Goal: Task Accomplishment & Management: Manage account settings

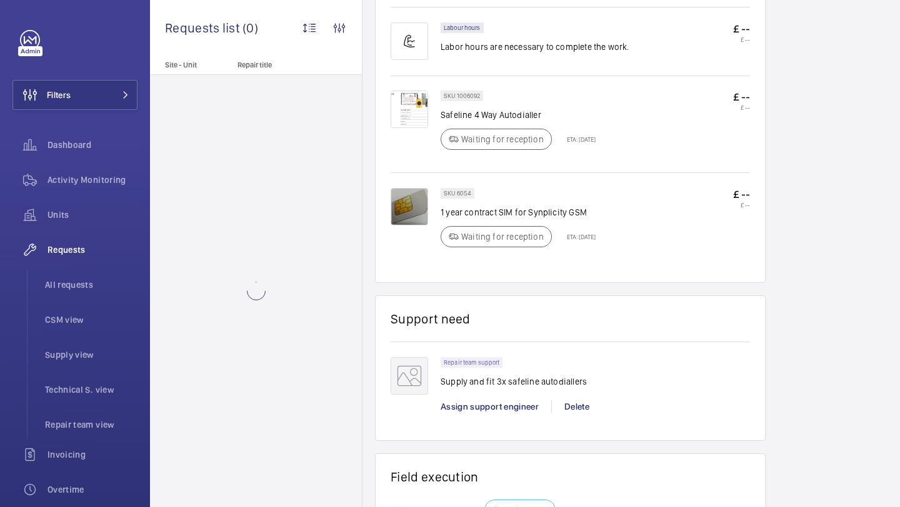
scroll to position [732, 0]
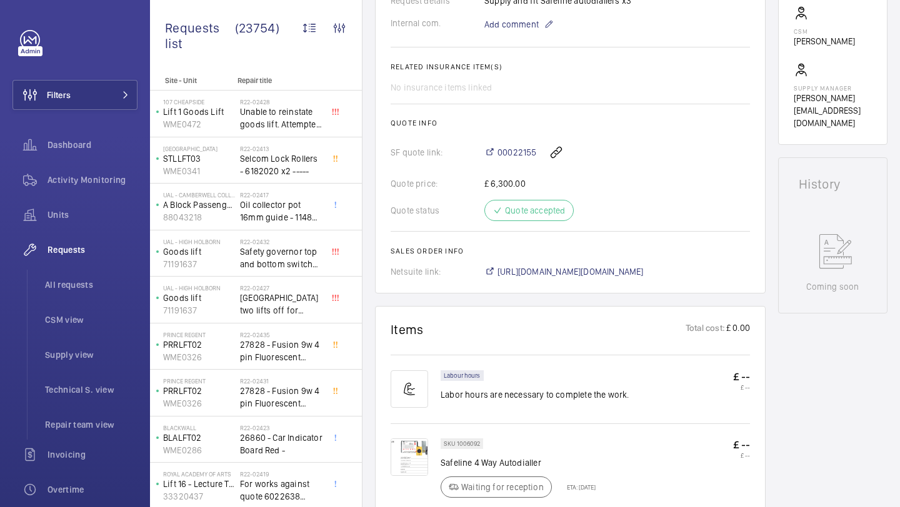
scroll to position [524, 0]
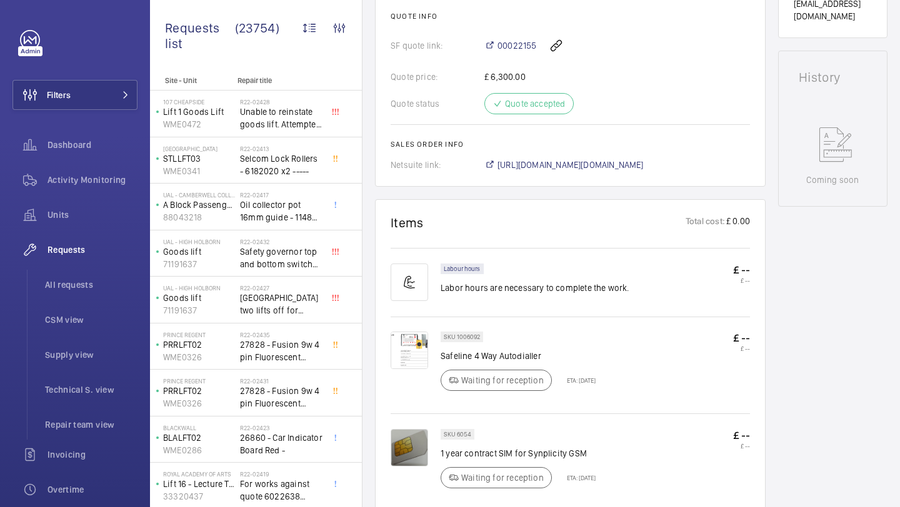
click at [527, 362] on p "Safeline 4 Way Autodialler" at bounding box center [517, 356] width 155 height 12
click at [520, 362] on p "Safeline 4 Way Autodialler" at bounding box center [517, 356] width 155 height 12
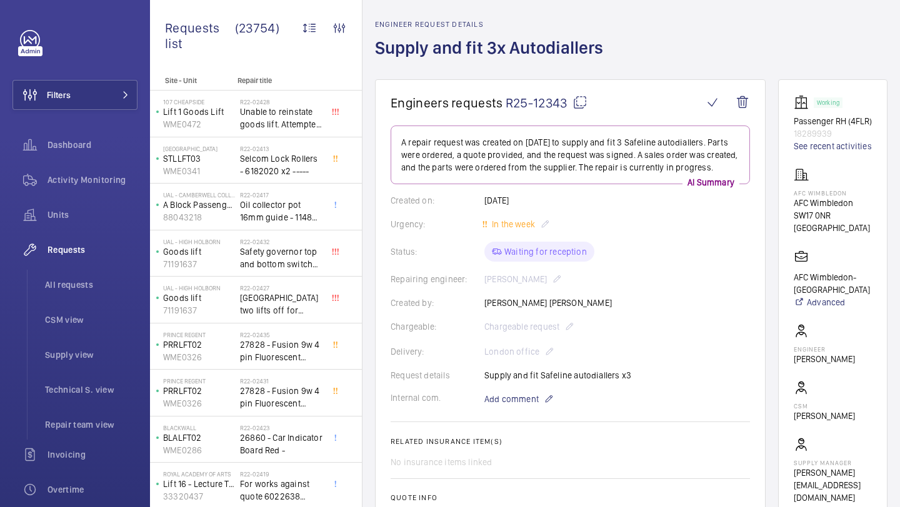
scroll to position [45, 0]
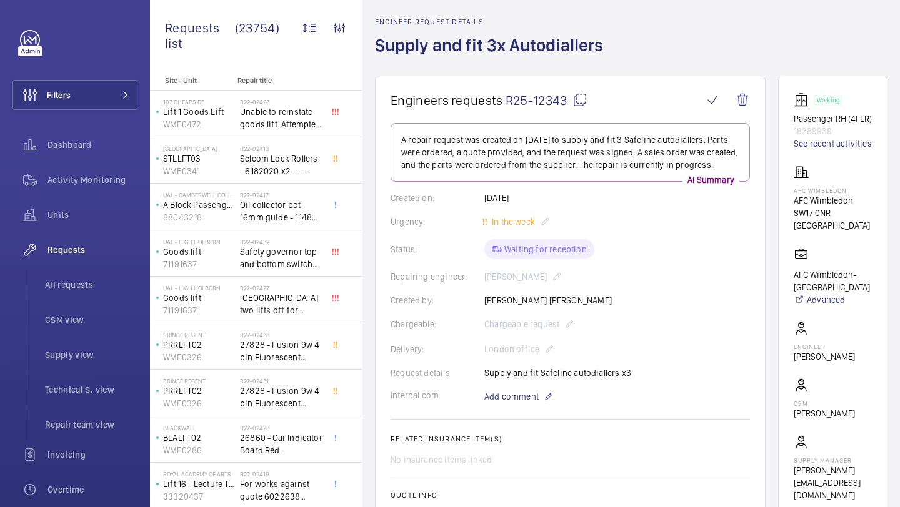
click at [815, 294] on p "AFC Wimbledon- [GEOGRAPHIC_DATA]" at bounding box center [833, 281] width 78 height 25
click at [815, 294] on p "AFC Wimbledon- Plough Lane" at bounding box center [833, 281] width 78 height 25
click at [807, 286] on p "AFC Wimbledon- Plough Lane" at bounding box center [833, 281] width 78 height 25
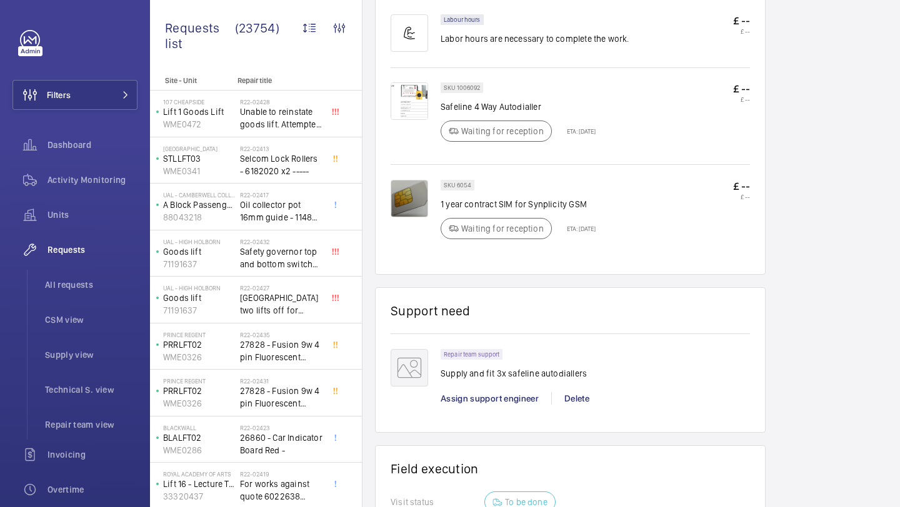
scroll to position [795, 0]
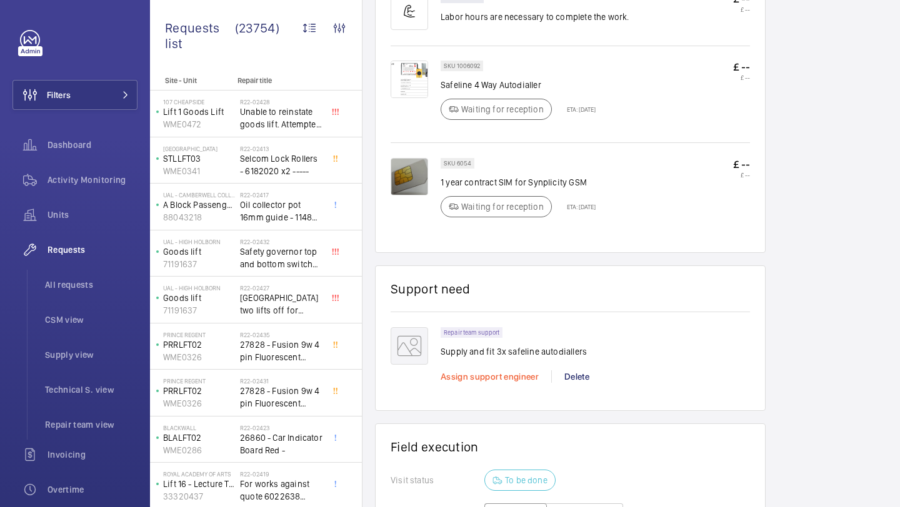
click at [508, 382] on span "Assign support engineer" at bounding box center [489, 377] width 98 height 10
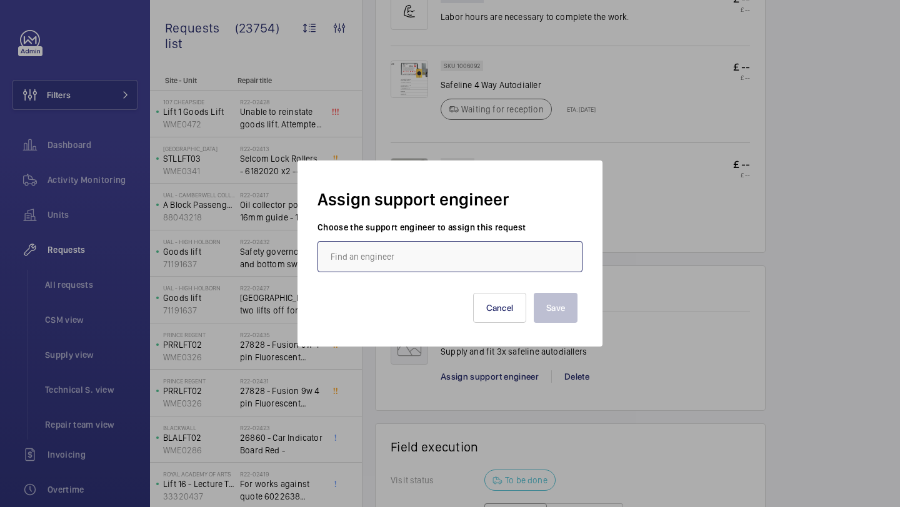
click at [424, 248] on input "text" at bounding box center [449, 256] width 265 height 31
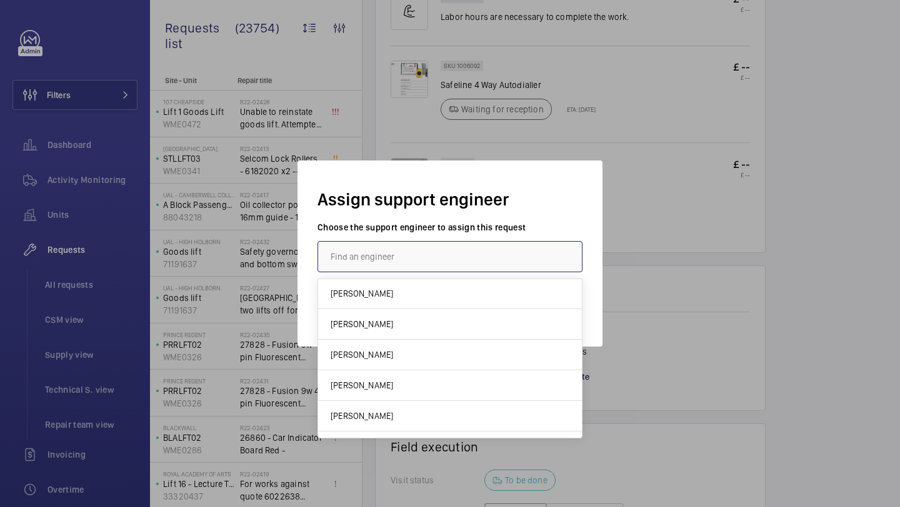
scroll to position [238, 0]
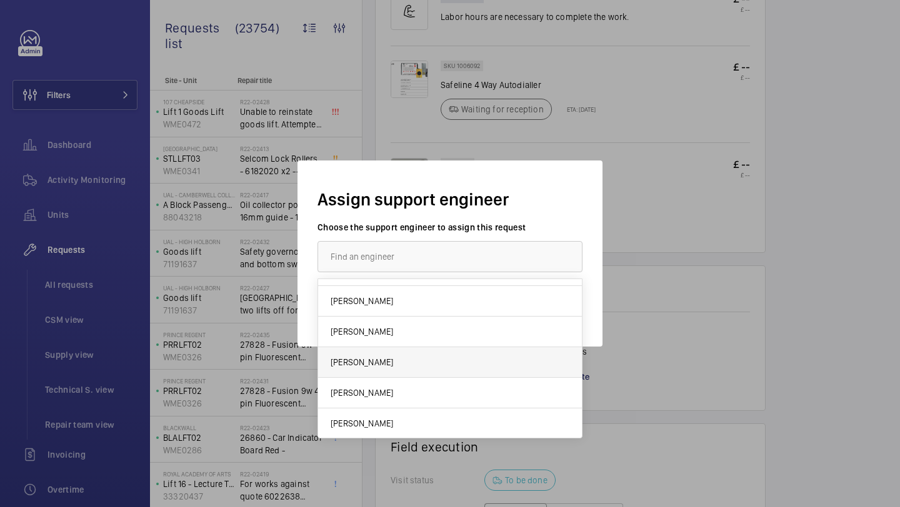
click at [404, 370] on mat-option "Keith Bishop" at bounding box center [450, 362] width 264 height 31
type input "Keith Bishop"
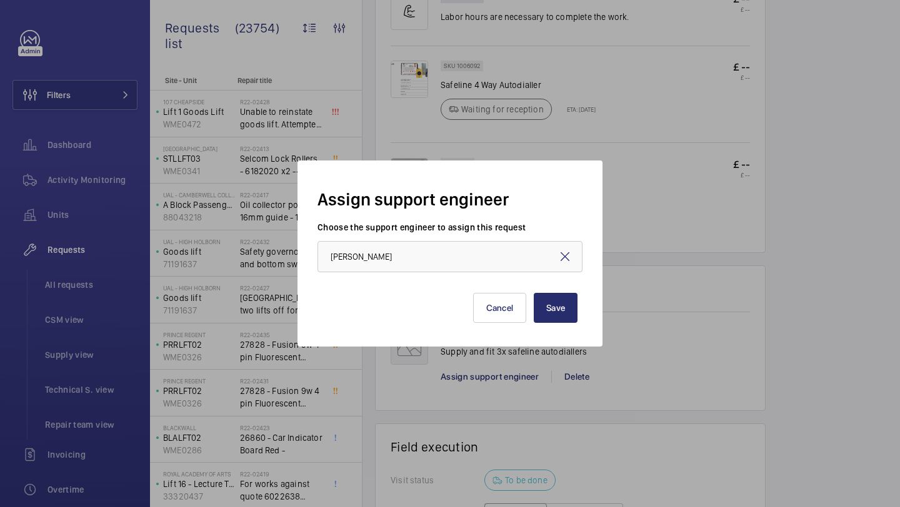
click at [590, 286] on div "Assign support engineer Choose the support engineer to assign this request Keit…" at bounding box center [449, 254] width 305 height 186
click at [568, 295] on button "Save" at bounding box center [556, 308] width 44 height 30
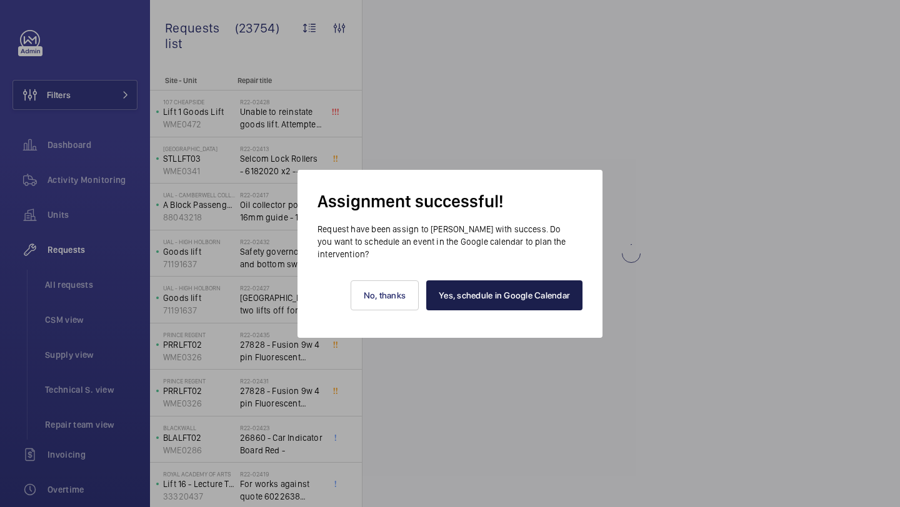
click at [480, 294] on link "Yes, schedule in Google Calendar" at bounding box center [504, 296] width 156 height 30
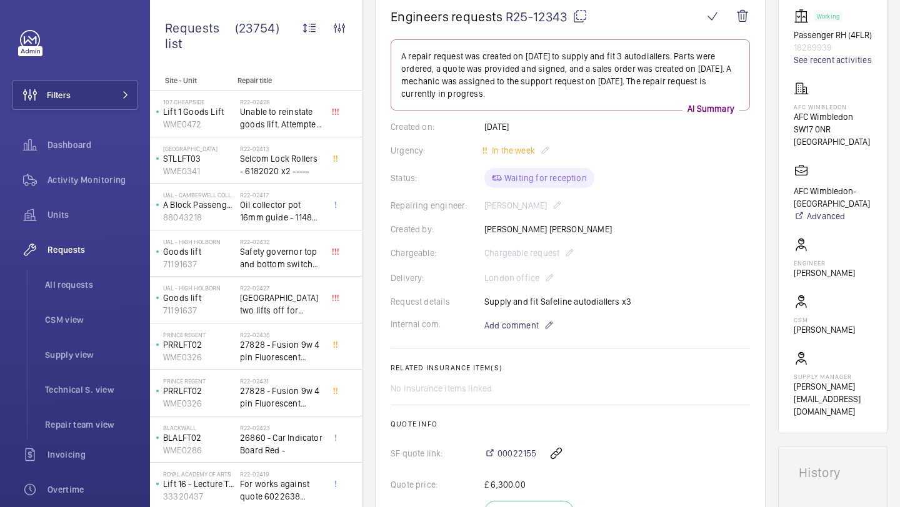
scroll to position [24, 0]
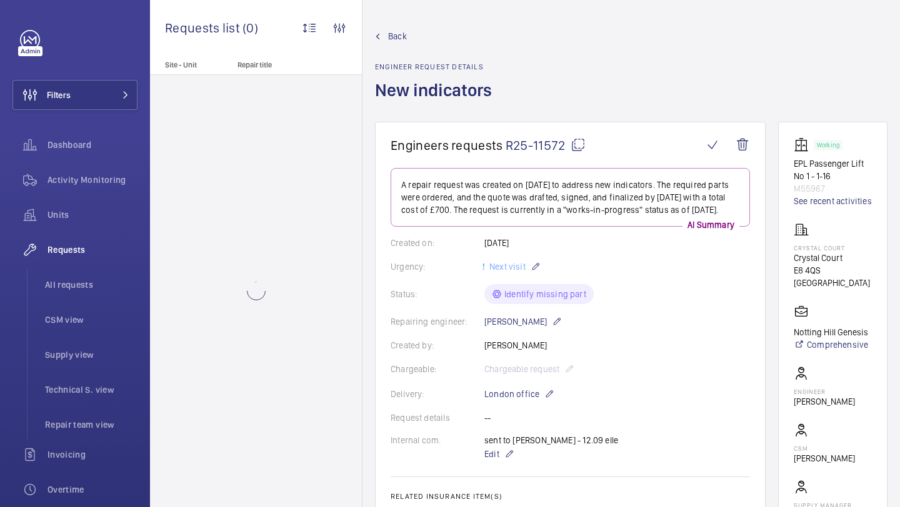
click at [461, 163] on wm-front-card-header "Engineers requests R25-11572" at bounding box center [570, 152] width 359 height 31
click at [461, 155] on wm-front-card-header "Engineers requests R25-11572" at bounding box center [570, 152] width 359 height 31
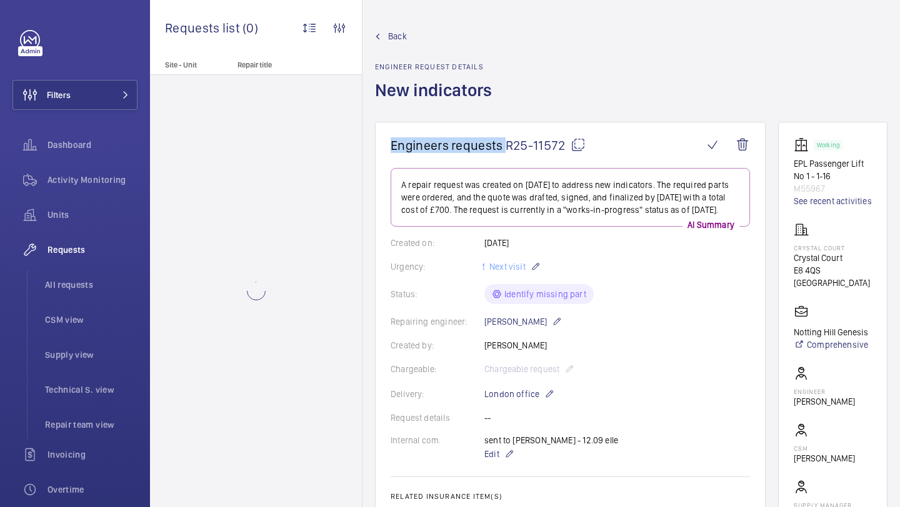
click at [462, 155] on wm-front-card-header "Engineers requests R25-11572" at bounding box center [570, 152] width 359 height 31
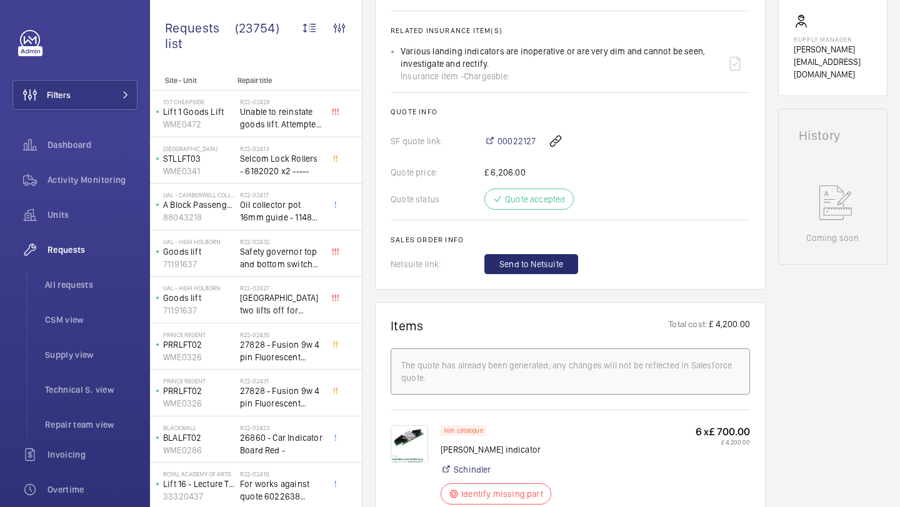
scroll to position [635, 0]
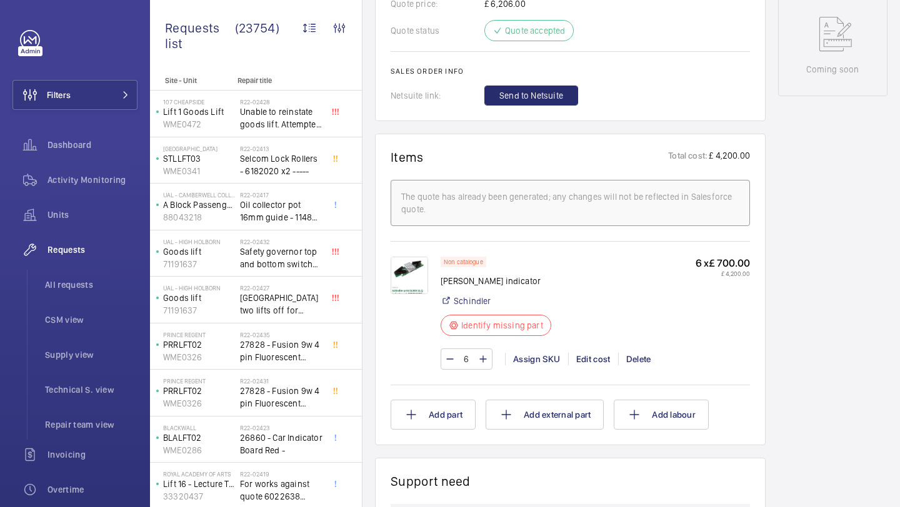
click at [419, 279] on img at bounding box center [409, 275] width 37 height 37
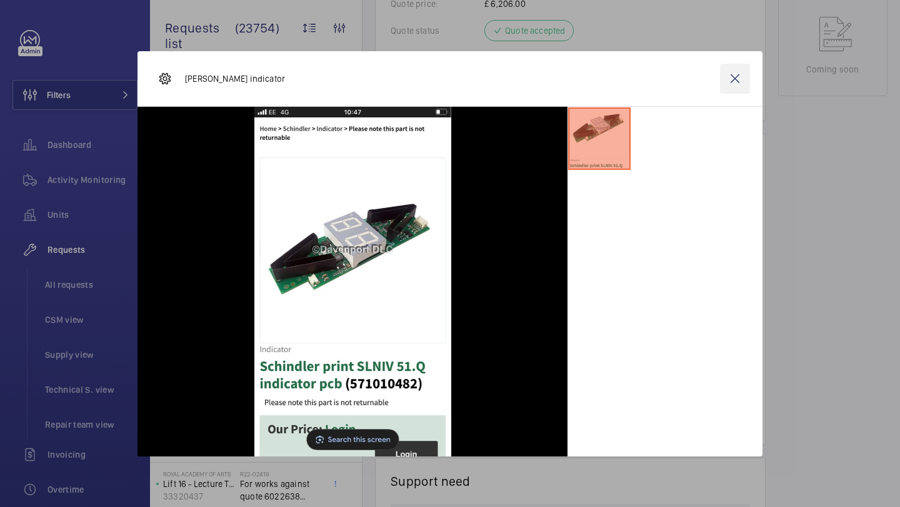
click at [732, 74] on wm-front-icon-button at bounding box center [735, 79] width 30 height 30
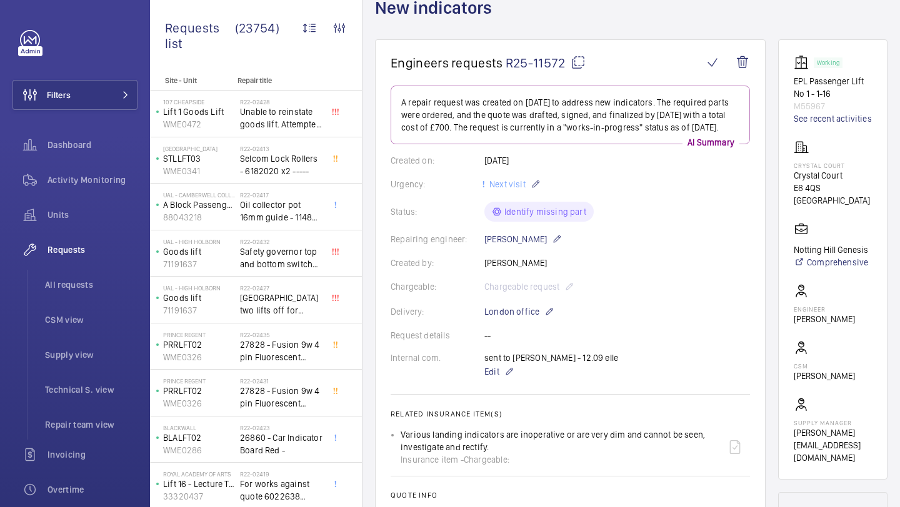
scroll to position [65, 0]
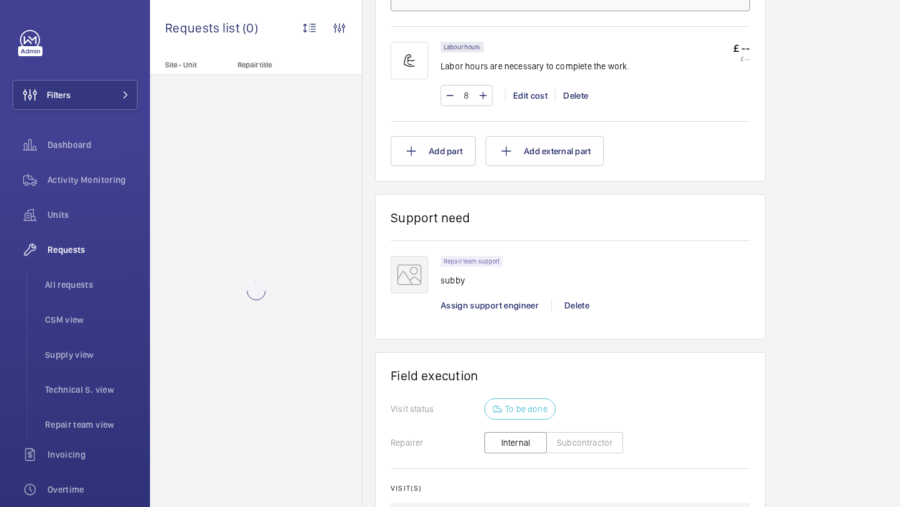
scroll to position [995, 0]
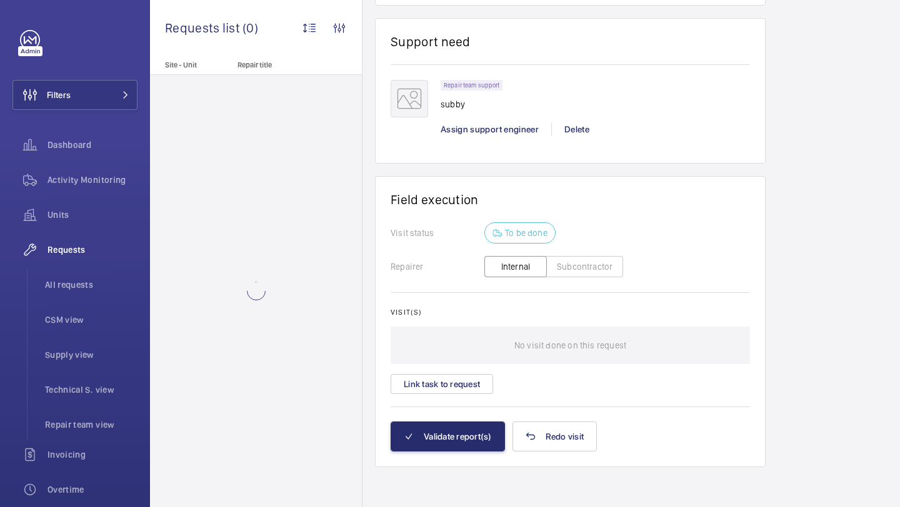
click at [448, 364] on div "Visit(s) No visit done on this request Link task to request" at bounding box center [570, 351] width 359 height 86
click at [448, 389] on button "Link task to request" at bounding box center [442, 384] width 102 height 20
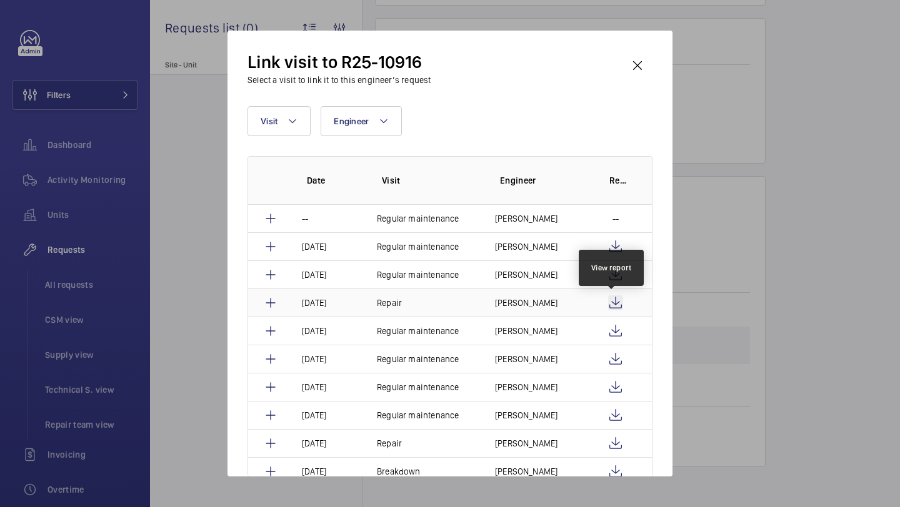
click at [610, 302] on wm-front-icon-button at bounding box center [615, 303] width 15 height 15
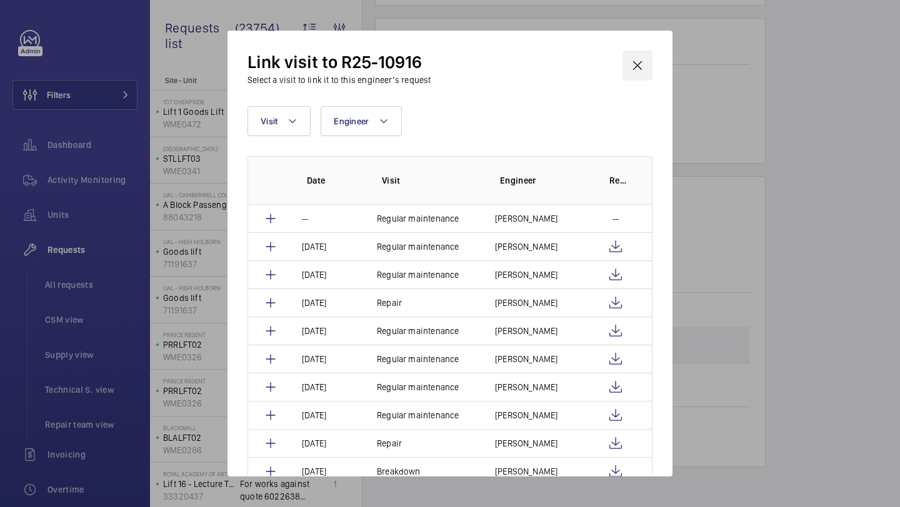
click at [649, 66] on wm-front-icon-button at bounding box center [637, 66] width 30 height 30
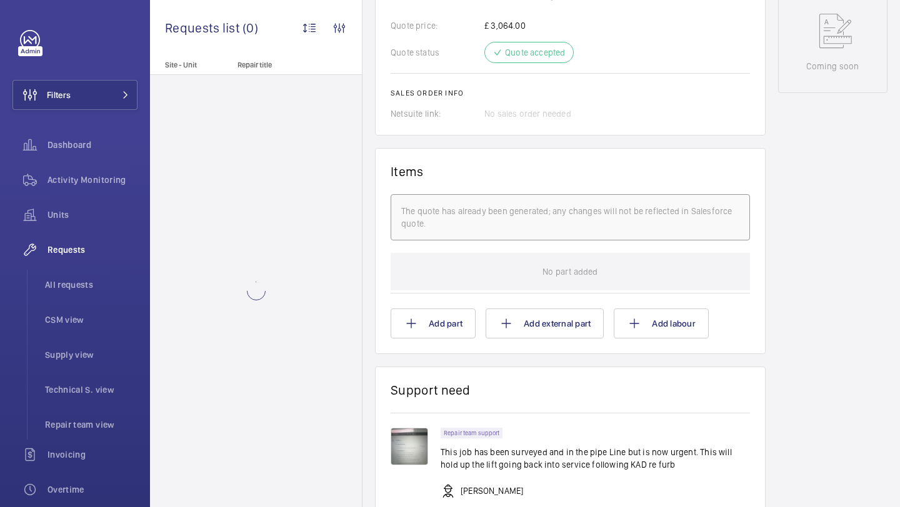
scroll to position [1025, 0]
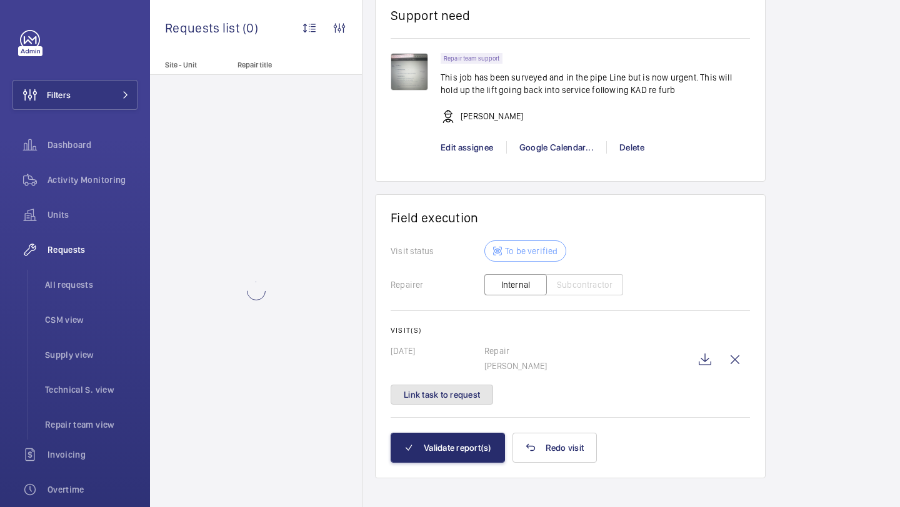
click at [453, 385] on button "Link task to request" at bounding box center [442, 395] width 102 height 20
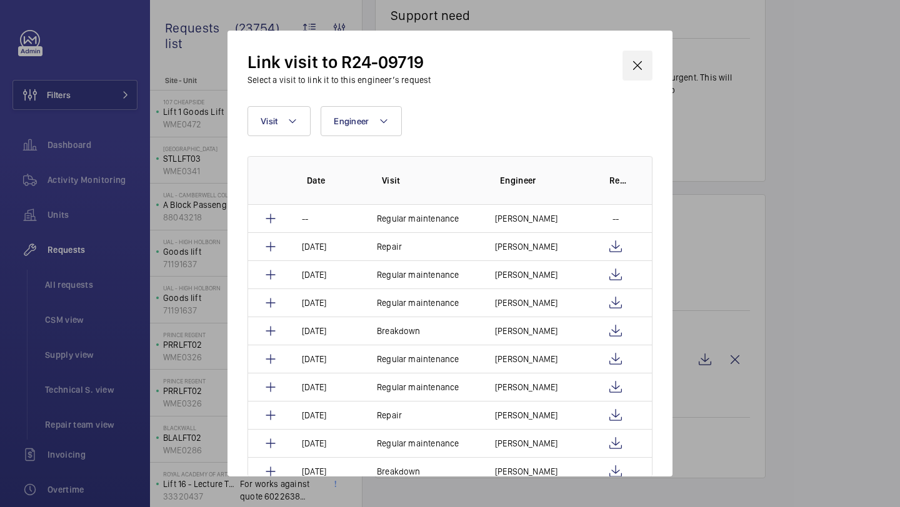
click at [632, 71] on wm-front-icon-button at bounding box center [637, 66] width 30 height 30
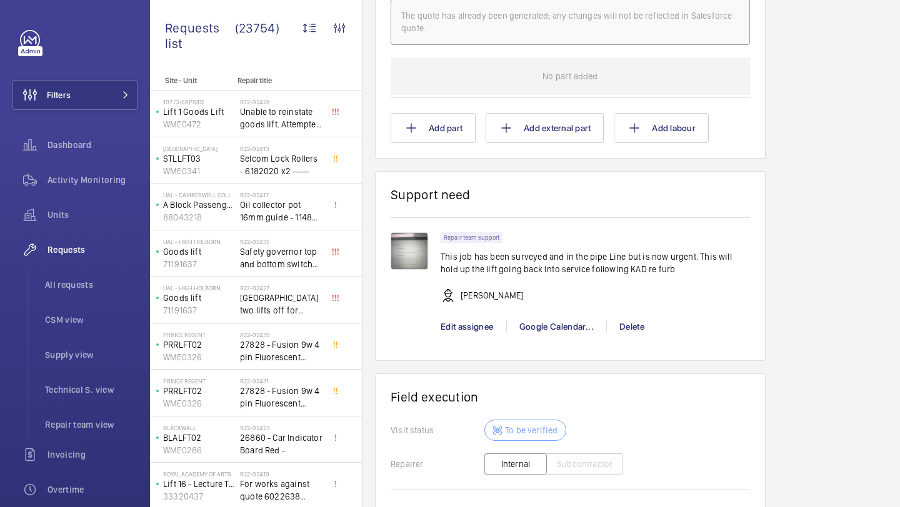
scroll to position [1025, 0]
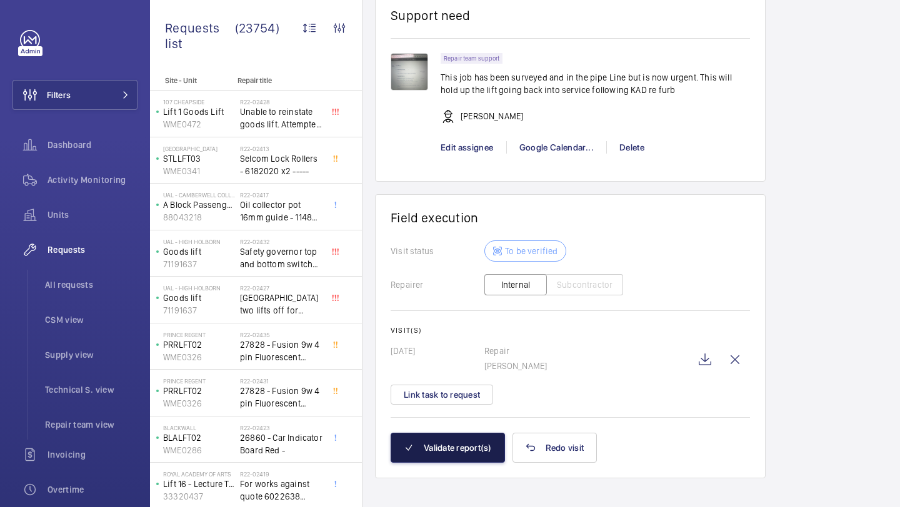
click at [462, 445] on button "Validate report(s)" at bounding box center [448, 448] width 114 height 30
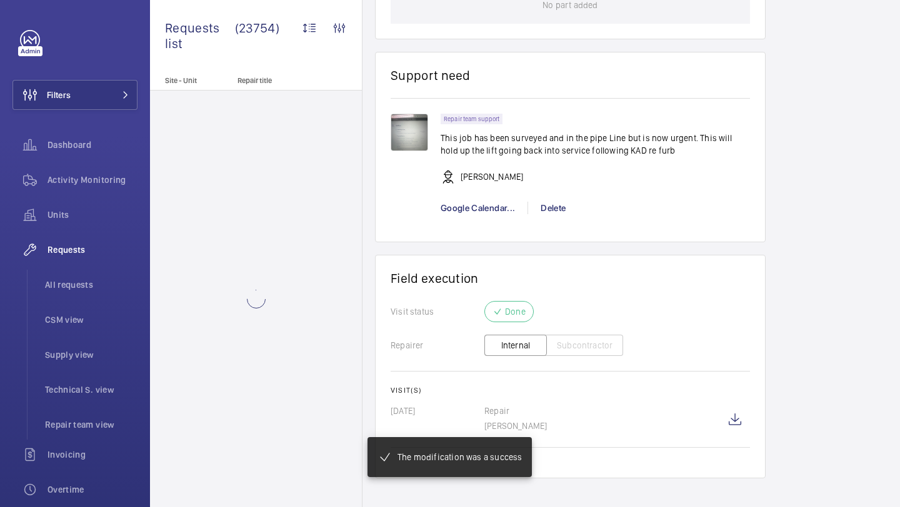
scroll to position [834, 0]
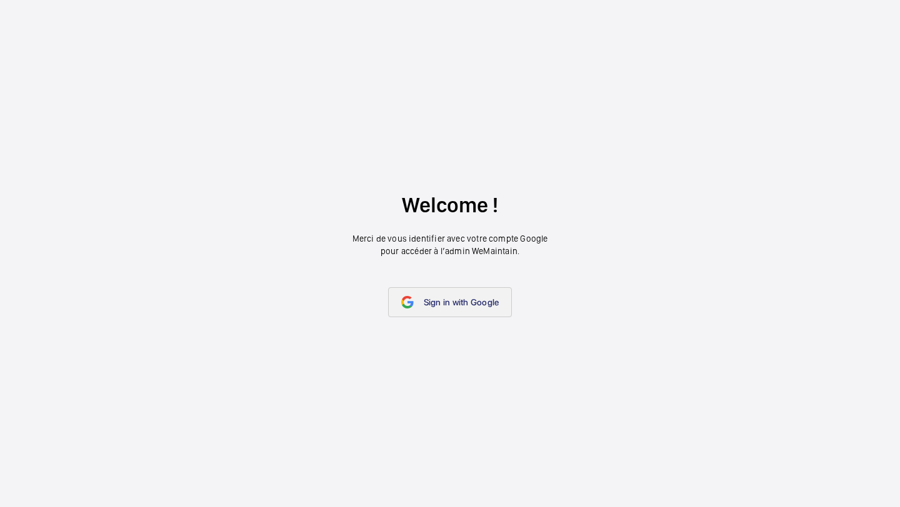
click at [432, 301] on span "Sign in with Google" at bounding box center [462, 302] width 76 height 10
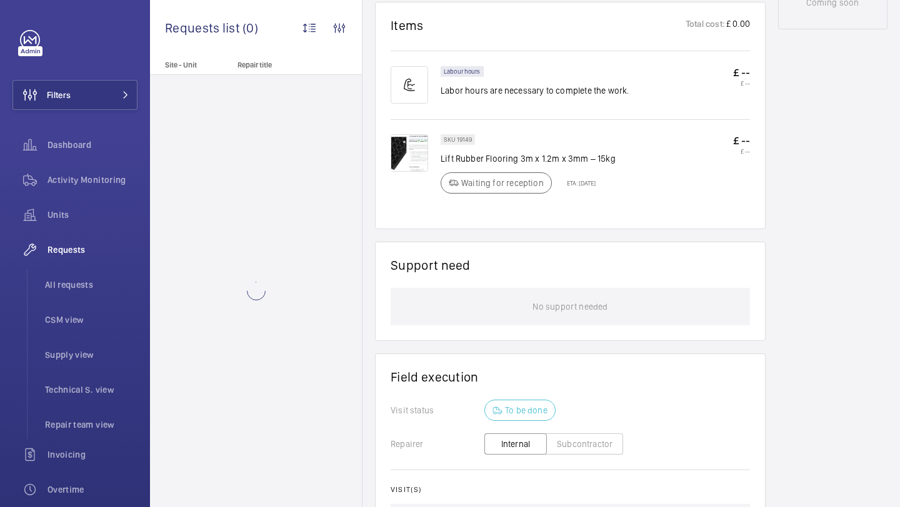
scroll to position [913, 0]
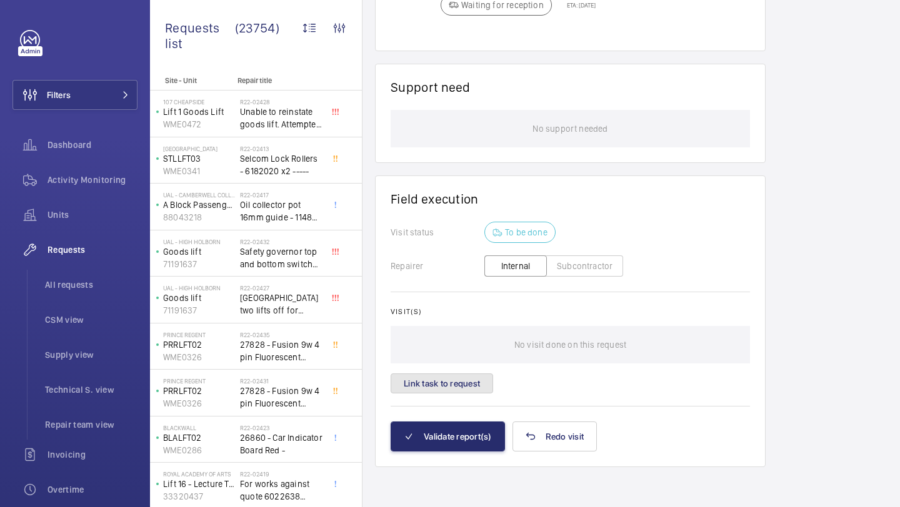
click at [429, 379] on button "Link task to request" at bounding box center [442, 384] width 102 height 20
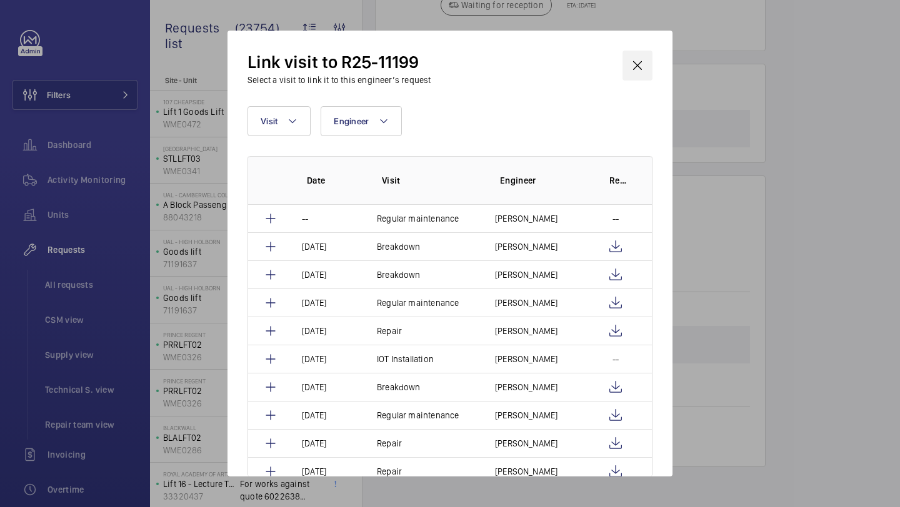
click at [631, 61] on wm-front-icon-button at bounding box center [637, 66] width 30 height 30
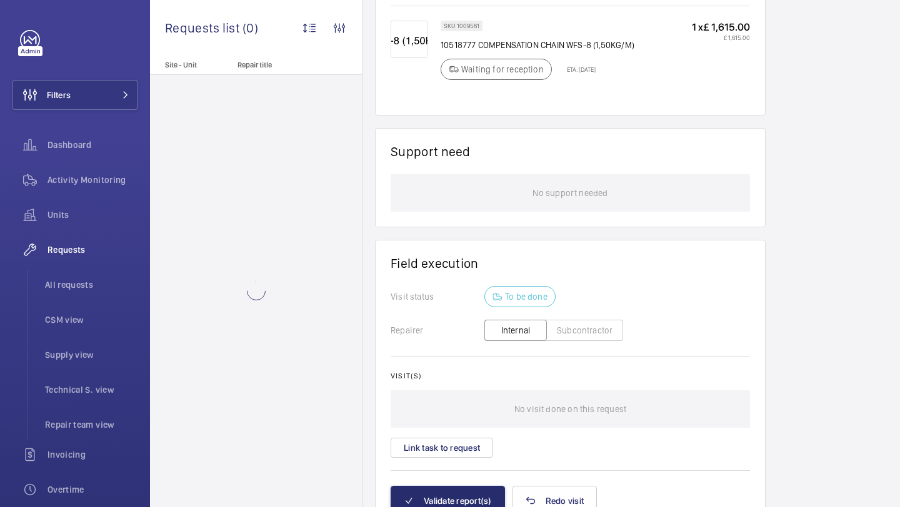
scroll to position [938, 0]
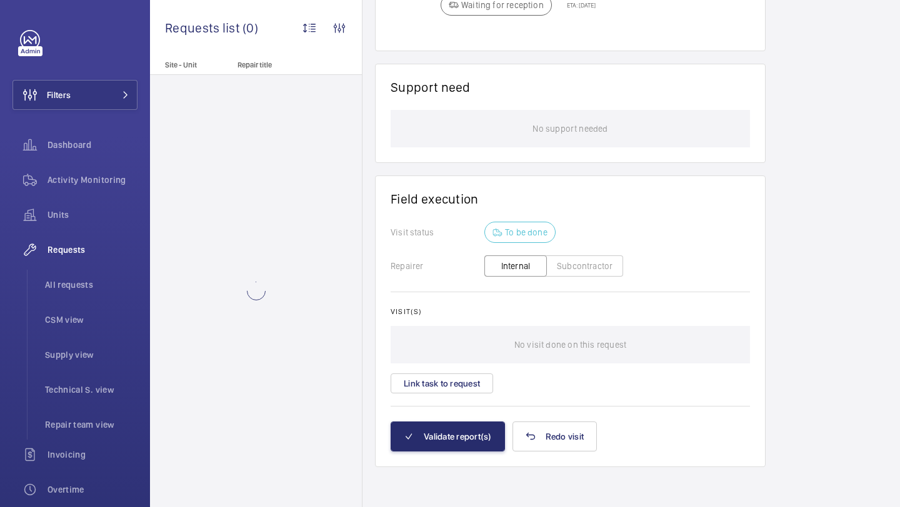
click at [460, 361] on div "No visit done on this request" at bounding box center [570, 344] width 359 height 37
click at [459, 382] on button "Link task to request" at bounding box center [442, 384] width 102 height 20
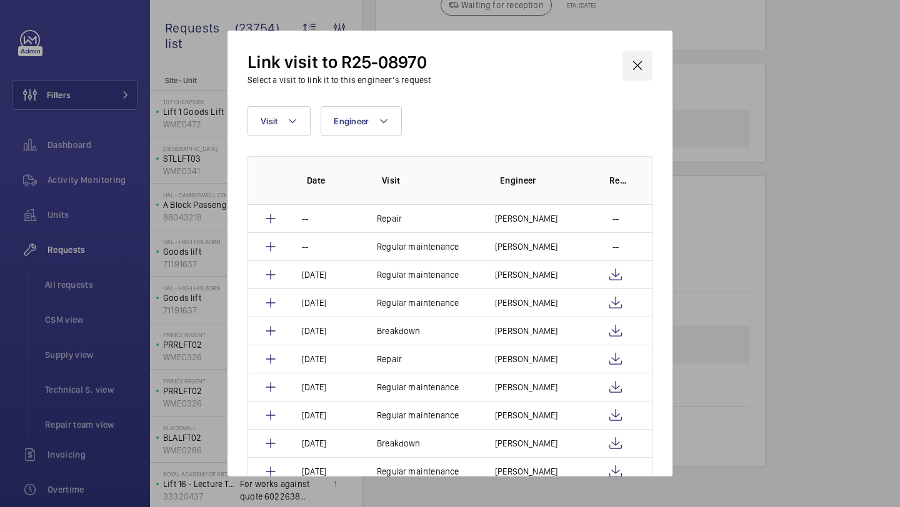
click at [645, 56] on wm-front-icon-button at bounding box center [637, 66] width 30 height 30
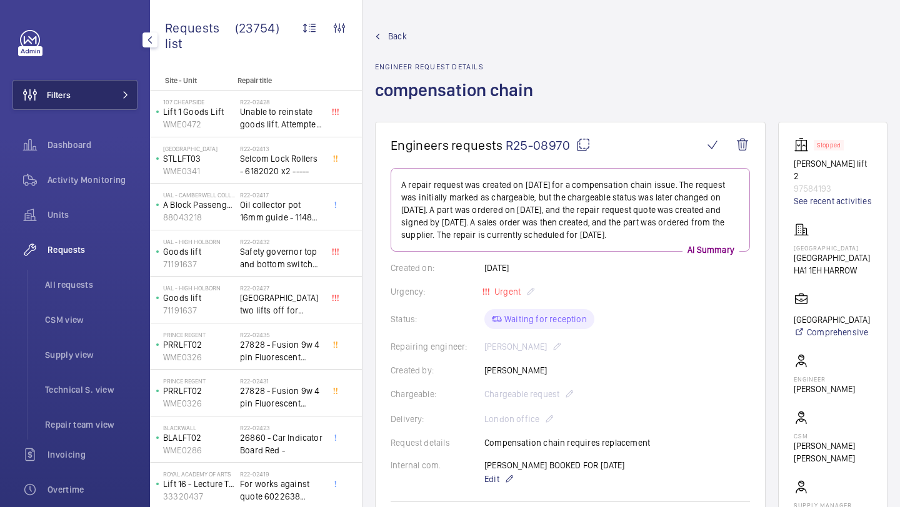
click at [129, 93] on button "Filters" at bounding box center [74, 95] width 125 height 30
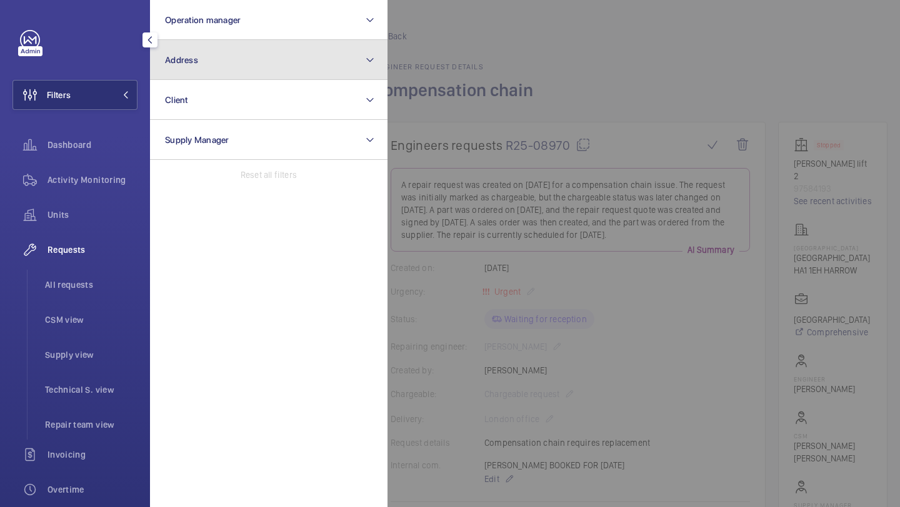
click at [196, 51] on button "Address" at bounding box center [268, 60] width 237 height 40
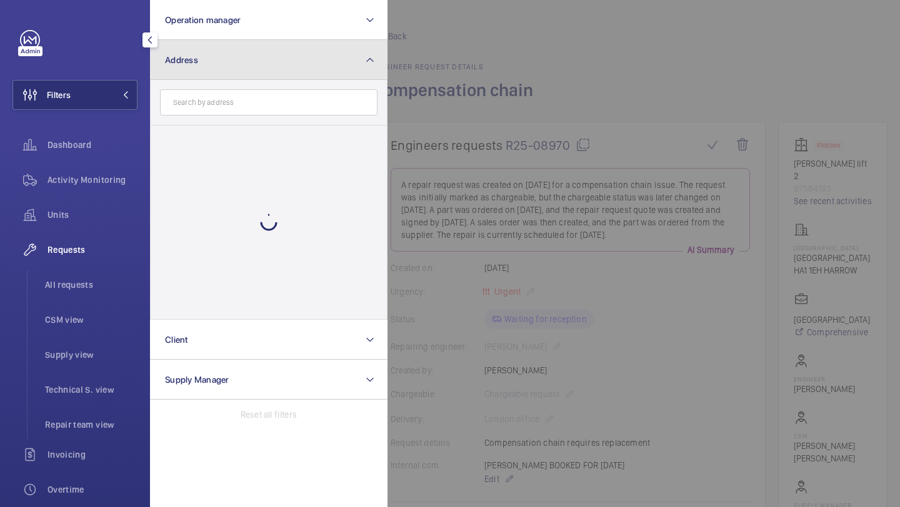
click at [199, 51] on button "Address" at bounding box center [268, 60] width 237 height 40
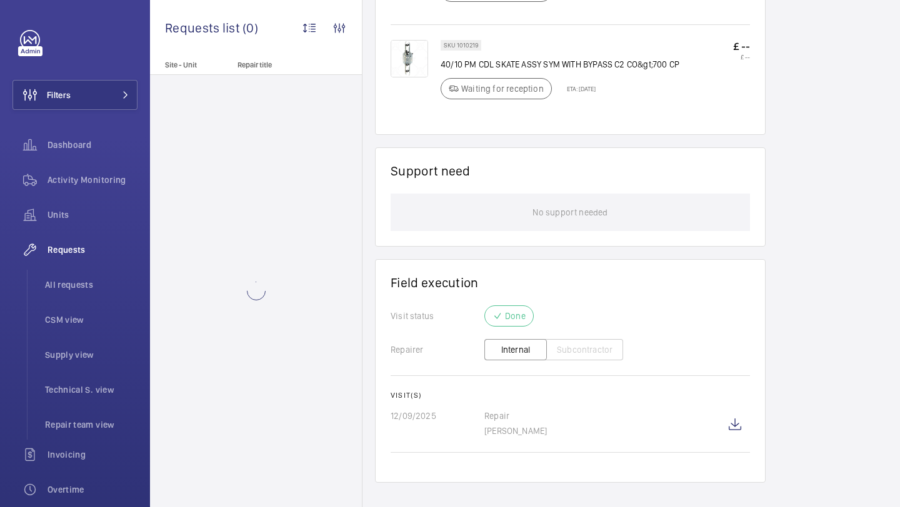
scroll to position [1083, 0]
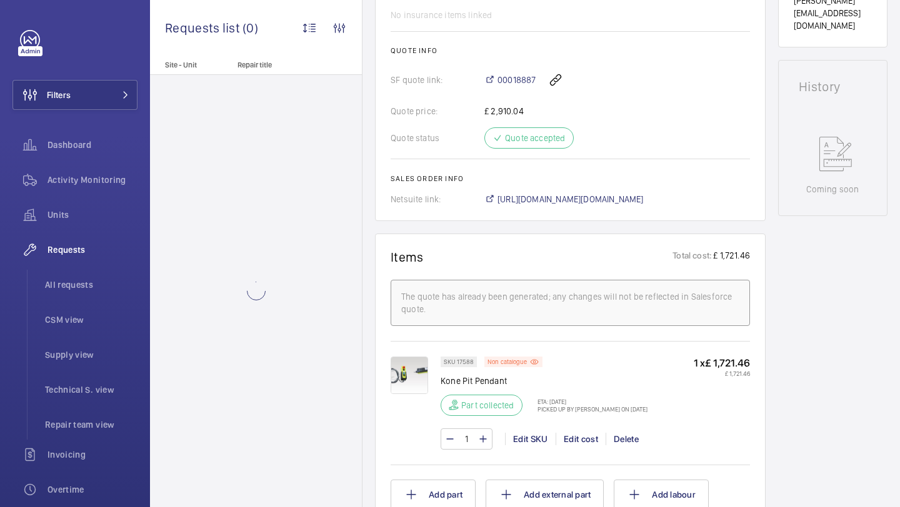
scroll to position [714, 0]
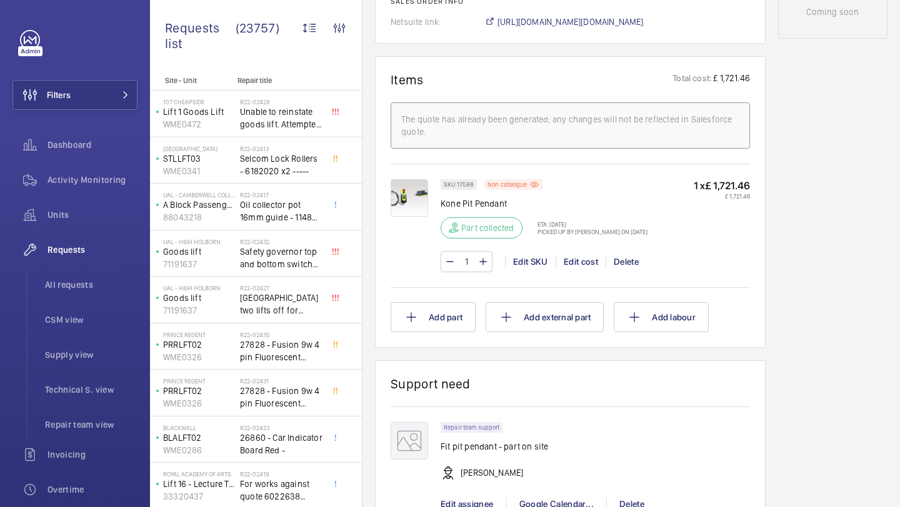
scroll to position [724, 0]
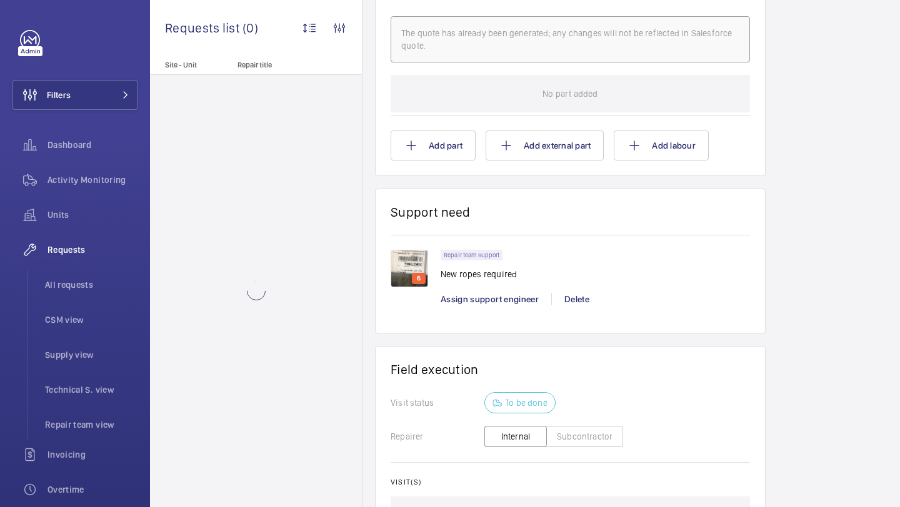
scroll to position [948, 0]
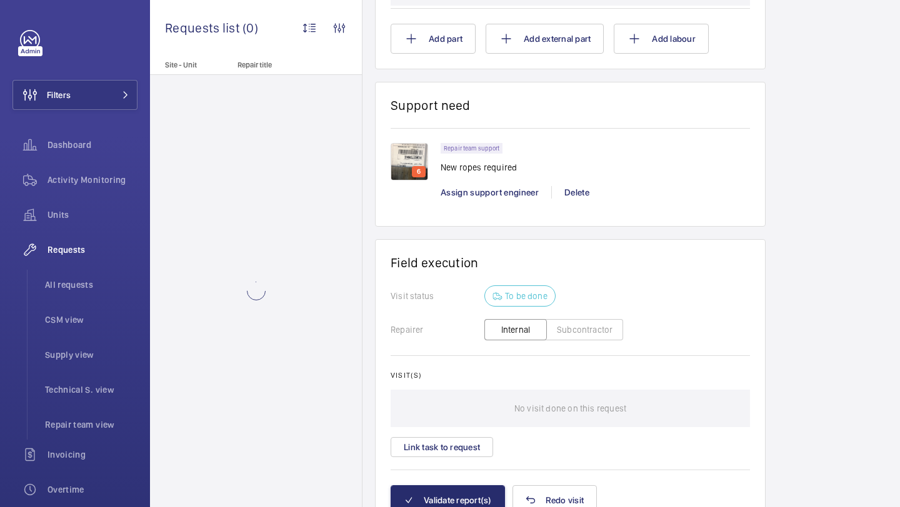
click at [410, 161] on img at bounding box center [409, 161] width 37 height 37
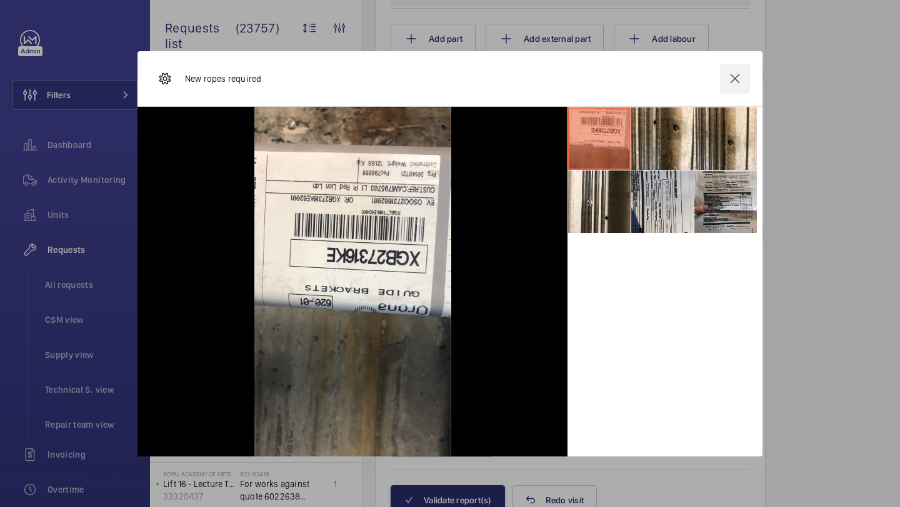
click at [739, 83] on wm-front-icon-button at bounding box center [735, 79] width 30 height 30
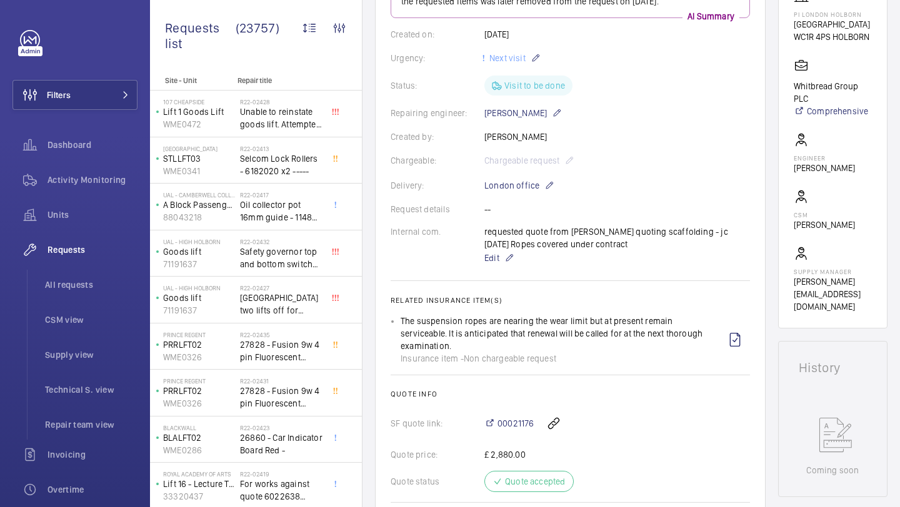
scroll to position [232, 0]
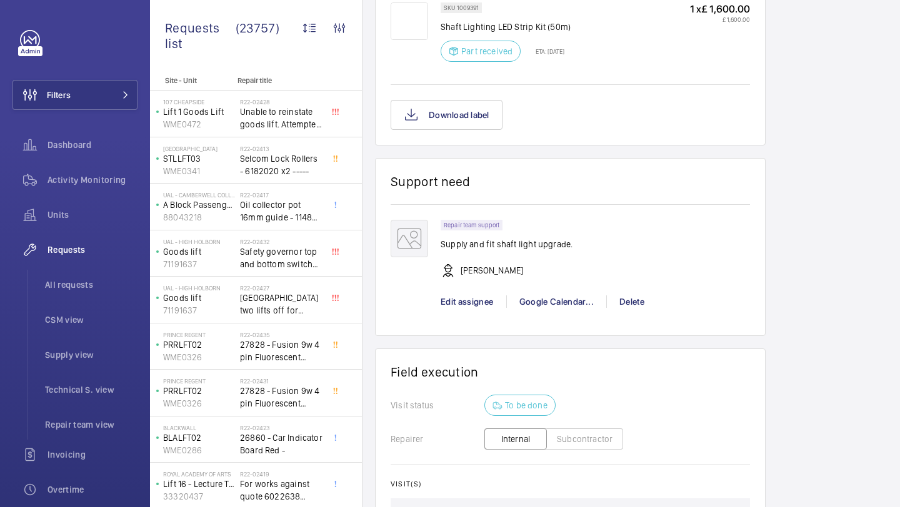
scroll to position [1040, 0]
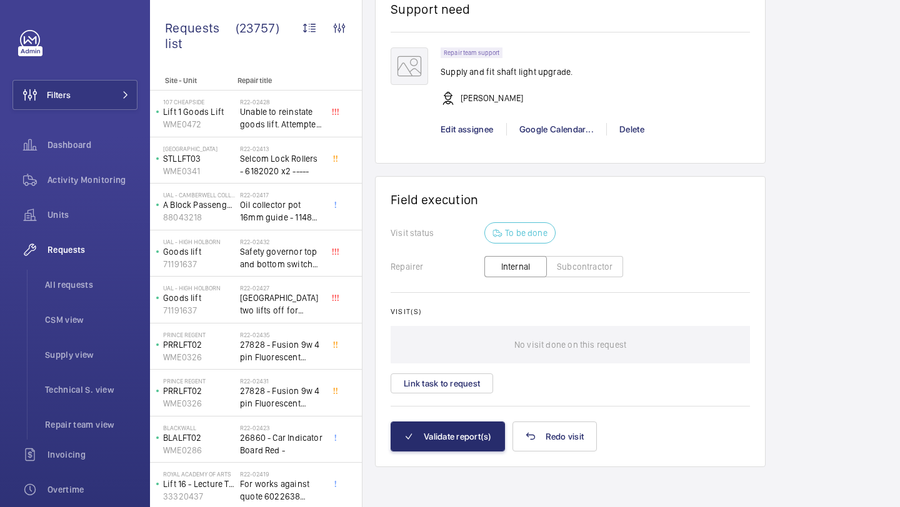
click at [422, 369] on div "Visit(s) No visit done on this request Link task to request" at bounding box center [570, 350] width 359 height 86
click at [422, 394] on button "Link task to request" at bounding box center [442, 384] width 102 height 20
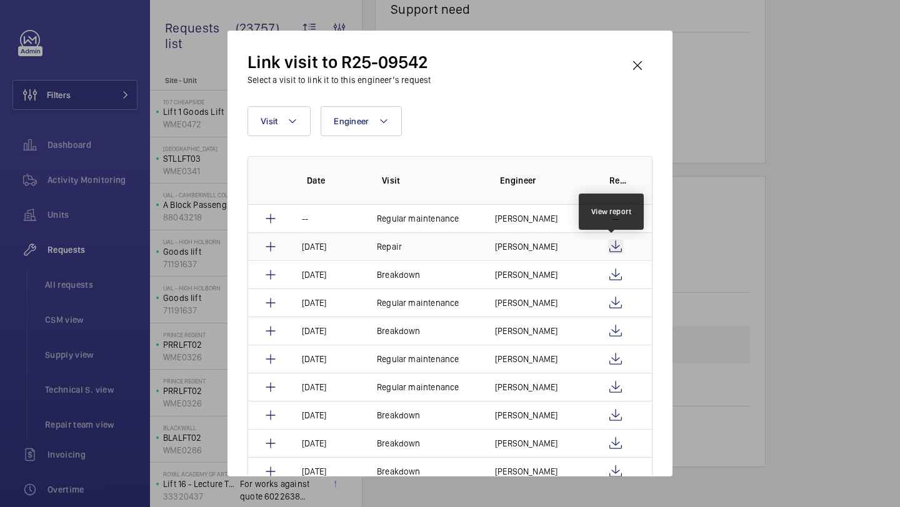
click at [615, 245] on wm-front-icon-button at bounding box center [615, 246] width 15 height 15
click at [636, 70] on wm-front-icon-button at bounding box center [637, 66] width 30 height 30
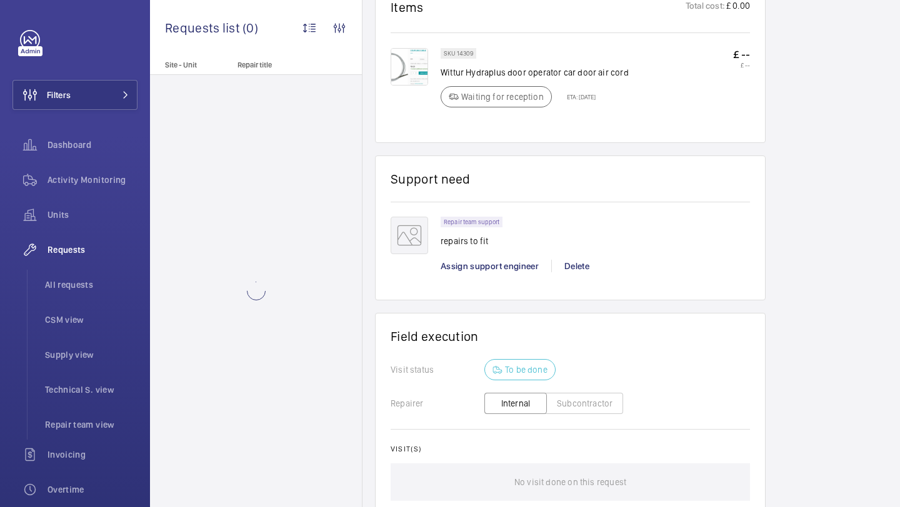
scroll to position [891, 0]
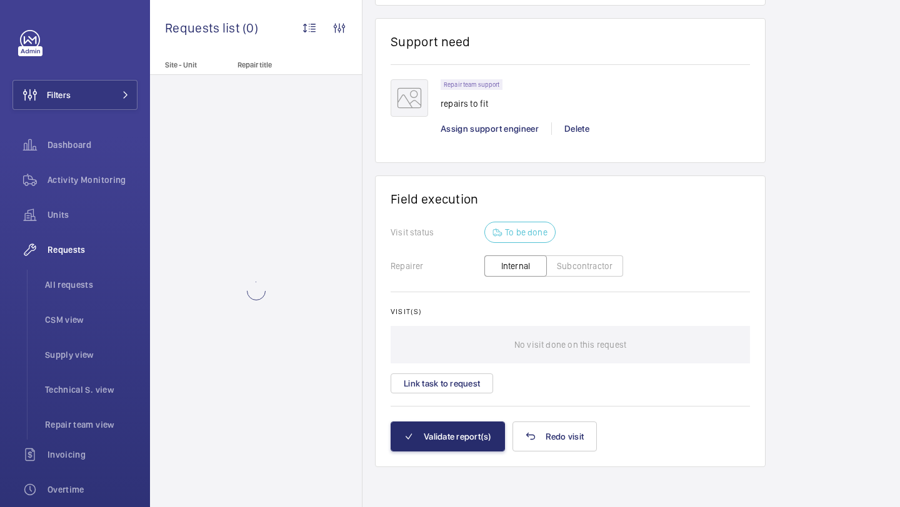
click at [458, 394] on wm-front-card-body "Visit status To be done Repairer Internal Subcontractor Visit(s) No visit done …" at bounding box center [570, 321] width 359 height 199
click at [459, 381] on button "Link task to request" at bounding box center [442, 384] width 102 height 20
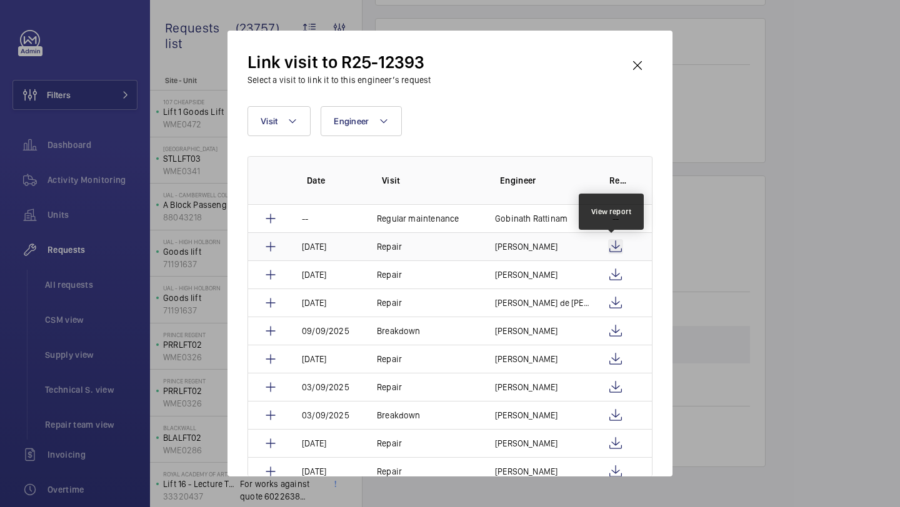
click at [611, 251] on wm-front-icon-button at bounding box center [615, 246] width 15 height 15
click at [612, 271] on wm-front-icon-button at bounding box center [615, 274] width 15 height 15
click at [635, 51] on wm-front-icon-button at bounding box center [637, 66] width 30 height 30
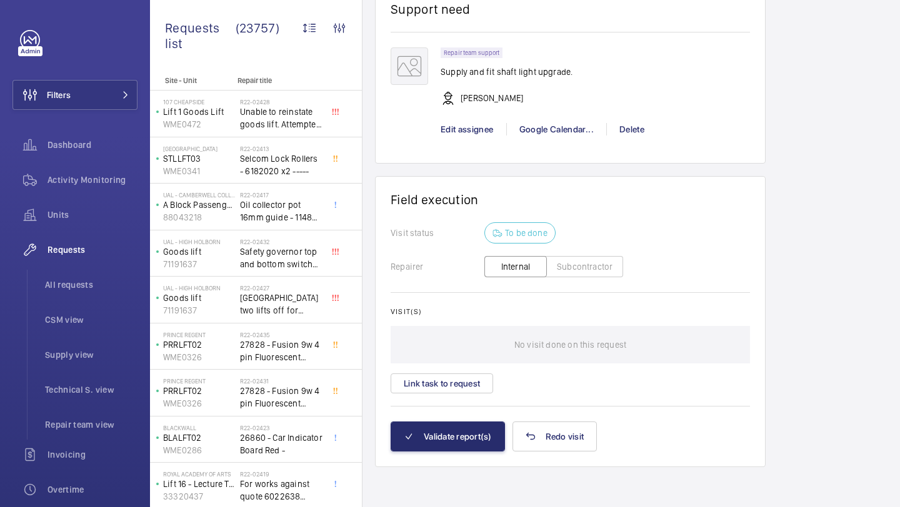
scroll to position [947, 0]
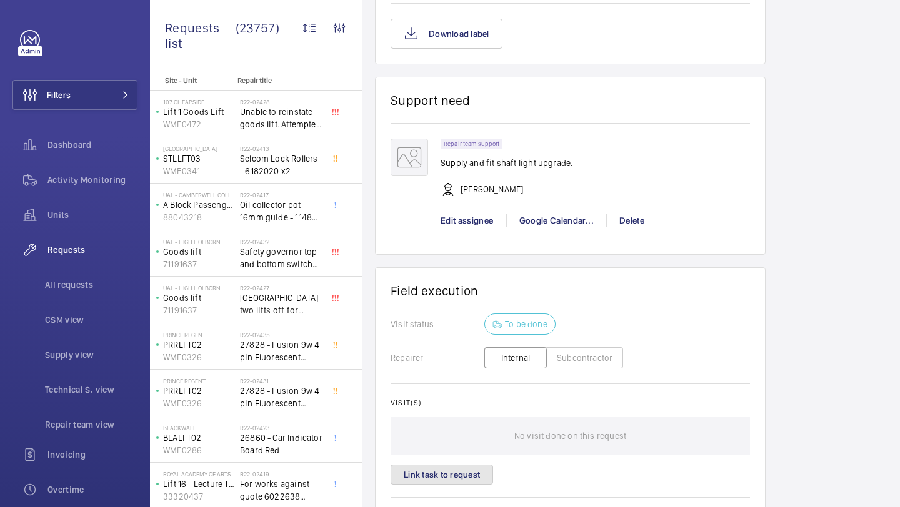
click at [427, 477] on button "Link task to request" at bounding box center [442, 475] width 102 height 20
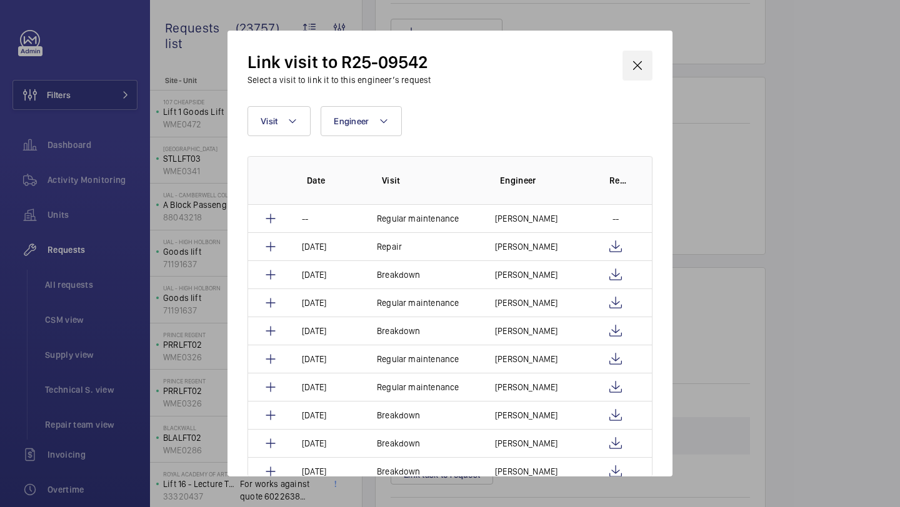
click at [637, 68] on wm-front-icon-button at bounding box center [637, 66] width 30 height 30
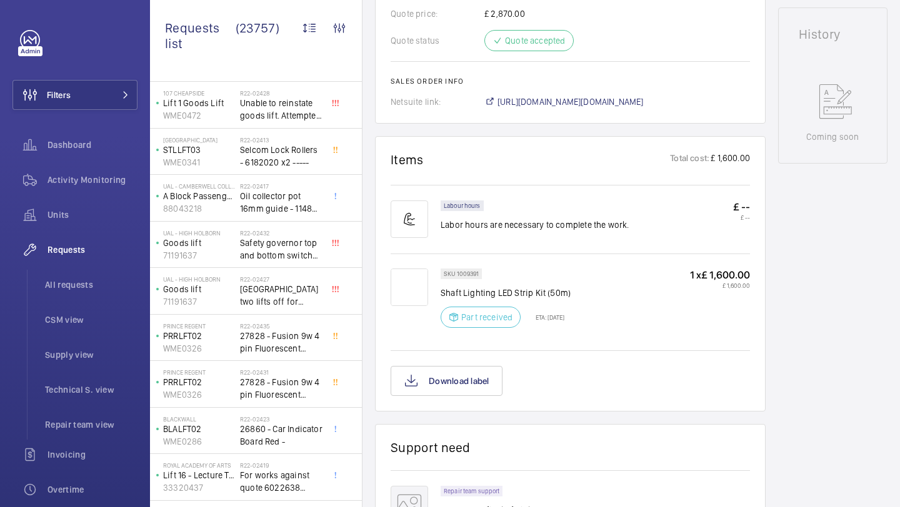
scroll to position [1040, 0]
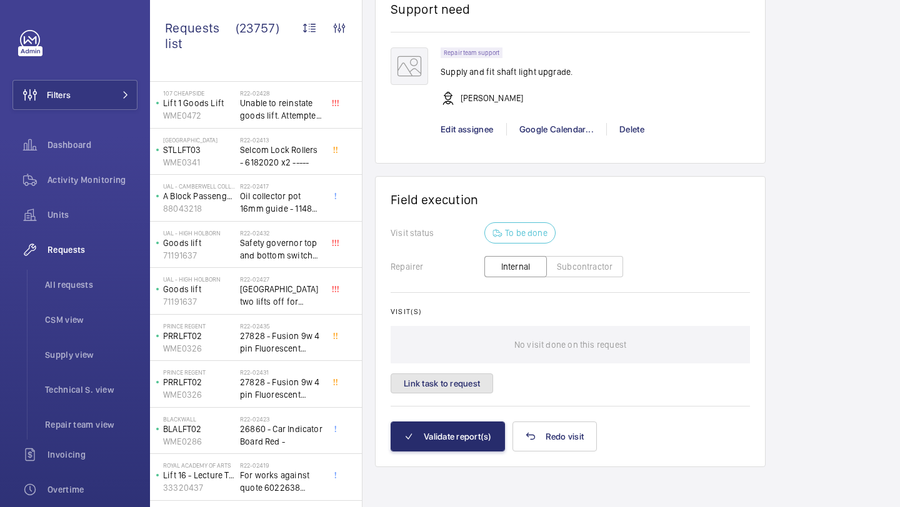
click at [456, 379] on button "Link task to request" at bounding box center [442, 384] width 102 height 20
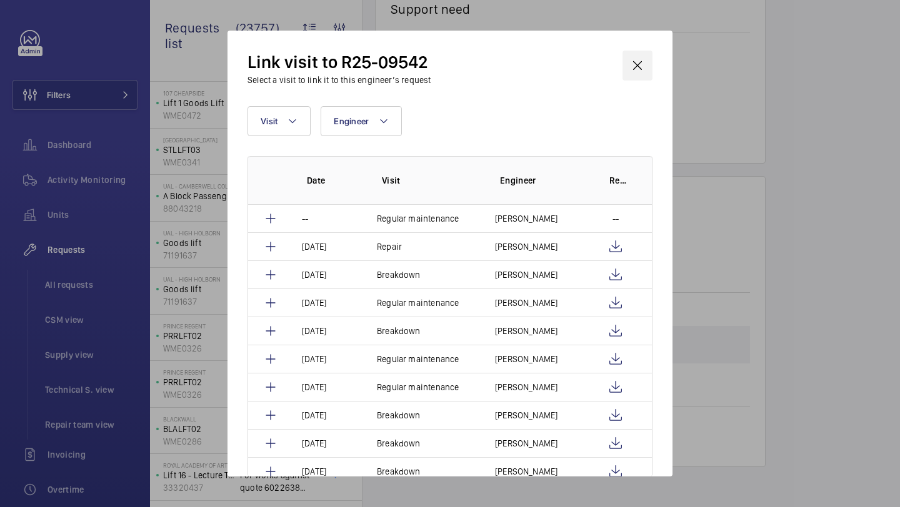
click at [634, 71] on wm-front-icon-button at bounding box center [637, 66] width 30 height 30
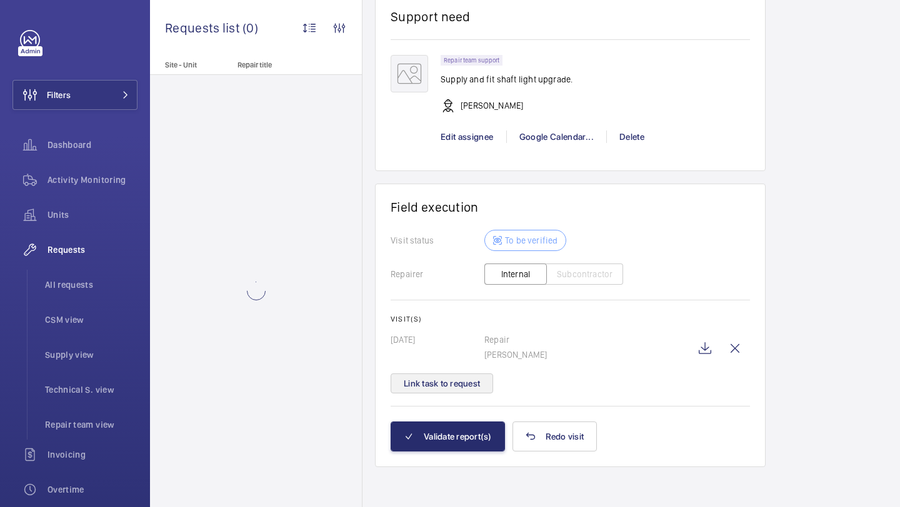
scroll to position [1156, 0]
click at [464, 437] on button "Validate report(s)" at bounding box center [448, 437] width 114 height 30
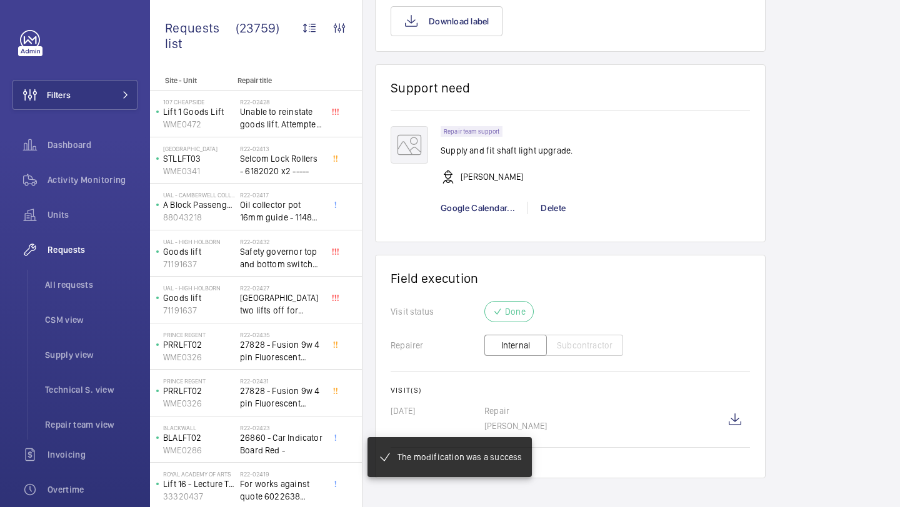
scroll to position [985, 0]
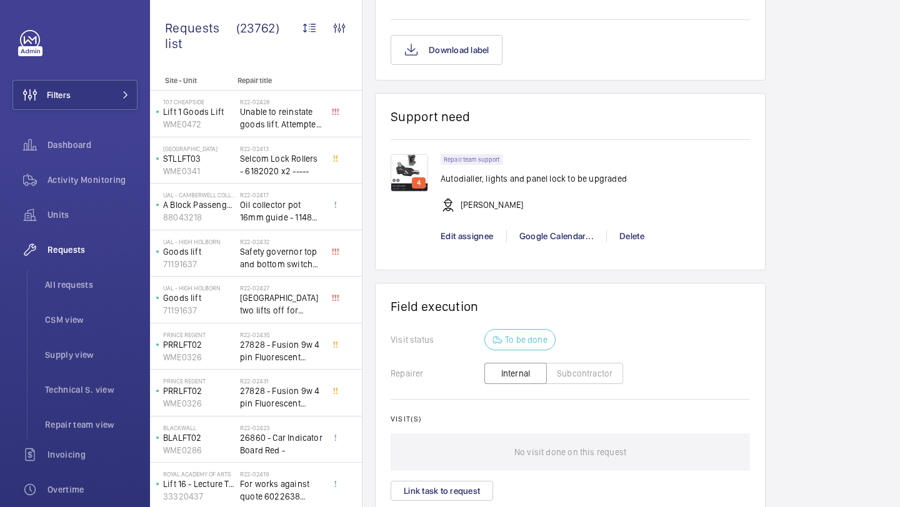
scroll to position [1127, 0]
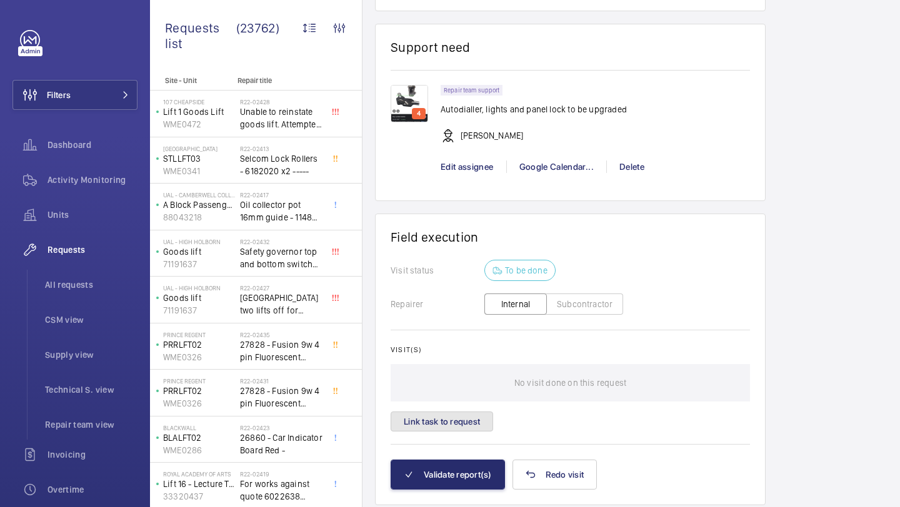
click at [451, 428] on button "Link task to request" at bounding box center [442, 422] width 102 height 20
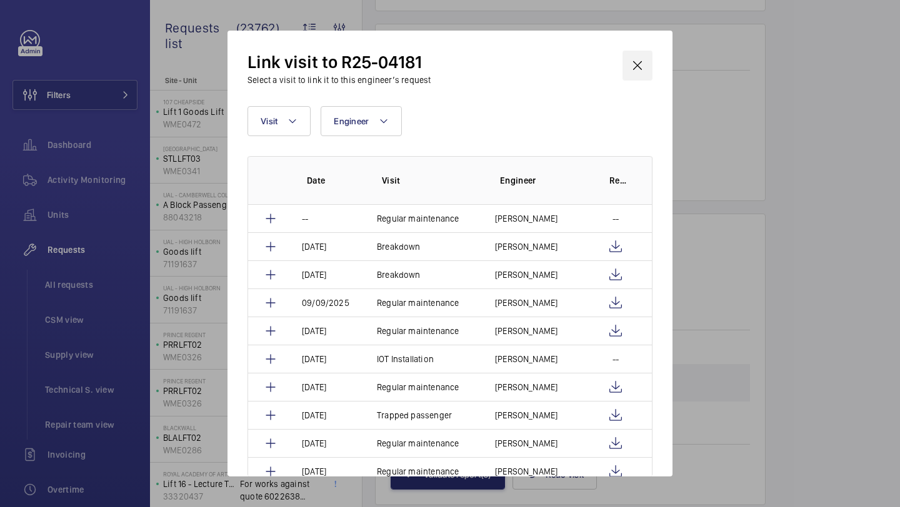
click at [647, 71] on wm-front-icon-button at bounding box center [637, 66] width 30 height 30
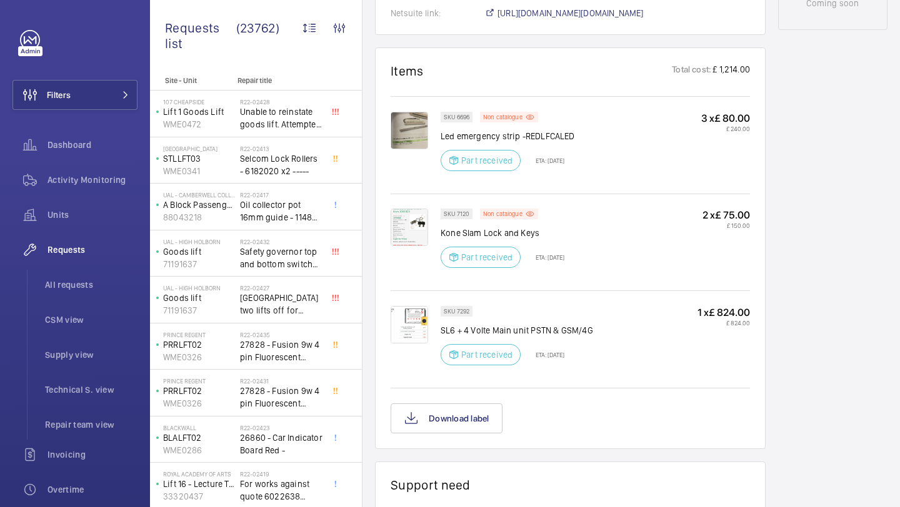
scroll to position [690, 0]
click at [426, 316] on img at bounding box center [409, 322] width 37 height 37
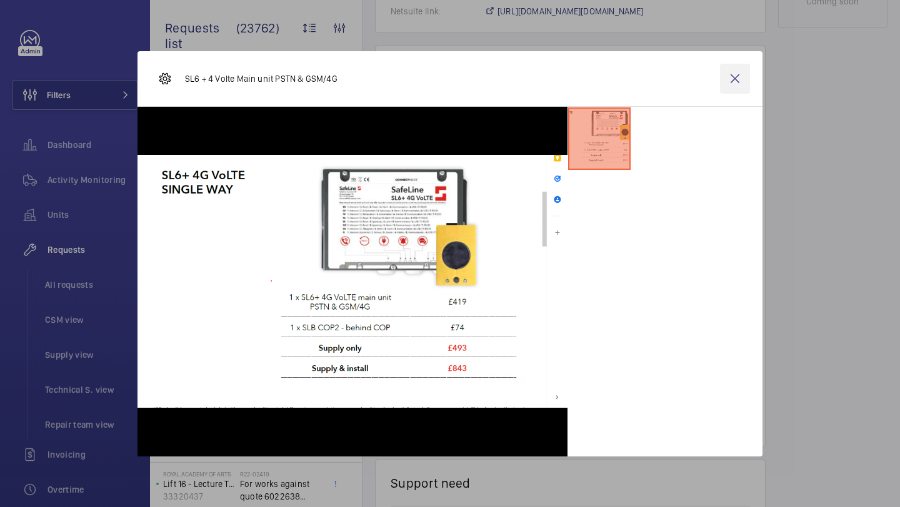
click at [733, 74] on wm-front-icon-button at bounding box center [735, 79] width 30 height 30
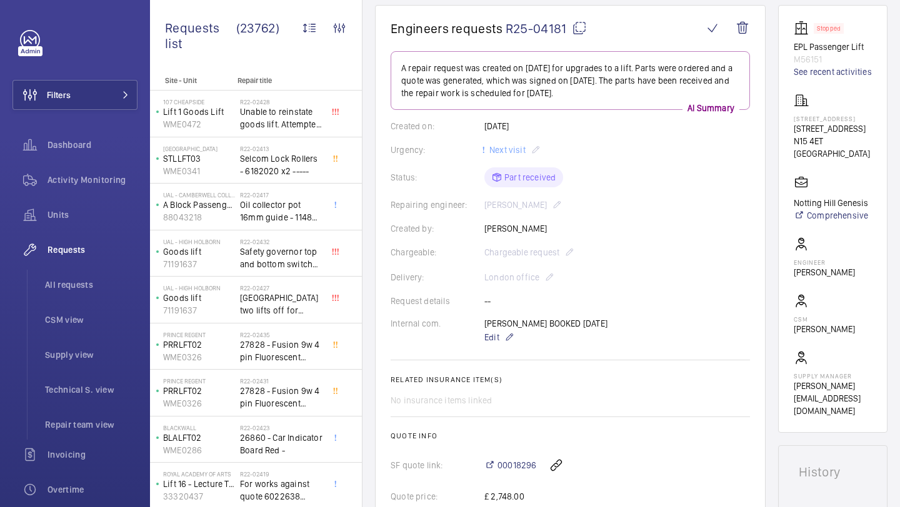
scroll to position [0, 0]
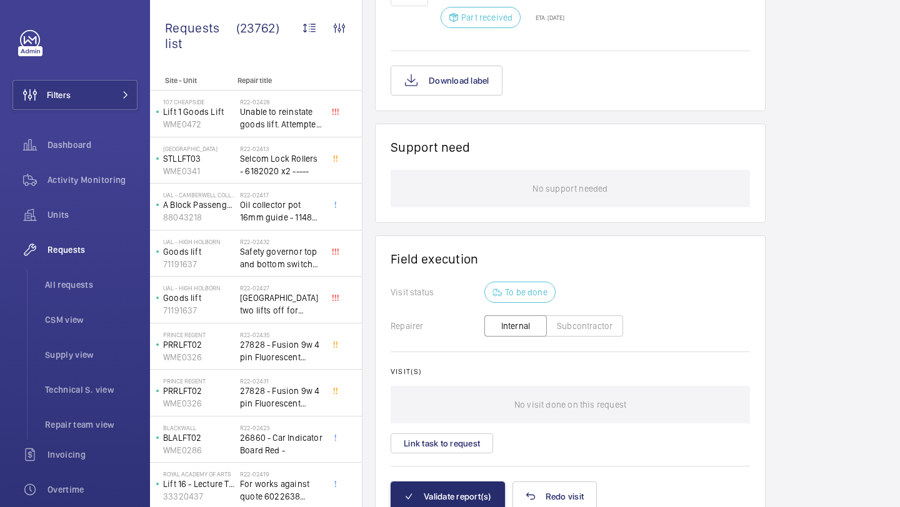
scroll to position [918, 0]
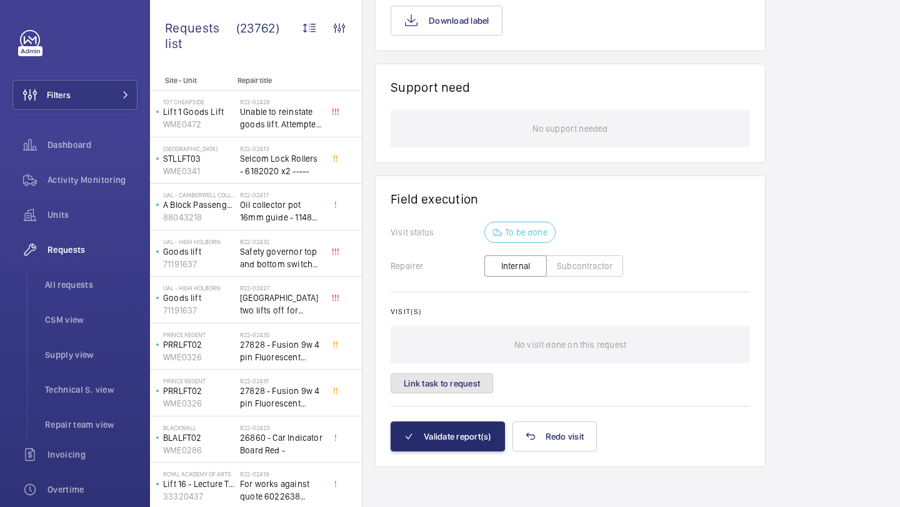
click at [445, 379] on button "Link task to request" at bounding box center [442, 384] width 102 height 20
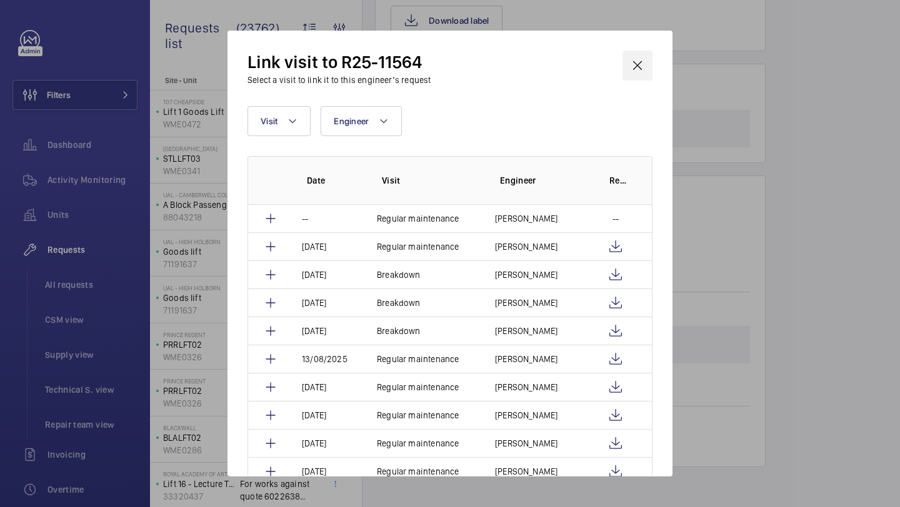
click at [634, 54] on wm-front-icon-button at bounding box center [637, 66] width 30 height 30
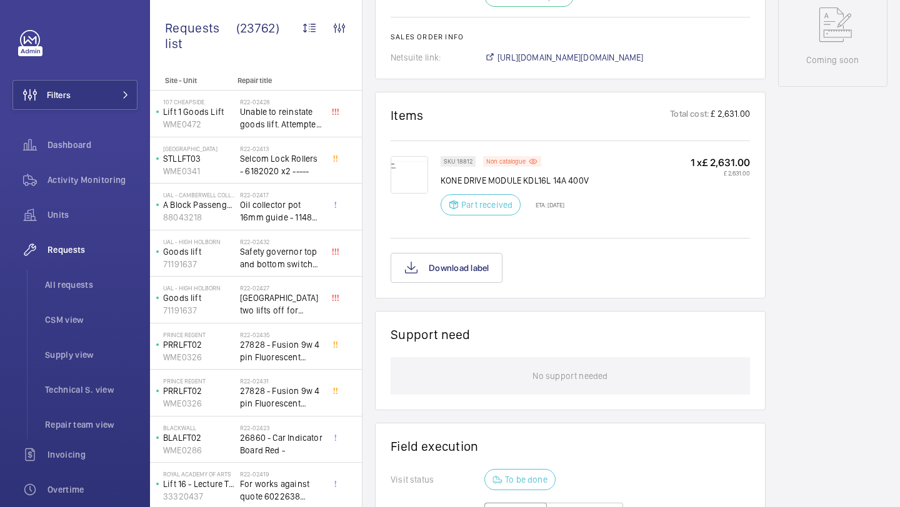
scroll to position [918, 0]
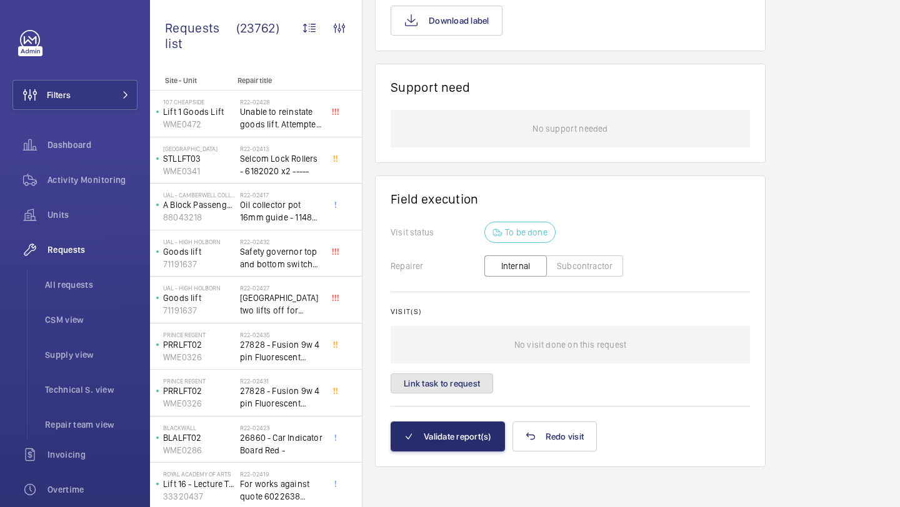
click at [447, 377] on button "Link task to request" at bounding box center [442, 384] width 102 height 20
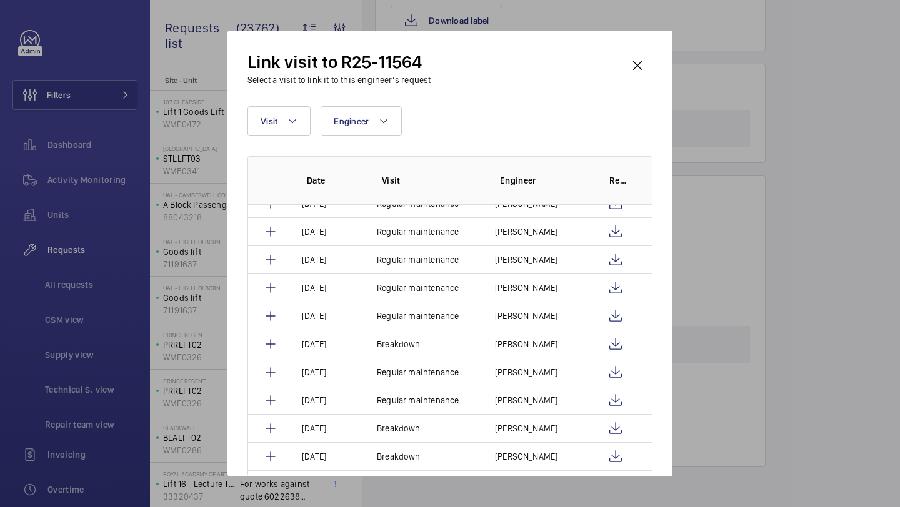
scroll to position [0, 0]
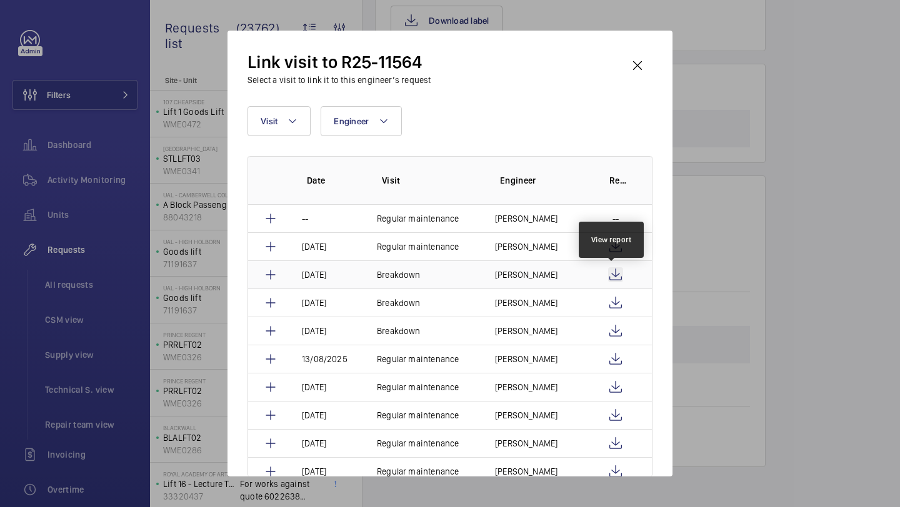
click at [610, 274] on wm-front-icon-button at bounding box center [615, 274] width 15 height 15
click at [614, 245] on wm-front-icon-button at bounding box center [615, 246] width 15 height 15
click at [635, 53] on wm-front-icon-button at bounding box center [637, 66] width 30 height 30
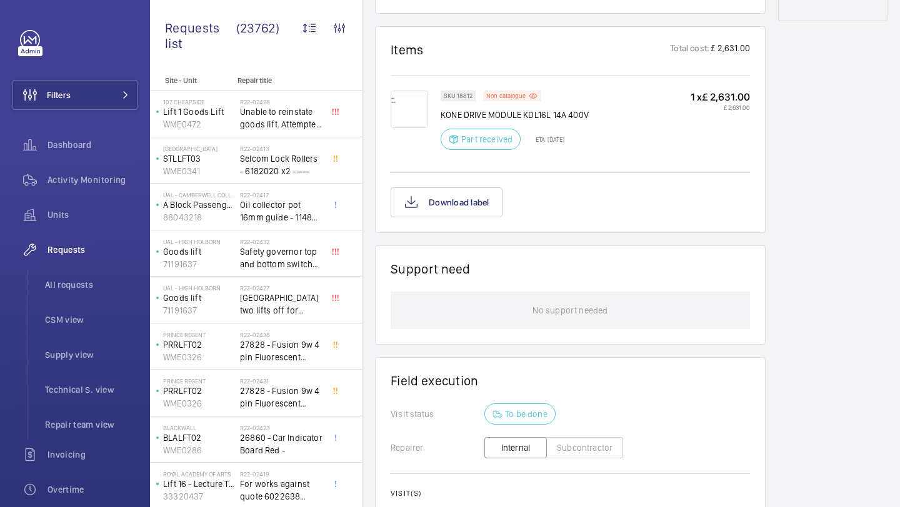
scroll to position [578, 0]
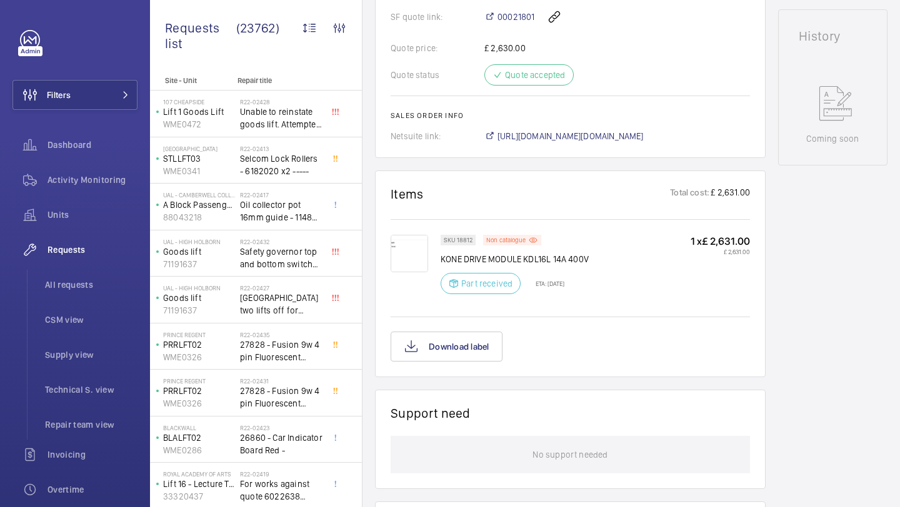
click at [555, 287] on p "ETA: 9 Sept 2025" at bounding box center [546, 283] width 36 height 7
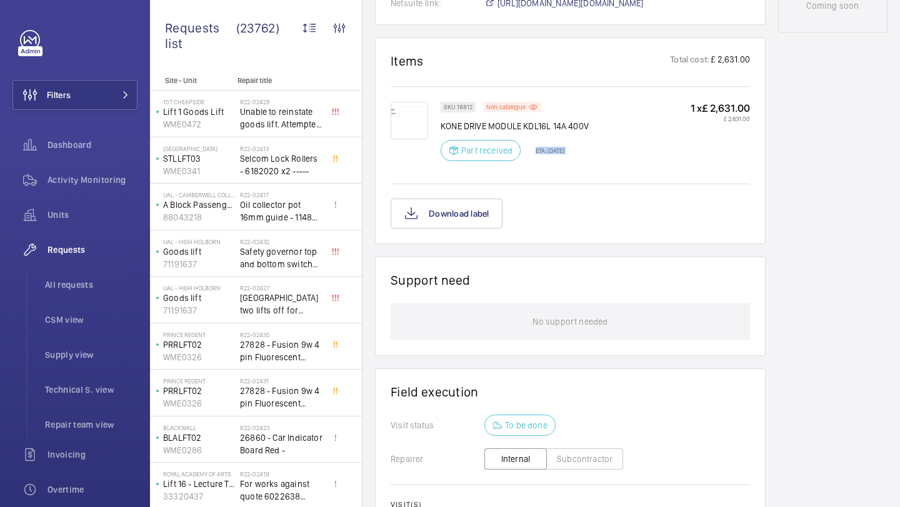
scroll to position [714, 0]
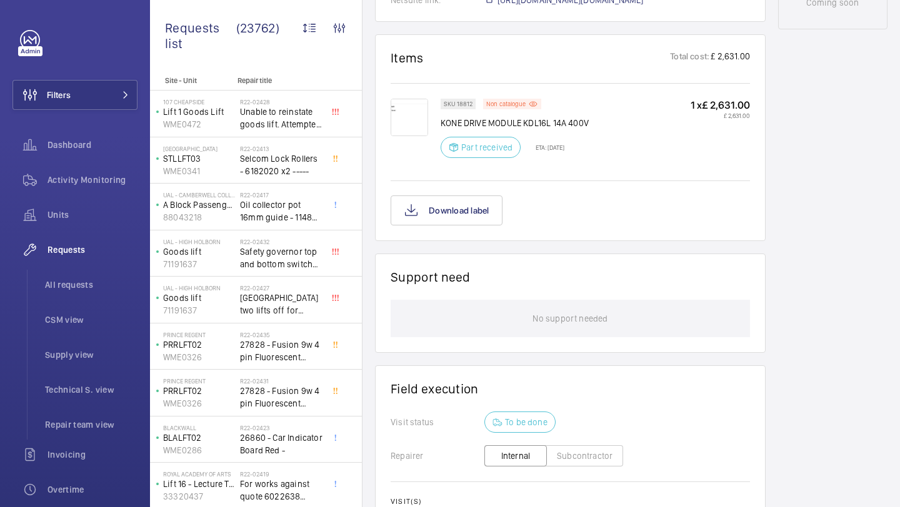
click at [559, 321] on p "No support needed" at bounding box center [569, 318] width 75 height 37
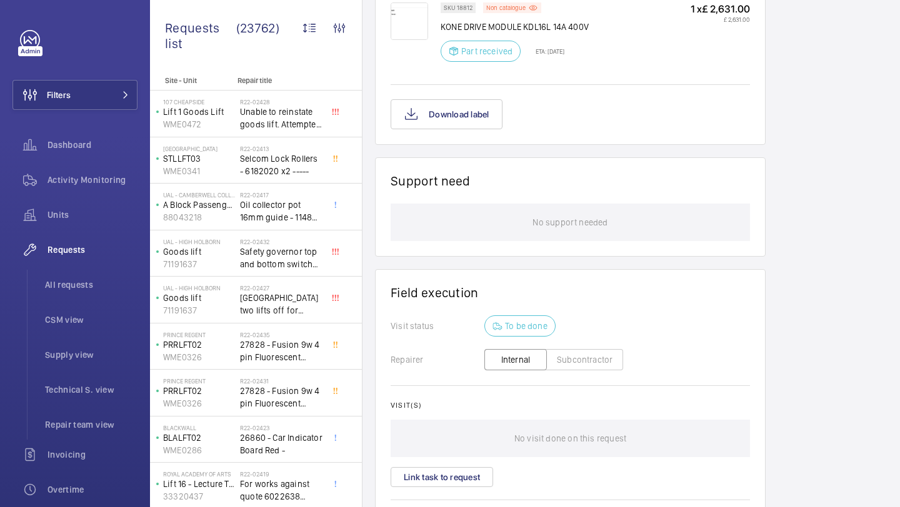
scroll to position [918, 0]
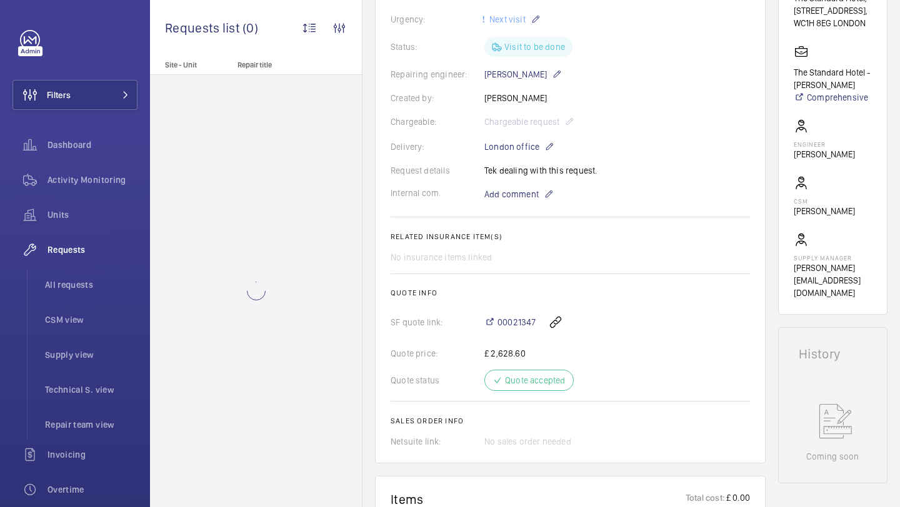
scroll to position [241, 0]
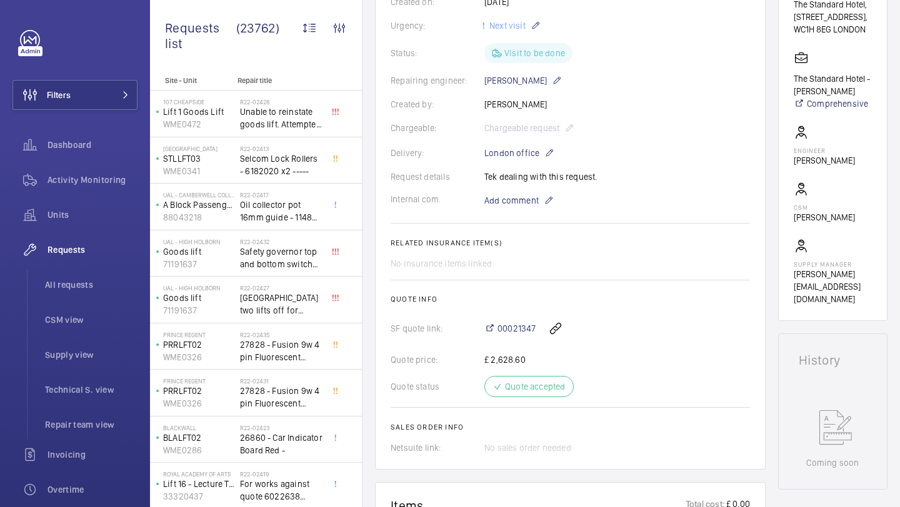
click at [533, 171] on div "Request details Tek dealing with this request." at bounding box center [570, 177] width 359 height 12
click at [537, 168] on wm-front-card-body "Repair request R25-10773 was created on 2025-08-11 by Tek Hussein for a "Ghost …" at bounding box center [570, 190] width 359 height 527
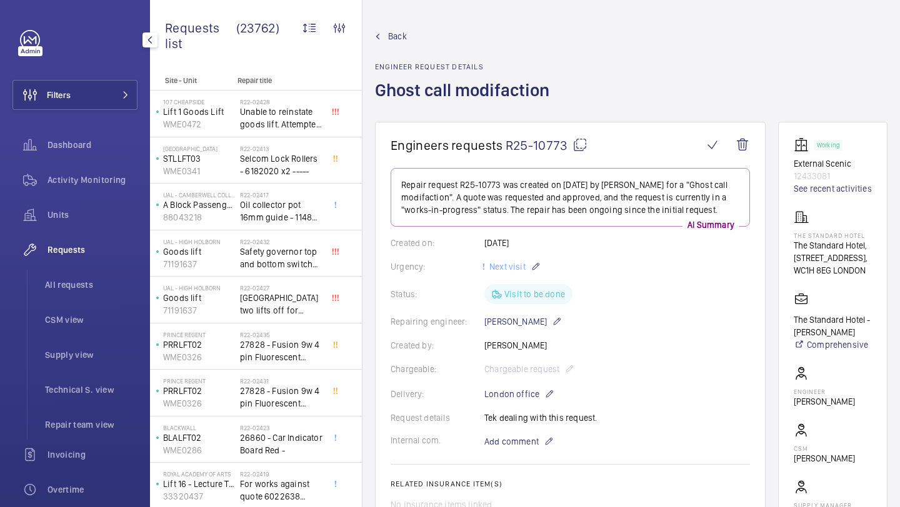
click at [62, 112] on div "Filters Dashboard Activity Monitoring Units Requests All requests CSM view Supp…" at bounding box center [74, 340] width 125 height 620
click at [88, 96] on button "Filters" at bounding box center [74, 95] width 125 height 30
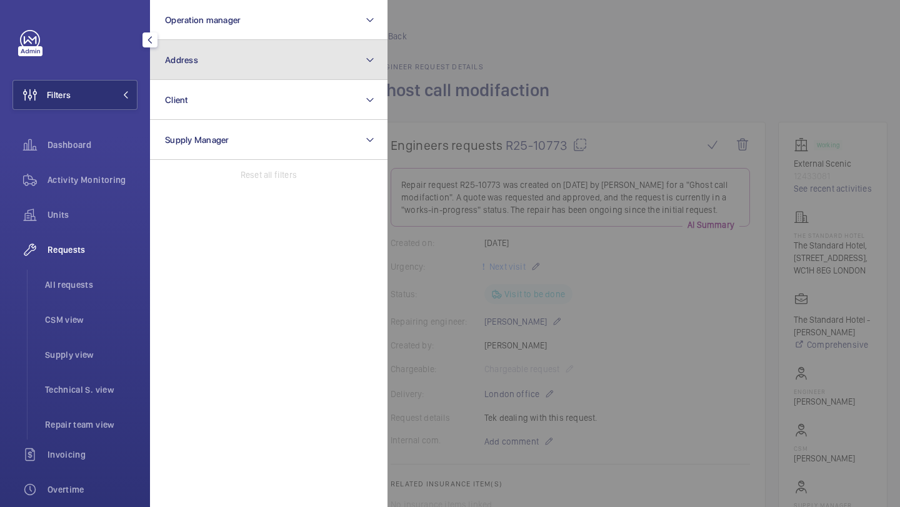
click at [197, 57] on button "Address" at bounding box center [268, 60] width 237 height 40
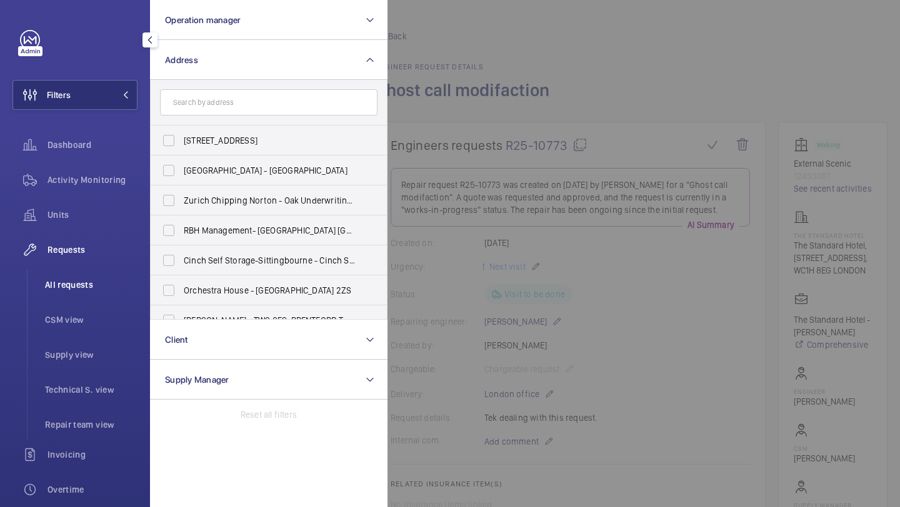
click at [104, 291] on li "All requests" at bounding box center [86, 285] width 102 height 30
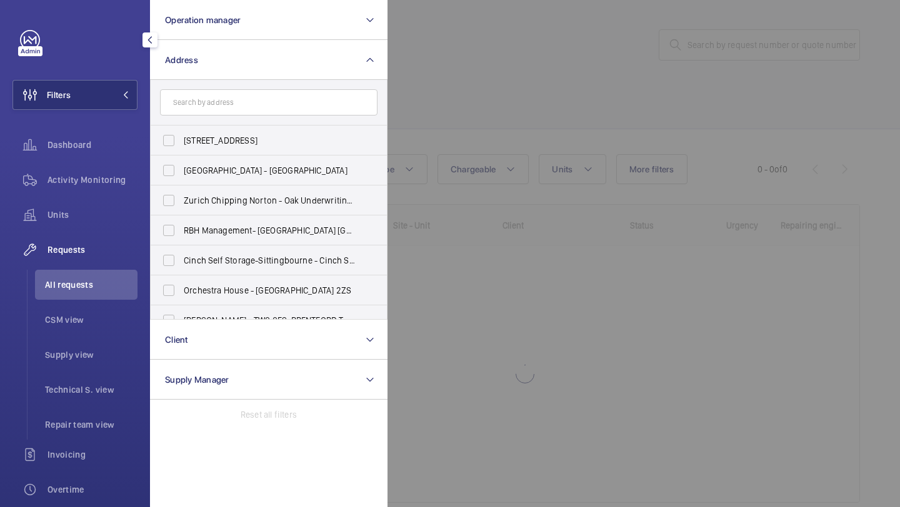
click at [730, 26] on div at bounding box center [837, 253] width 900 height 507
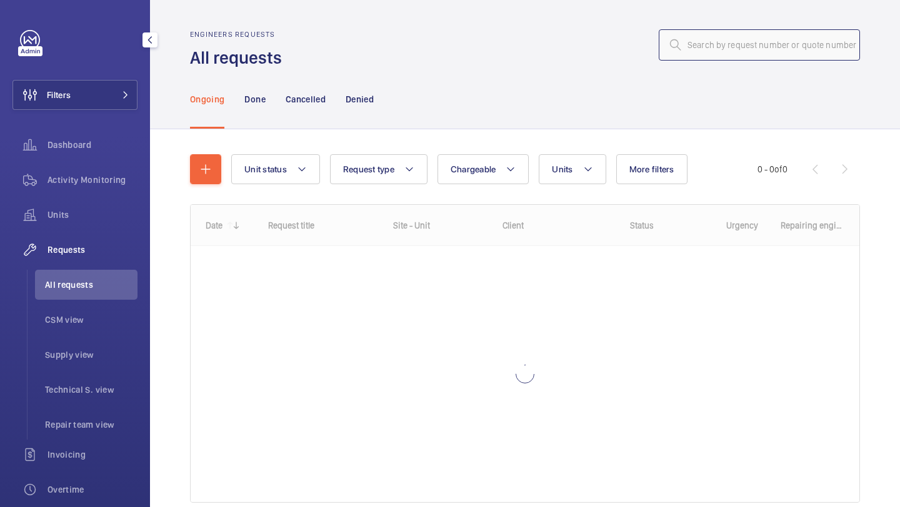
click at [741, 33] on input "text" at bounding box center [759, 44] width 201 height 31
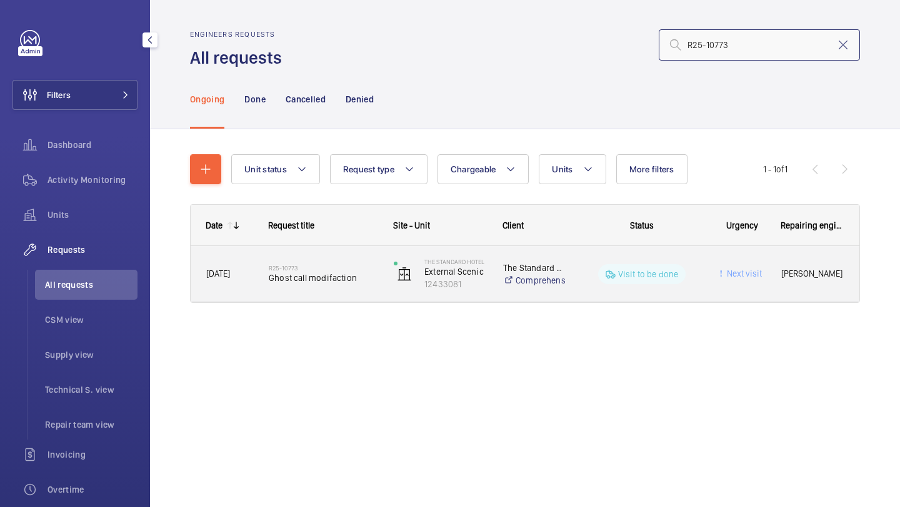
type input "R25-10773"
click at [351, 280] on span "Ghost call modifaction" at bounding box center [323, 278] width 109 height 12
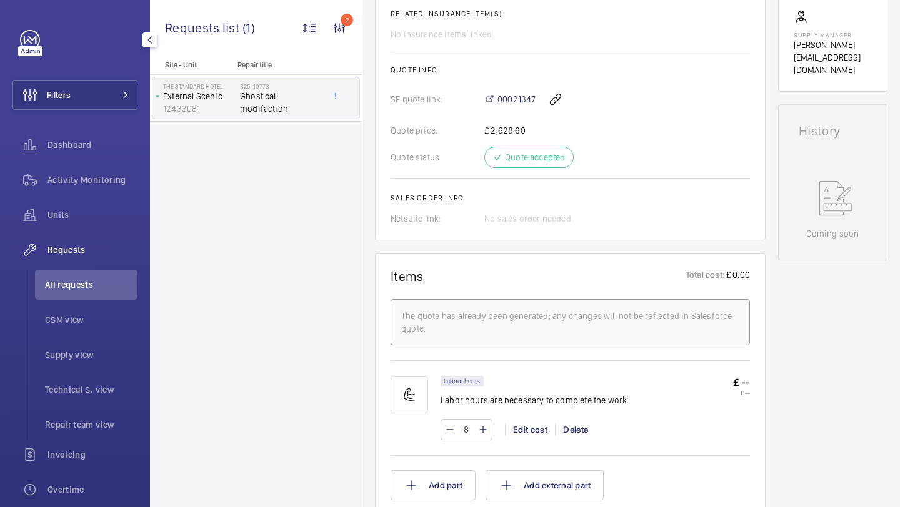
scroll to position [154, 0]
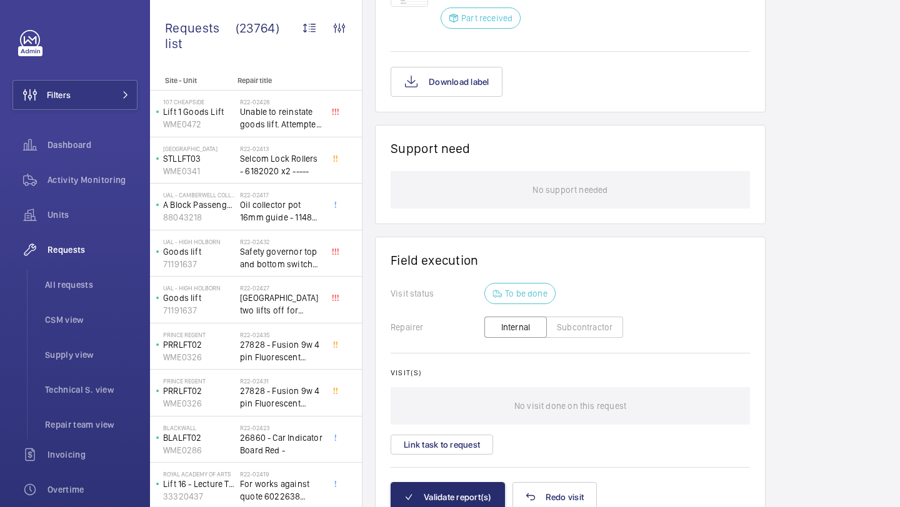
scroll to position [962, 0]
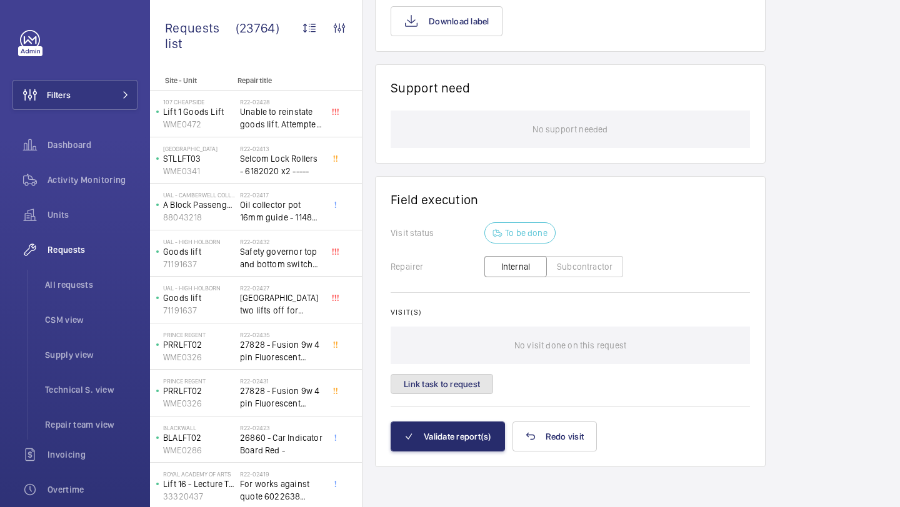
click at [465, 383] on button "Link task to request" at bounding box center [442, 384] width 102 height 20
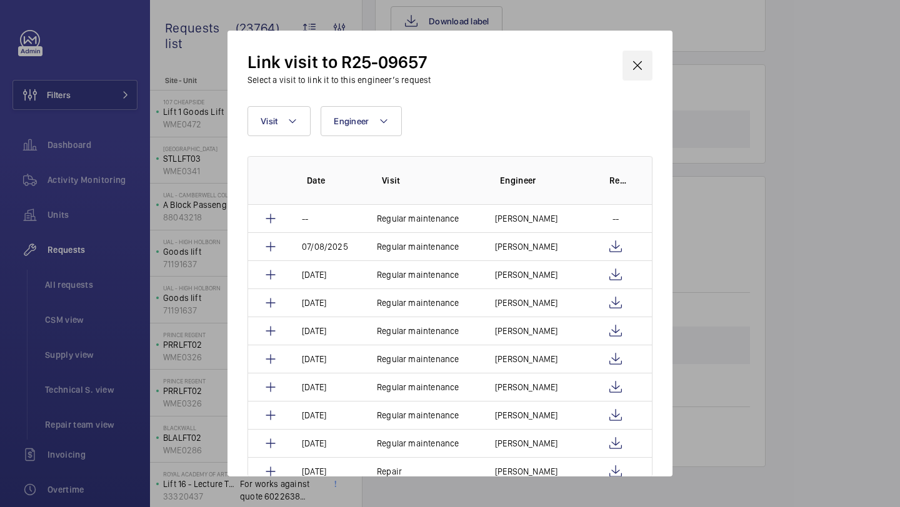
click at [645, 54] on wm-front-icon-button at bounding box center [637, 66] width 30 height 30
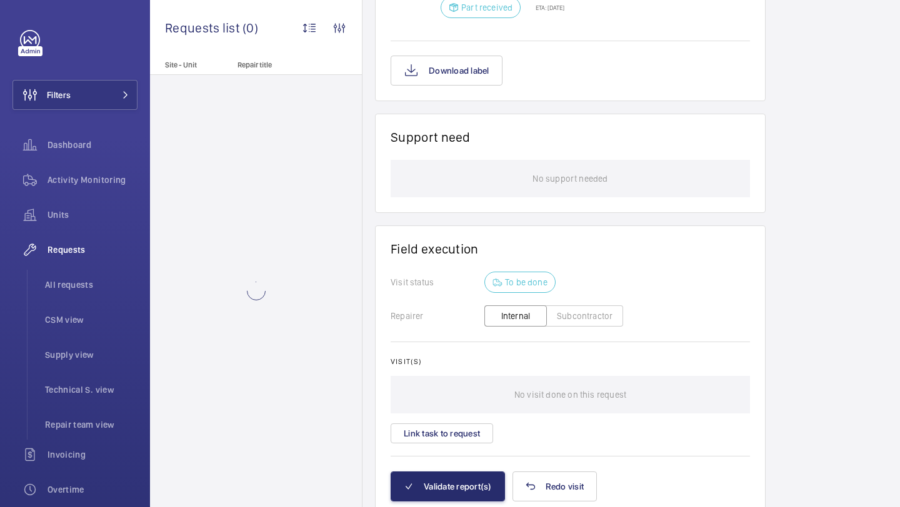
scroll to position [905, 0]
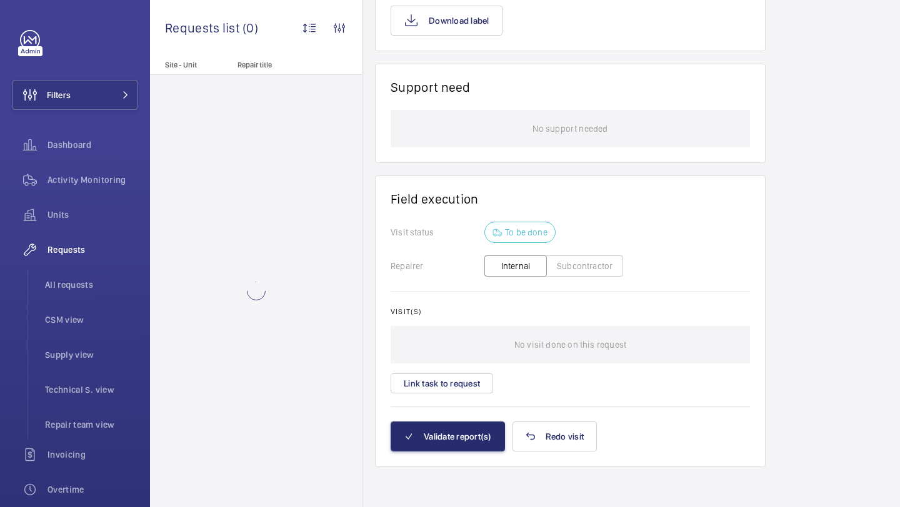
click at [432, 371] on div "Visit(s) No visit done on this request Link task to request" at bounding box center [570, 350] width 359 height 86
click at [432, 373] on div "Visit(s) No visit done on this request Link task to request" at bounding box center [570, 350] width 359 height 86
click at [432, 384] on button "Link task to request" at bounding box center [442, 384] width 102 height 20
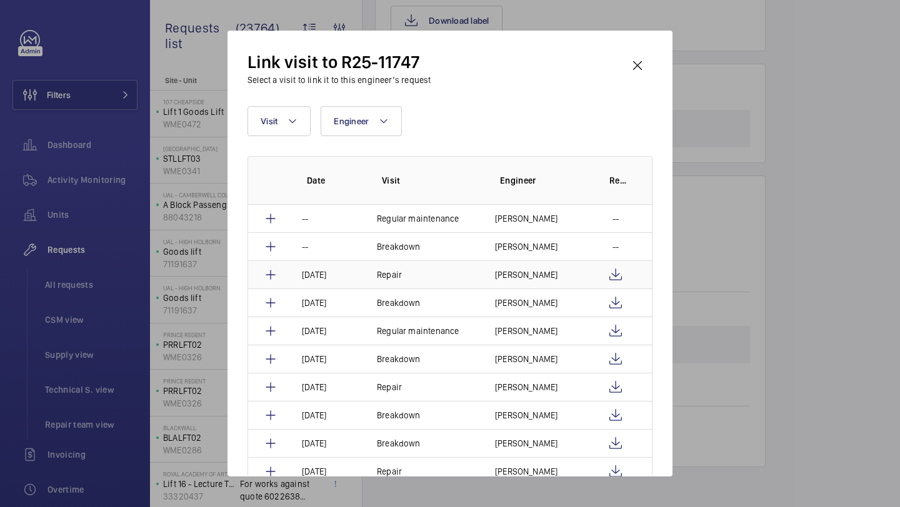
click at [597, 283] on td at bounding box center [620, 275] width 62 height 28
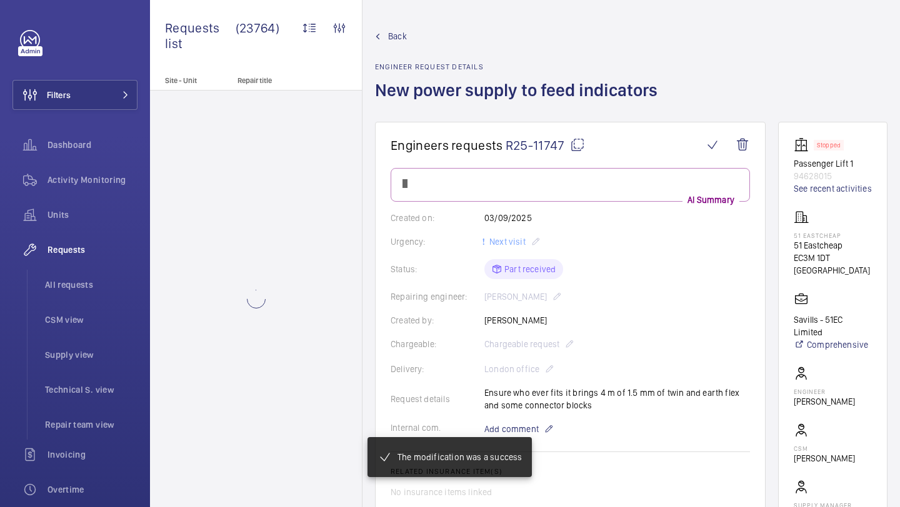
scroll to position [860, 0]
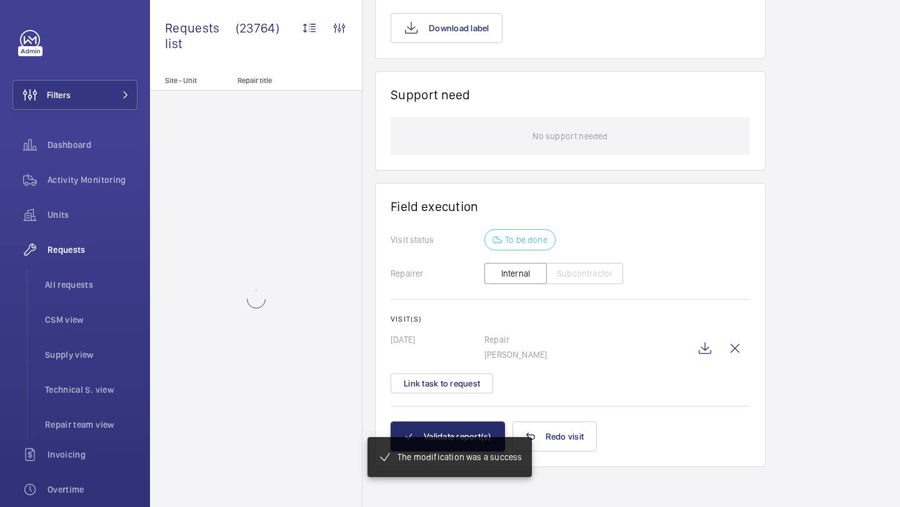
click at [457, 425] on mat-snack-bar-container "The modification was a success" at bounding box center [449, 457] width 214 height 90
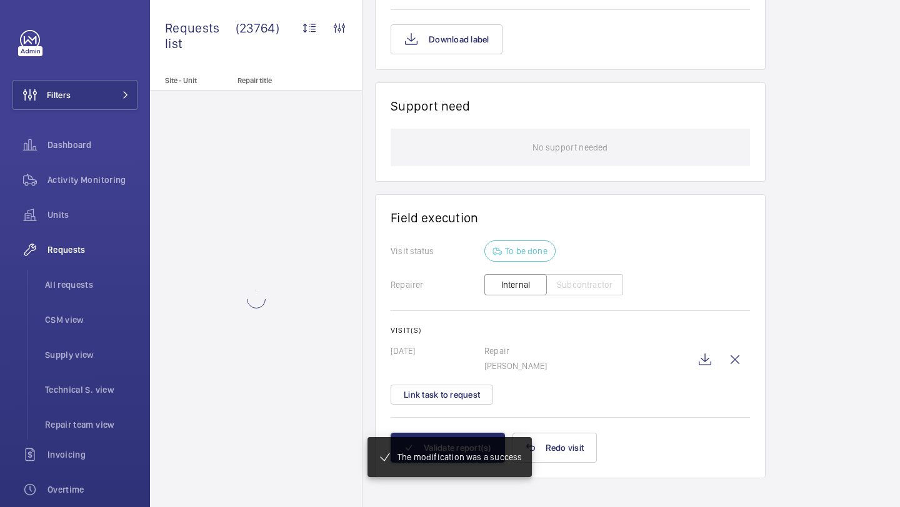
scroll to position [898, 0]
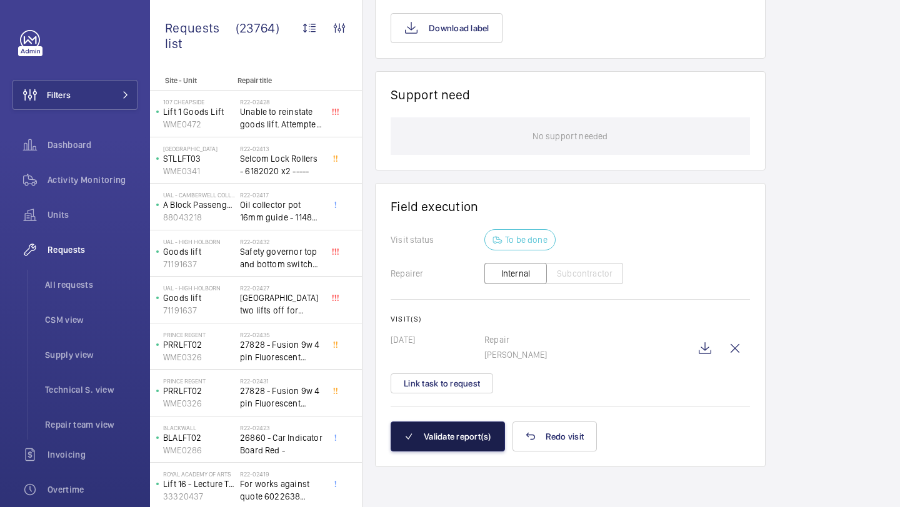
click at [475, 431] on button "Validate report(s)" at bounding box center [448, 437] width 114 height 30
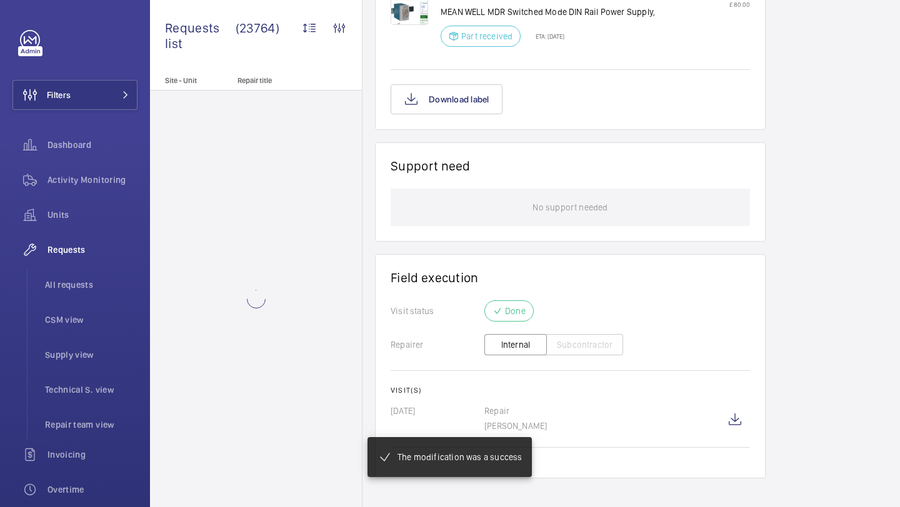
scroll to position [850, 0]
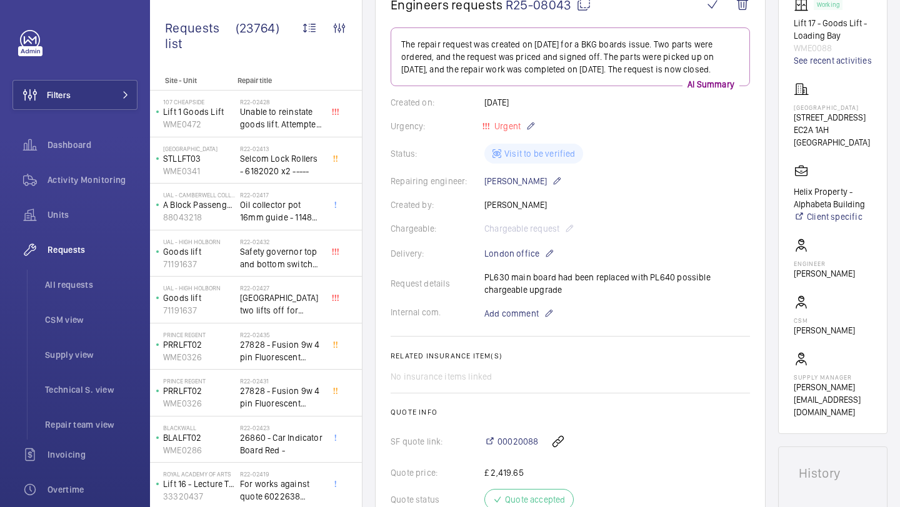
scroll to position [143, 0]
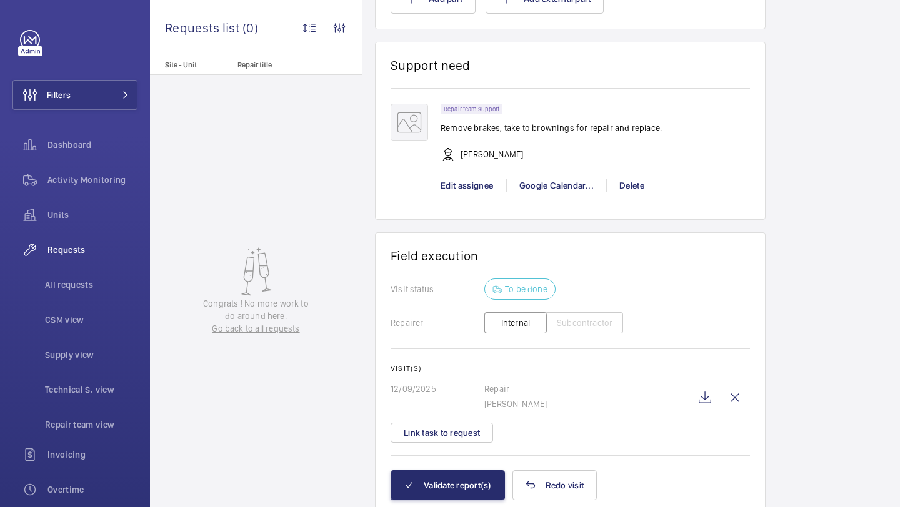
scroll to position [1033, 0]
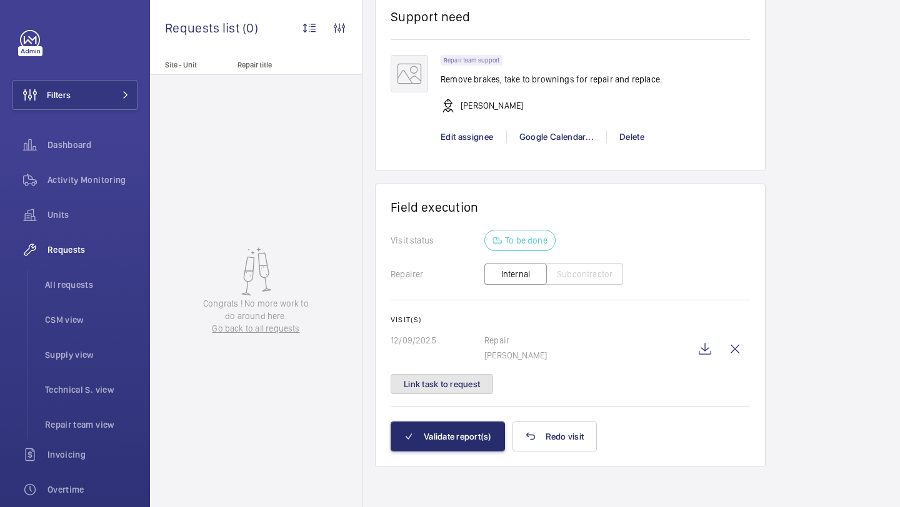
click at [416, 389] on button "Link task to request" at bounding box center [442, 384] width 102 height 20
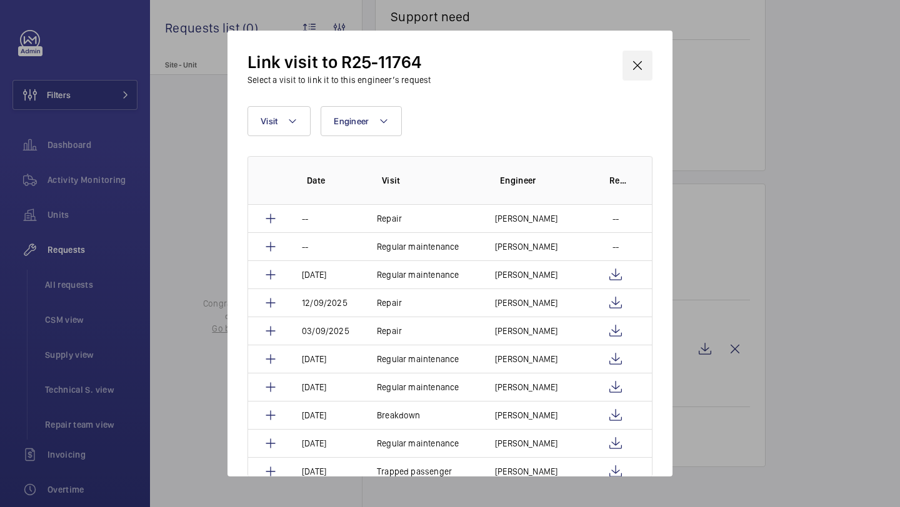
click at [645, 57] on wm-front-icon-button at bounding box center [637, 66] width 30 height 30
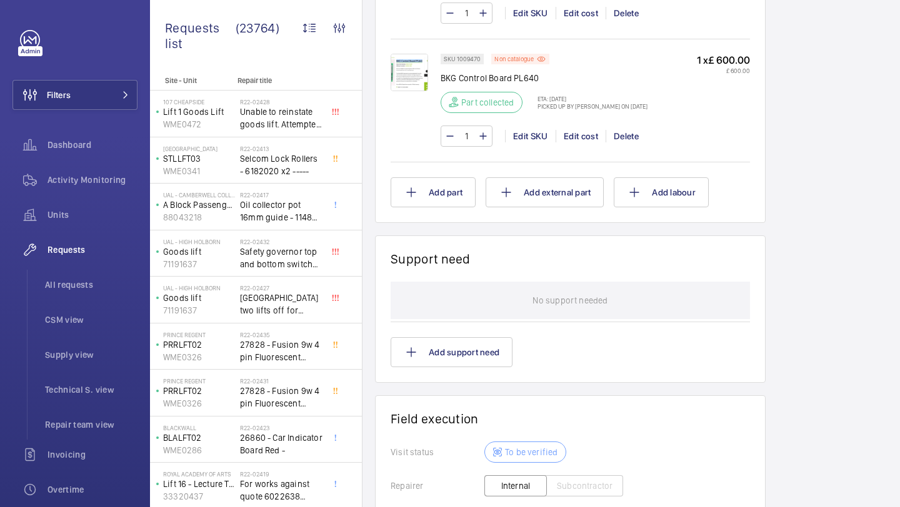
scroll to position [1207, 0]
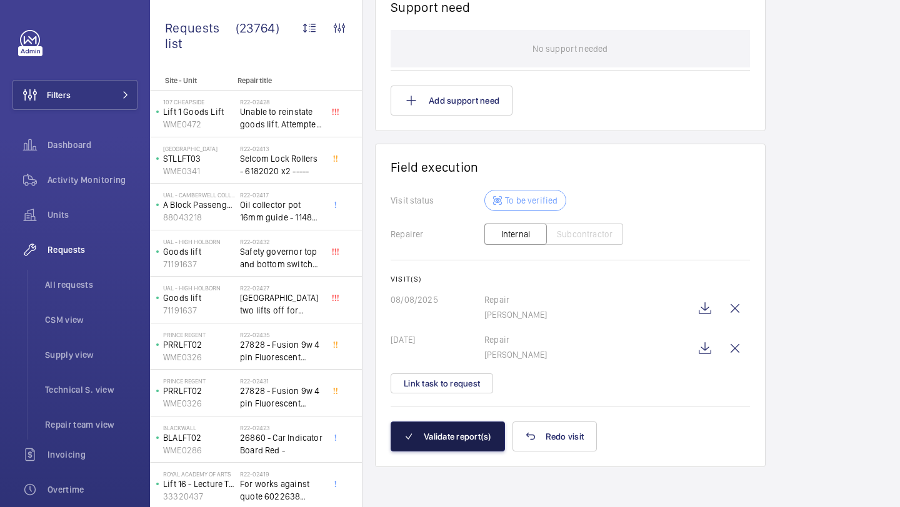
click at [467, 444] on button "Validate report(s)" at bounding box center [448, 437] width 114 height 30
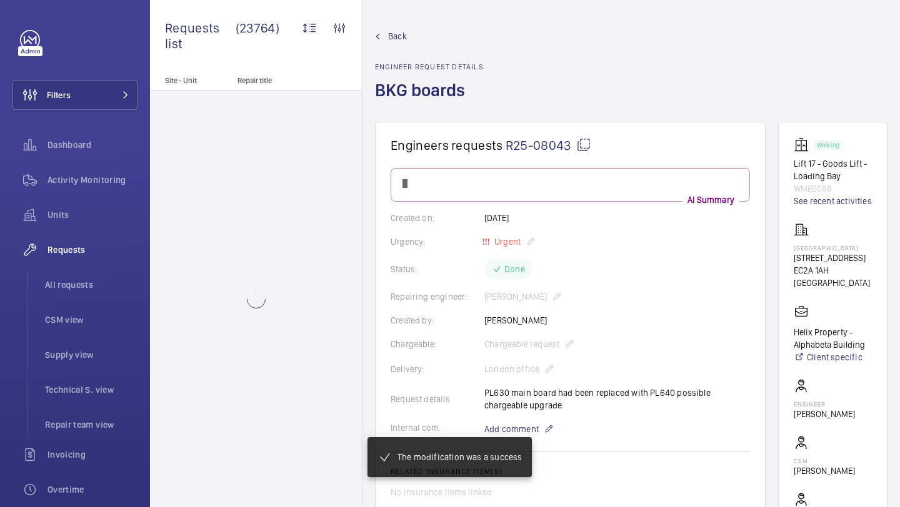
scroll to position [938, 0]
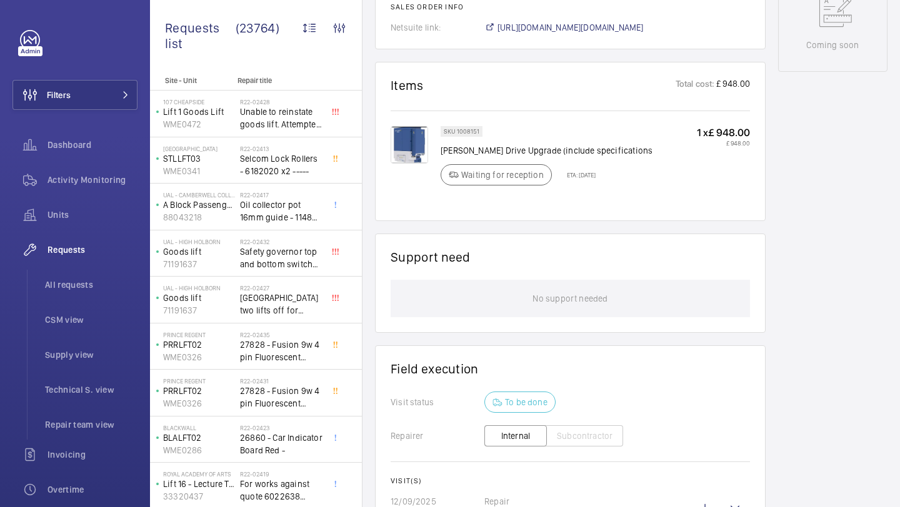
scroll to position [850, 0]
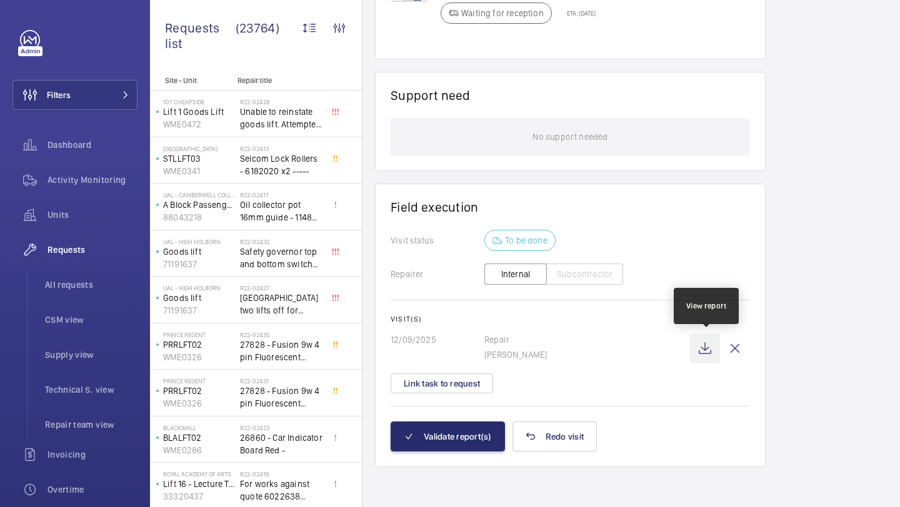
click at [704, 351] on wm-front-icon-button at bounding box center [705, 349] width 30 height 30
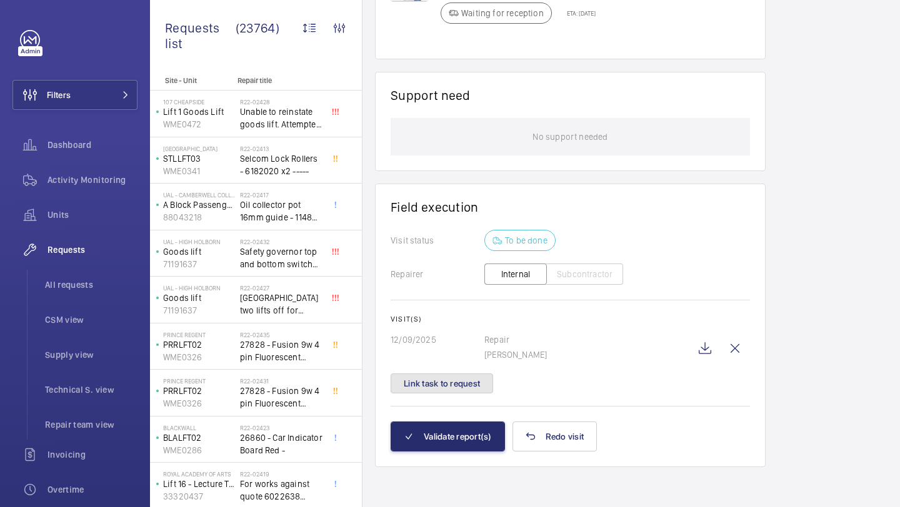
click at [470, 374] on button "Link task to request" at bounding box center [442, 384] width 102 height 20
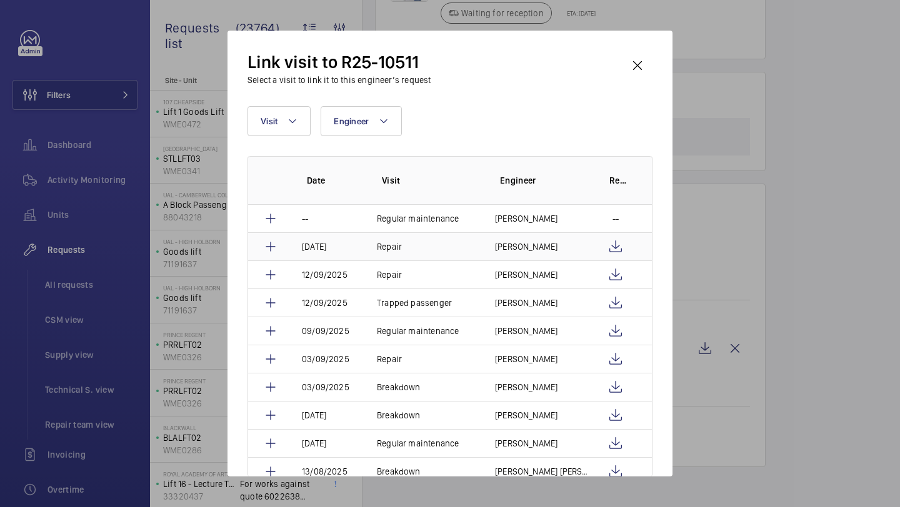
click at [516, 236] on td "[PERSON_NAME]" at bounding box center [534, 246] width 109 height 28
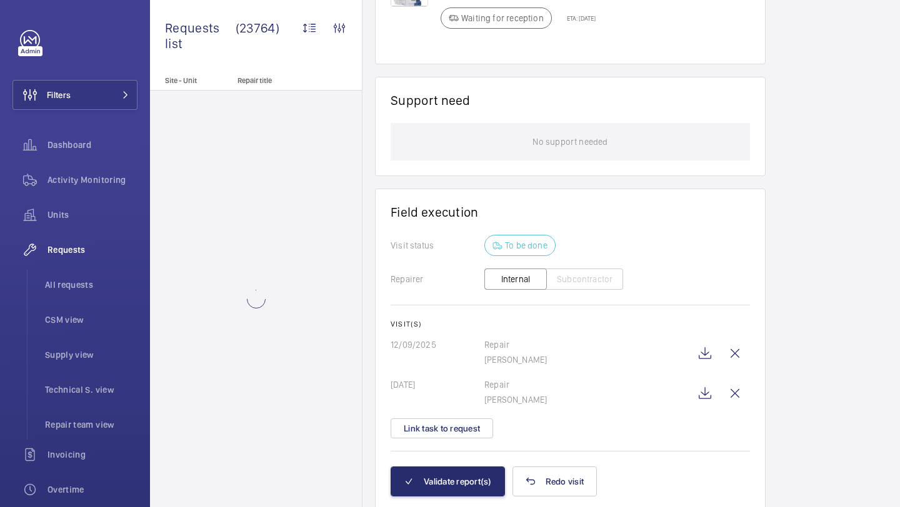
scroll to position [877, 0]
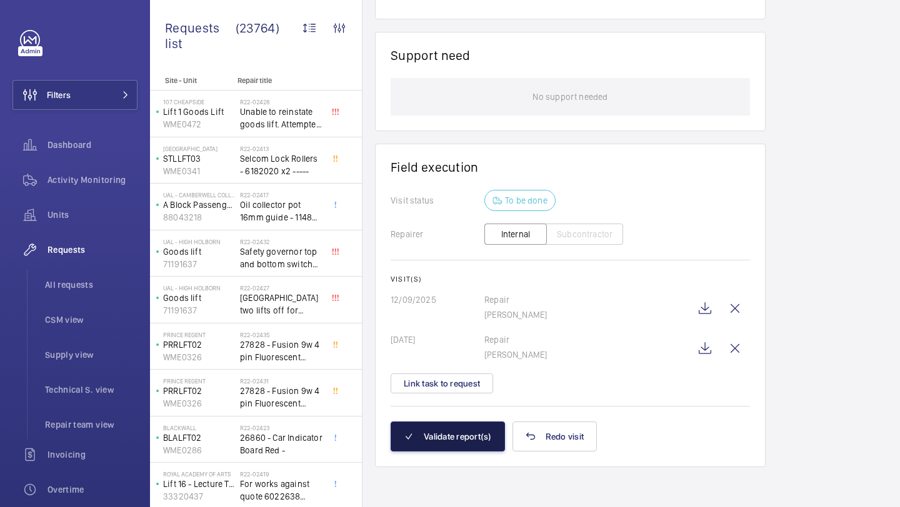
click at [458, 431] on button "Validate report(s)" at bounding box center [448, 437] width 114 height 30
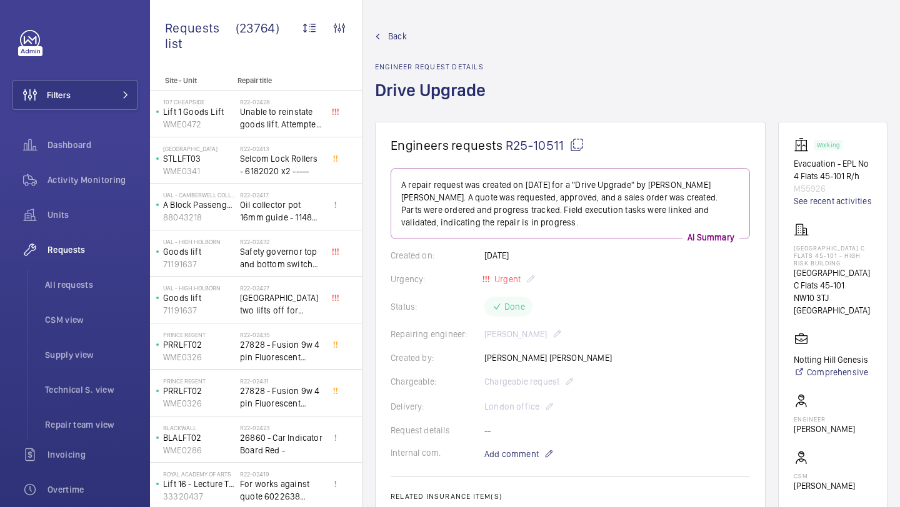
scroll to position [817, 0]
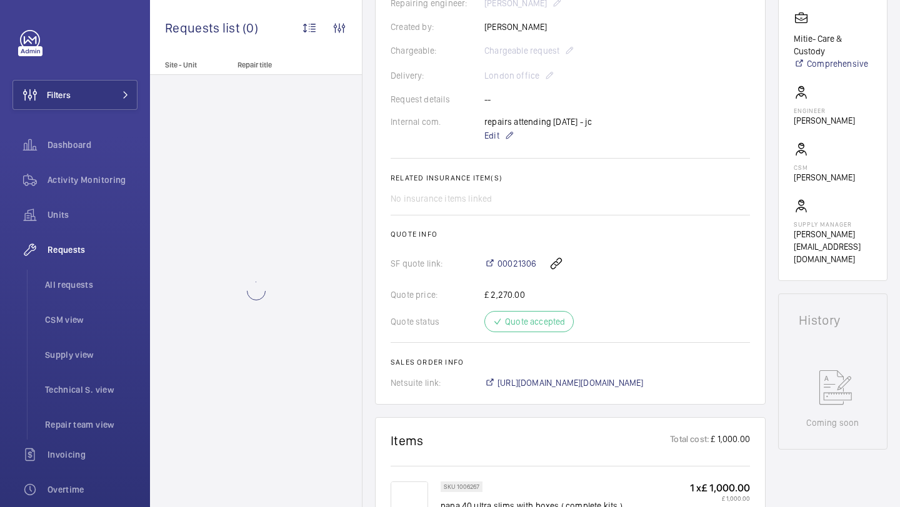
scroll to position [335, 0]
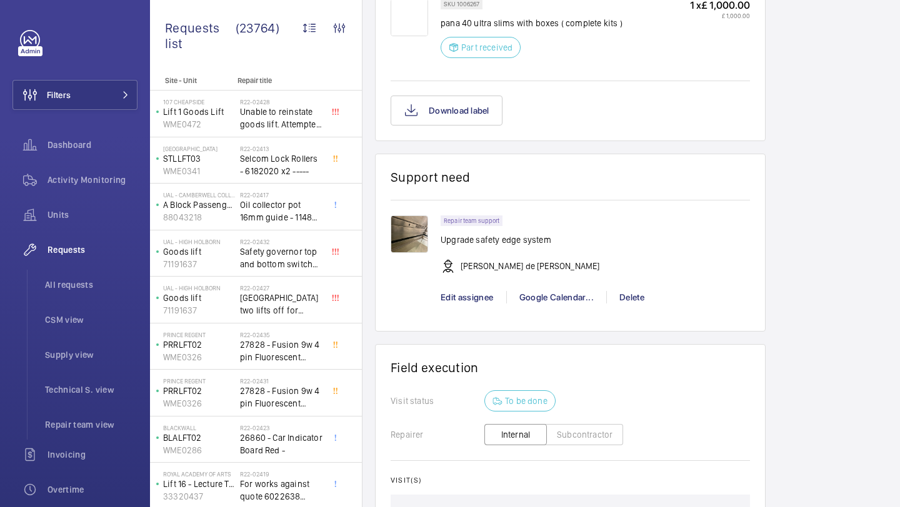
scroll to position [813, 0]
click at [542, 303] on div "Google Calendar..." at bounding box center [556, 298] width 100 height 12
click at [596, 329] on link "Schedule this event" at bounding box center [562, 322] width 112 height 22
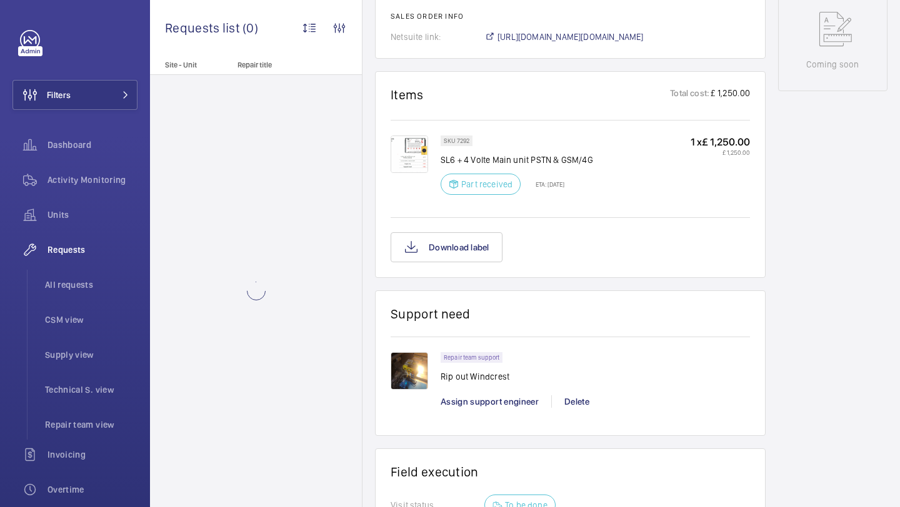
scroll to position [669, 0]
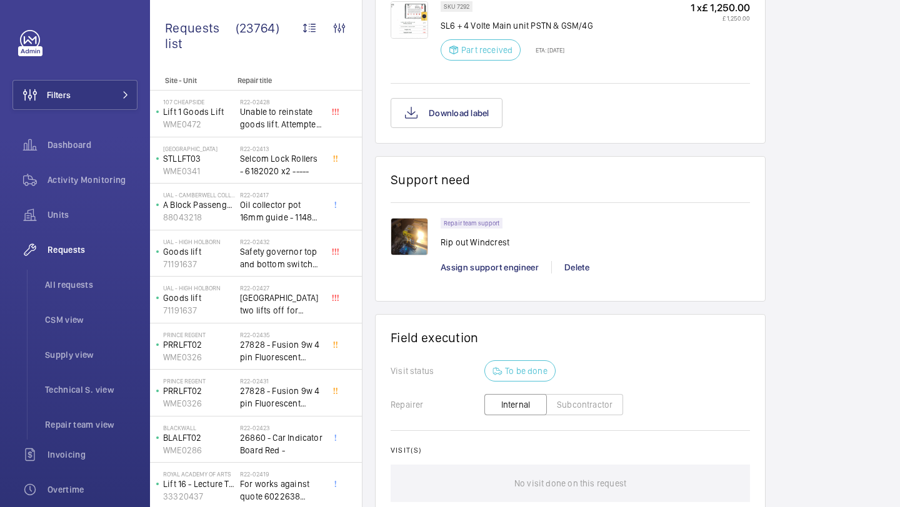
scroll to position [879, 0]
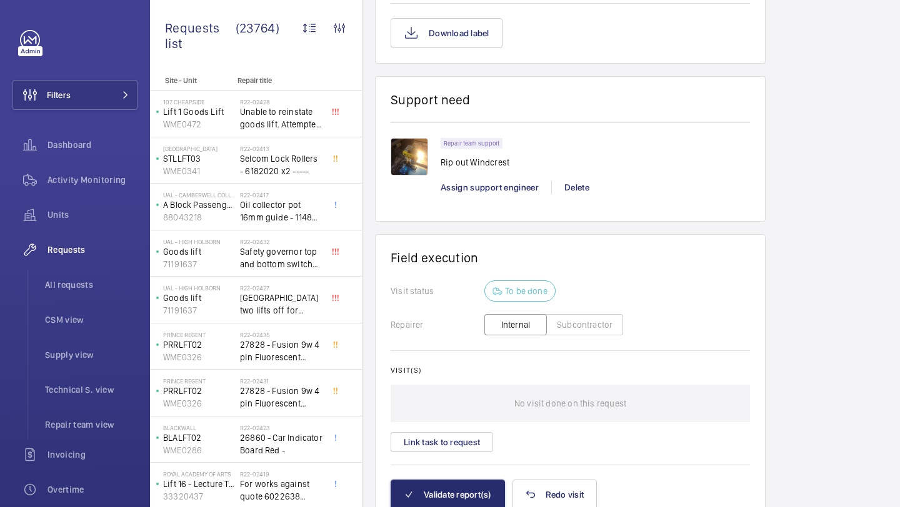
click at [404, 163] on img at bounding box center [409, 156] width 37 height 37
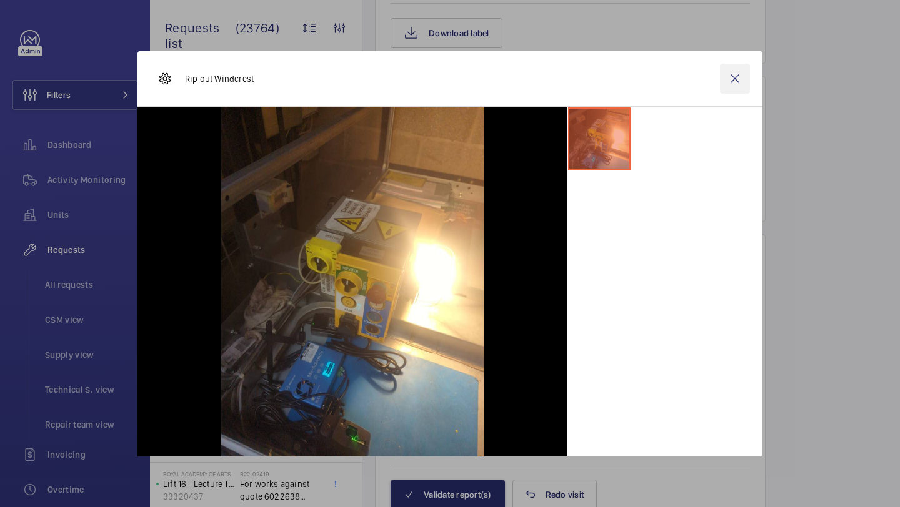
click at [733, 80] on wm-front-icon-button at bounding box center [735, 79] width 30 height 30
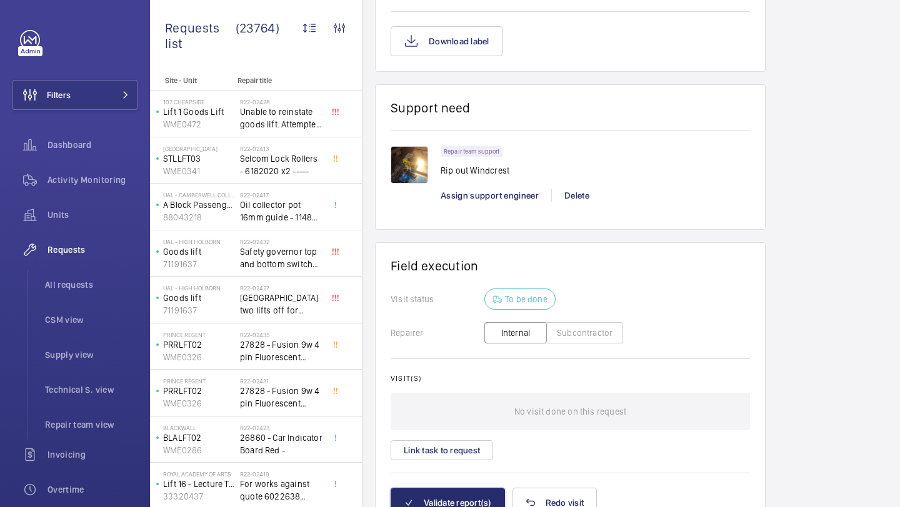
scroll to position [869, 0]
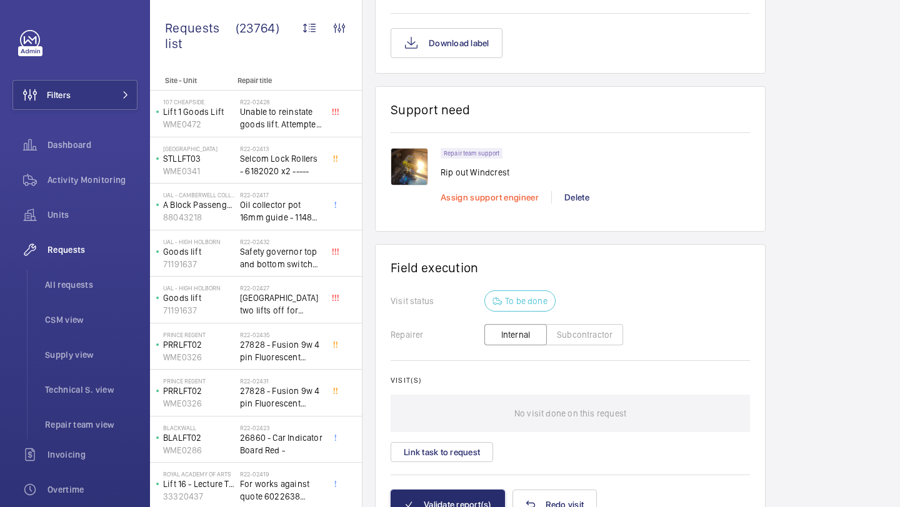
click at [482, 202] on span "Assign support engineer" at bounding box center [489, 197] width 98 height 10
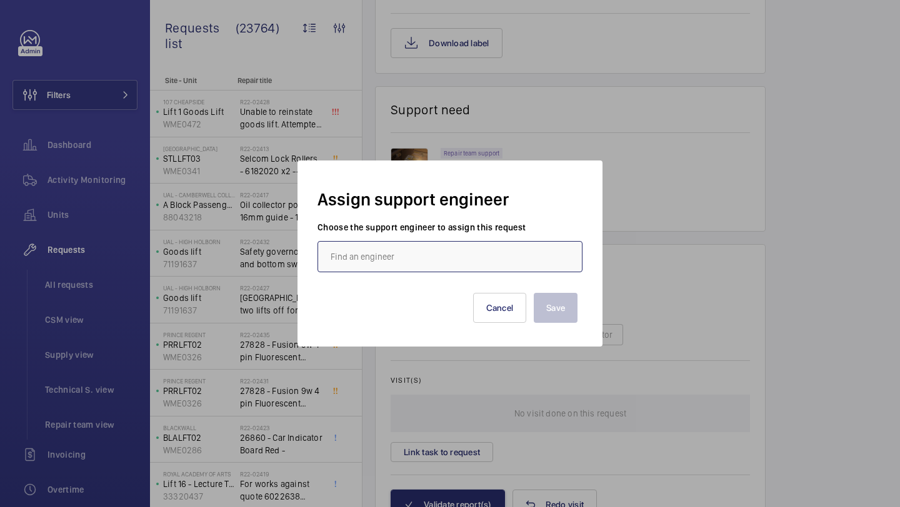
click at [404, 246] on input "text" at bounding box center [449, 256] width 265 height 31
click at [401, 312] on div "Save Cancel" at bounding box center [449, 298] width 255 height 50
click at [412, 294] on div "Save Cancel" at bounding box center [449, 298] width 255 height 50
click at [430, 255] on input "[PERSON_NAME]" at bounding box center [449, 256] width 265 height 31
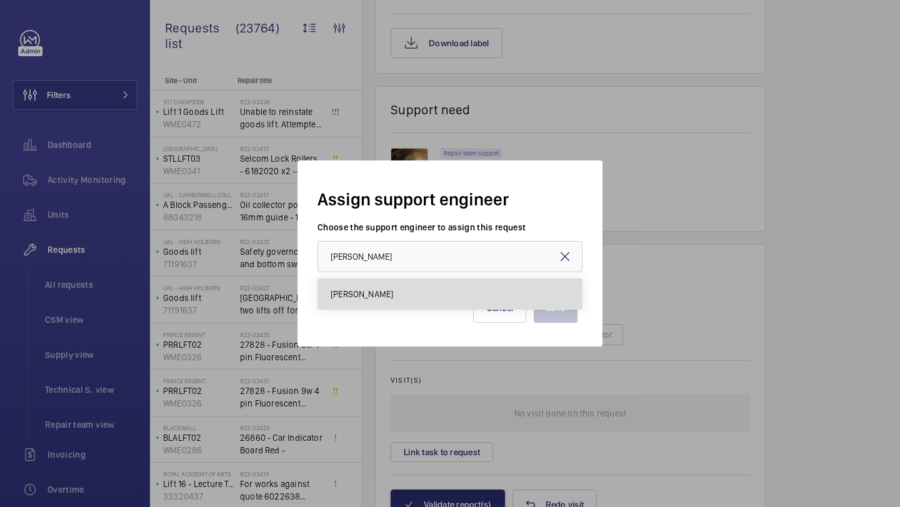
click at [426, 284] on mat-option "[PERSON_NAME]" at bounding box center [450, 294] width 264 height 30
type input "[PERSON_NAME]"
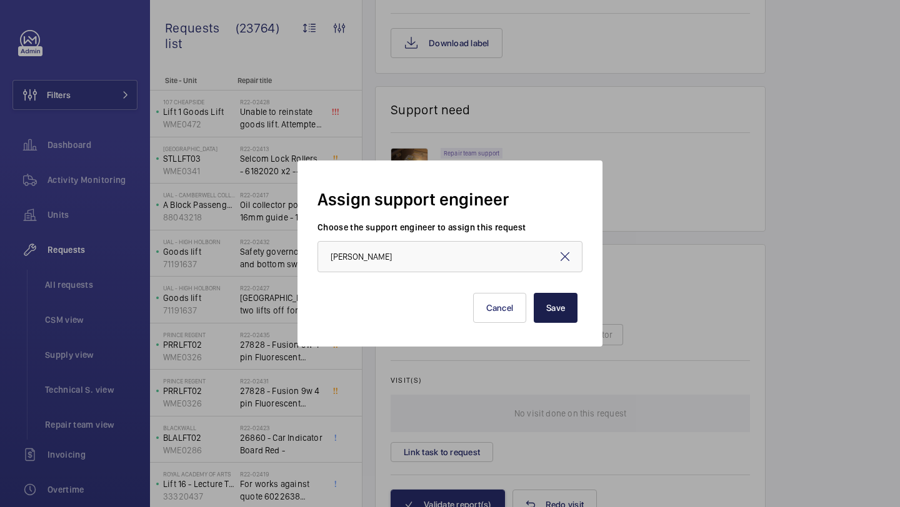
click at [547, 311] on button "Save" at bounding box center [556, 308] width 44 height 30
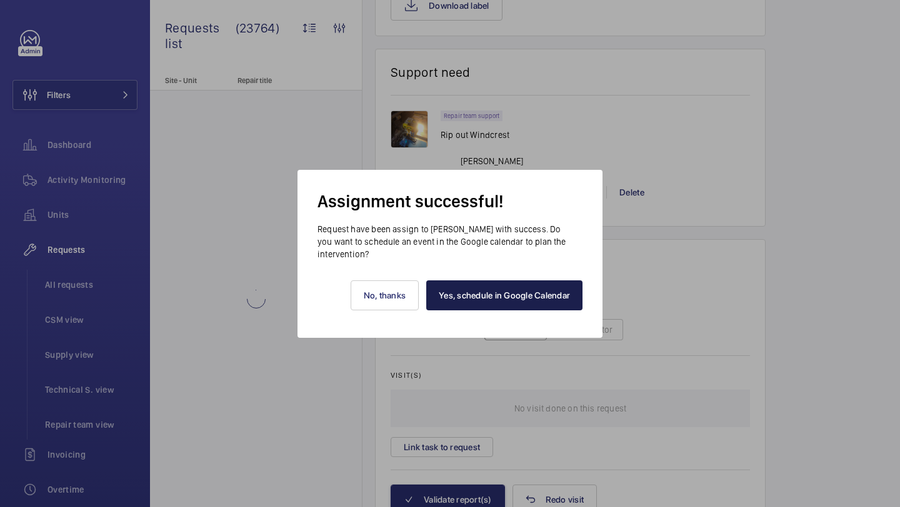
click at [525, 295] on link "Yes, schedule in Google Calendar" at bounding box center [504, 296] width 156 height 30
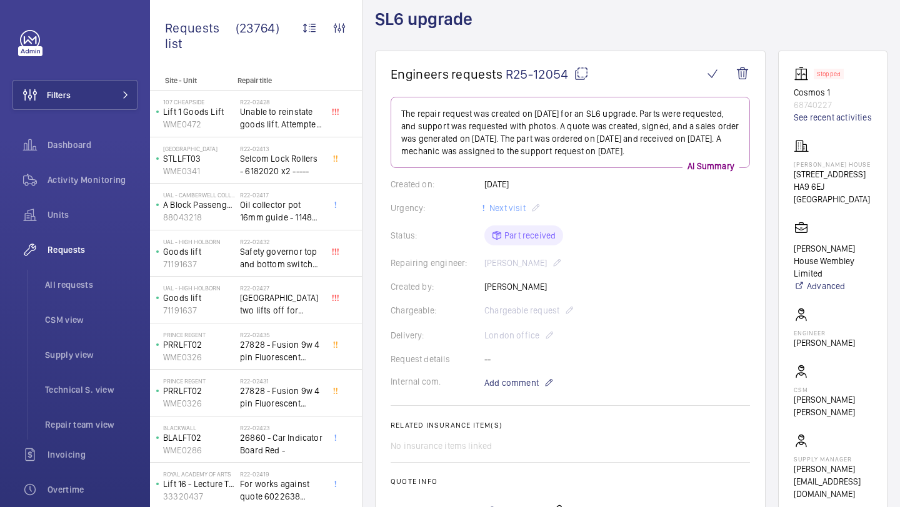
scroll to position [92, 0]
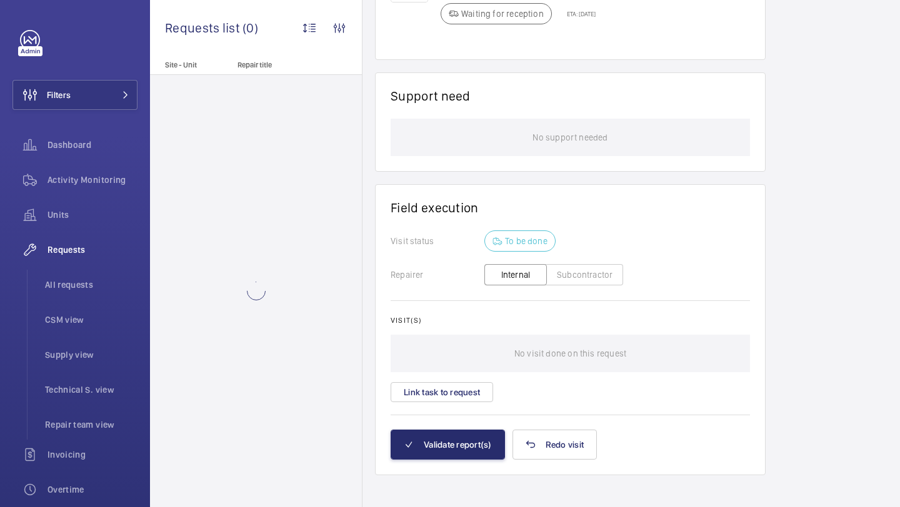
click at [453, 417] on wm-front-card-body "Visit status To be done Repairer Internal Subcontractor Visit(s) No visit done …" at bounding box center [570, 330] width 359 height 199
click at [455, 395] on button "Link task to request" at bounding box center [442, 392] width 102 height 20
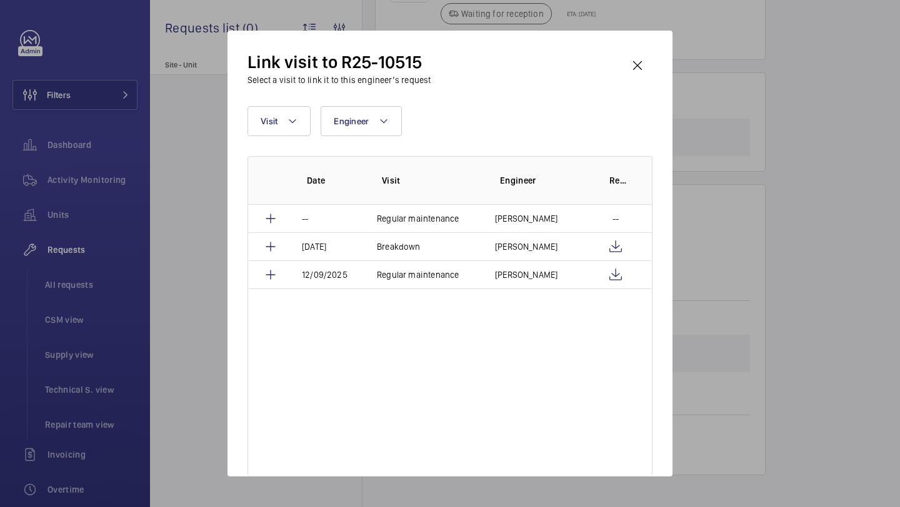
click at [662, 62] on div "Link visit to R25-10515 Select a visit to link it to this engineer’s request Vi…" at bounding box center [449, 254] width 445 height 446
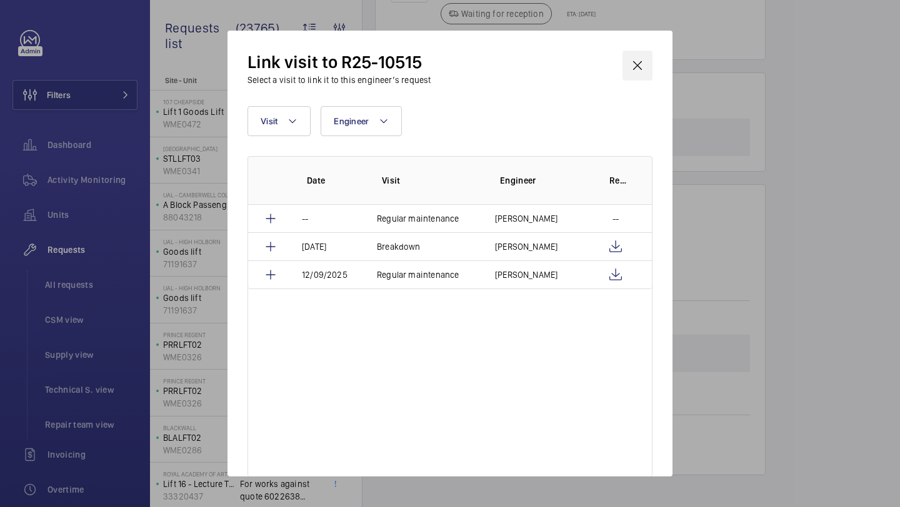
click at [638, 65] on wm-front-icon-button at bounding box center [637, 66] width 30 height 30
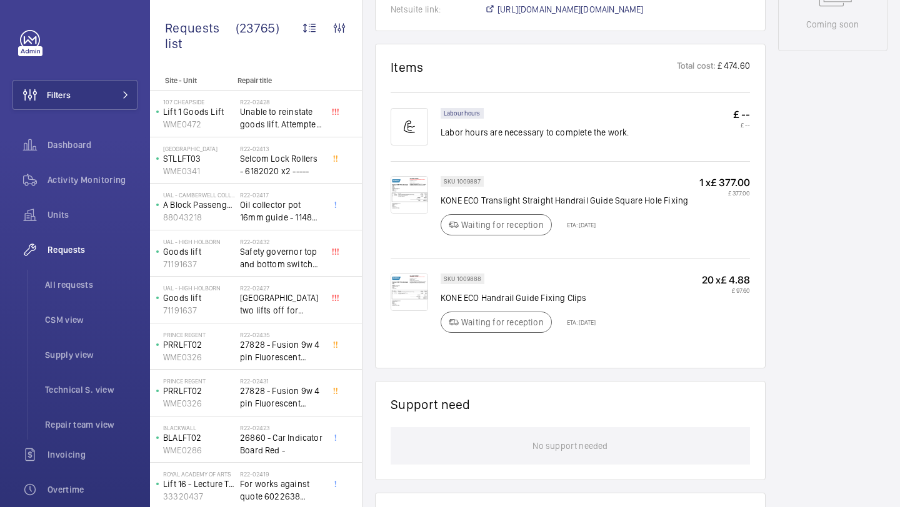
scroll to position [732, 0]
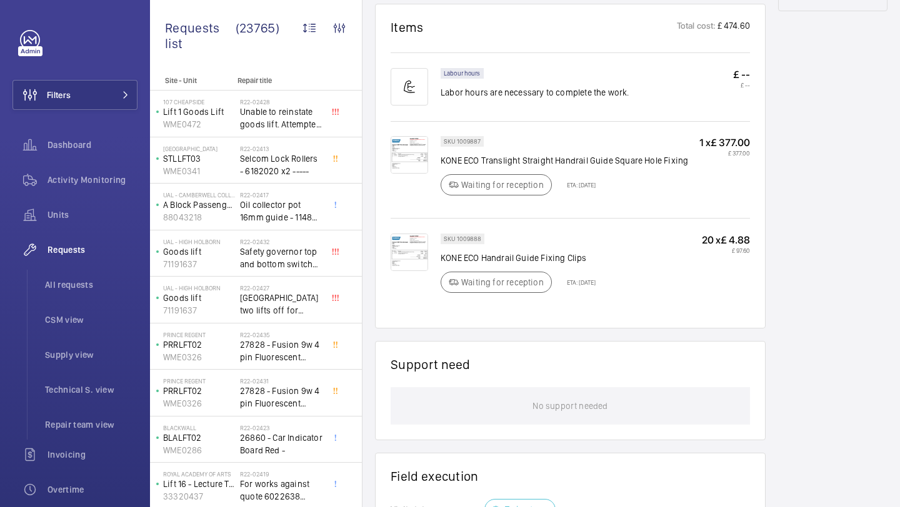
click at [521, 258] on p "KONE ECO Handrail Guide Fixing Clips" at bounding box center [517, 258] width 155 height 12
click at [525, 258] on p "KONE ECO Handrail Guide Fixing Clips" at bounding box center [517, 258] width 155 height 12
click at [389, 167] on wm-front-card "Items Total cost: £ 474.60 Labour hours Labor hours are necessary to complete t…" at bounding box center [570, 166] width 391 height 325
click at [406, 154] on img at bounding box center [409, 154] width 37 height 37
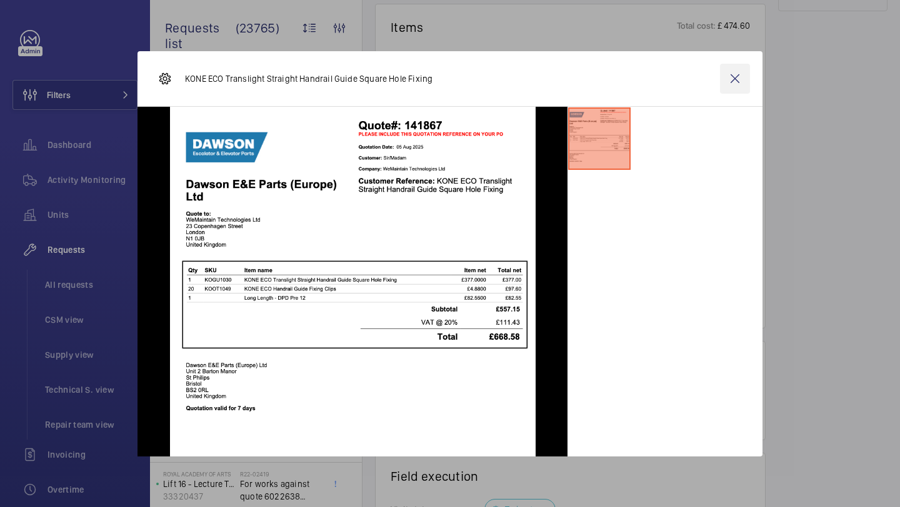
click at [734, 80] on wm-front-icon-button at bounding box center [735, 79] width 30 height 30
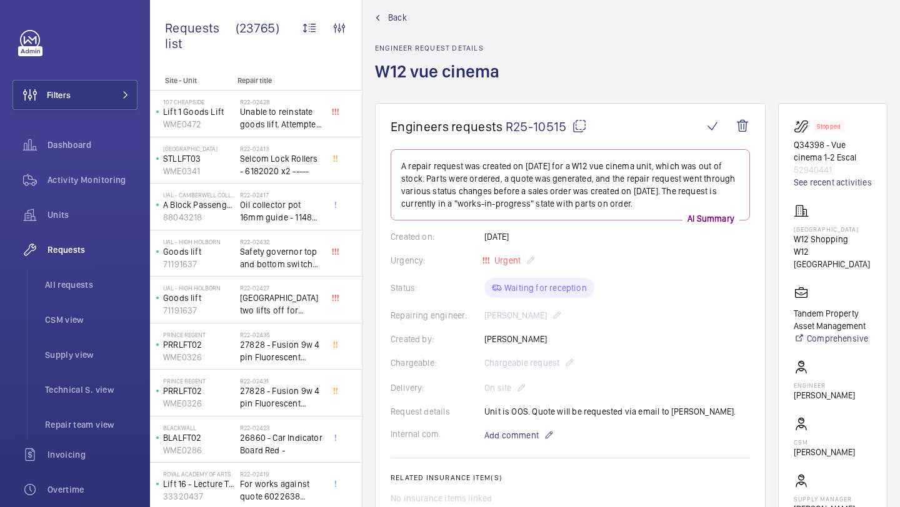
scroll to position [0, 0]
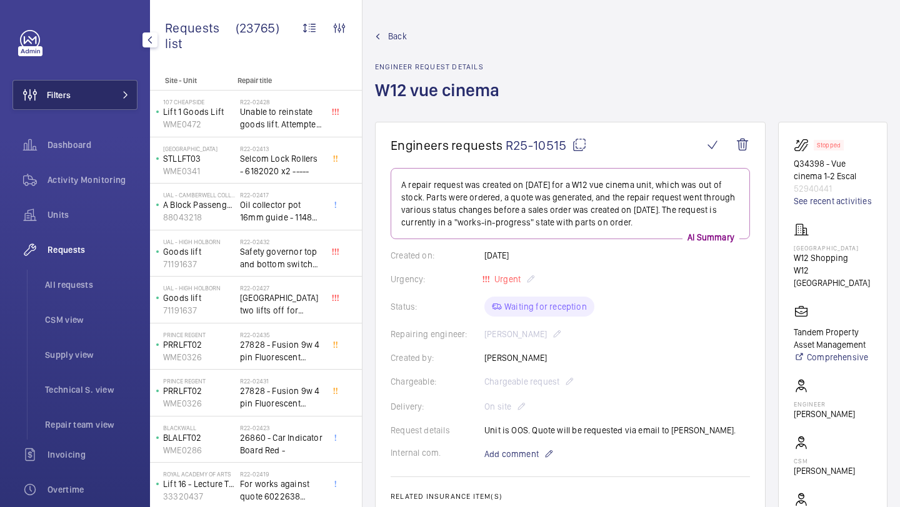
click at [96, 104] on button "Filters" at bounding box center [74, 95] width 125 height 30
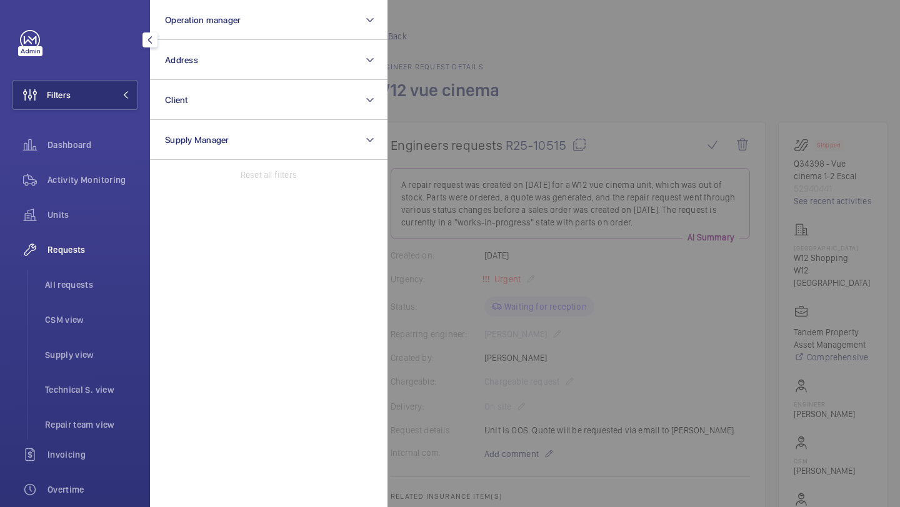
click at [464, 105] on div at bounding box center [837, 253] width 900 height 507
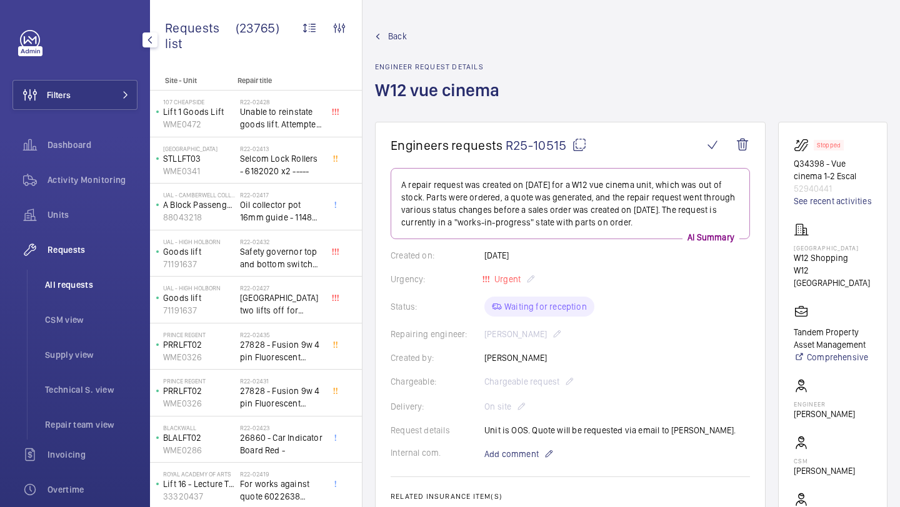
click at [90, 279] on span "All requests" at bounding box center [91, 285] width 92 height 12
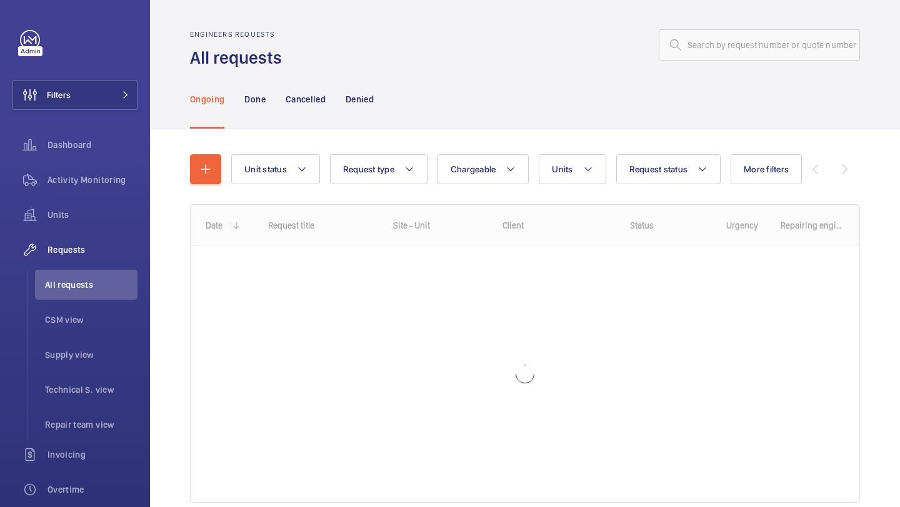
click at [724, 66] on div "Engineers requests All requests" at bounding box center [525, 49] width 670 height 39
click at [730, 48] on input "text" at bounding box center [759, 44] width 201 height 31
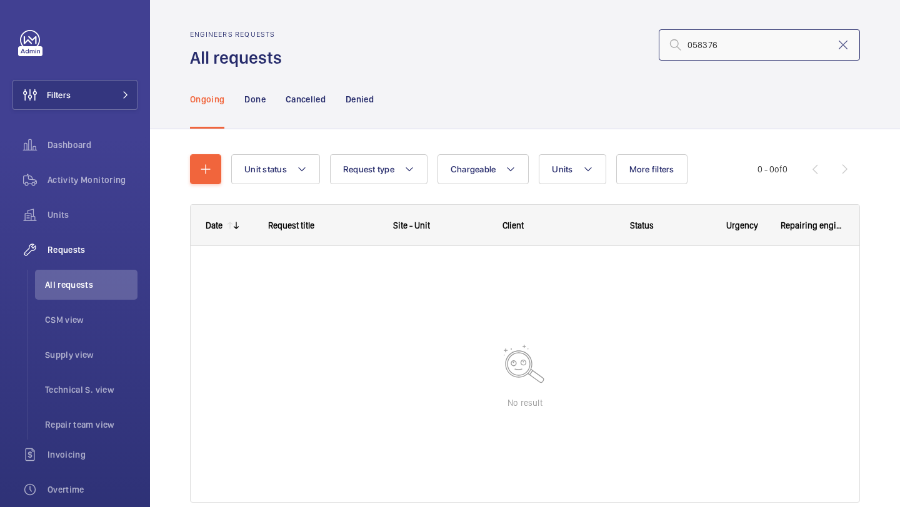
click at [722, 47] on input "058376" at bounding box center [759, 44] width 201 height 31
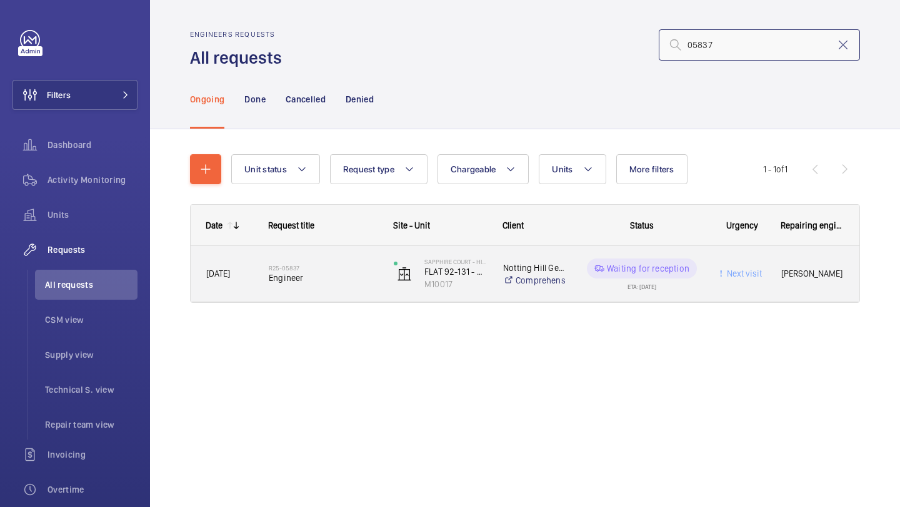
type input "05837"
click at [327, 291] on div "R25-05837 Engineer" at bounding box center [323, 274] width 109 height 36
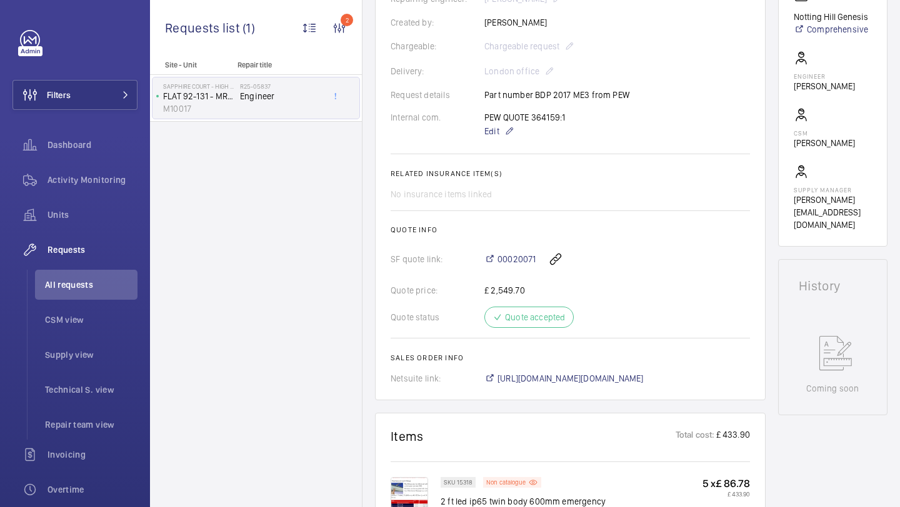
scroll to position [338, 0]
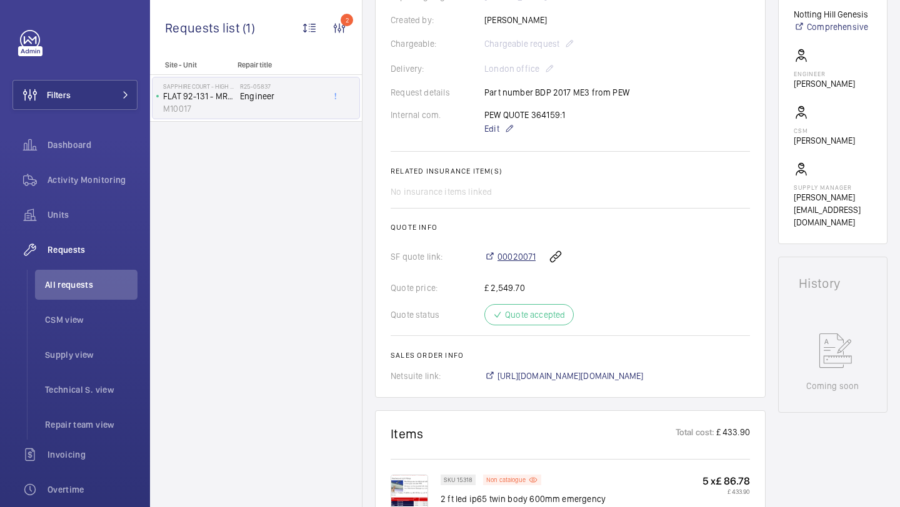
click at [520, 263] on span "00020071" at bounding box center [516, 257] width 38 height 12
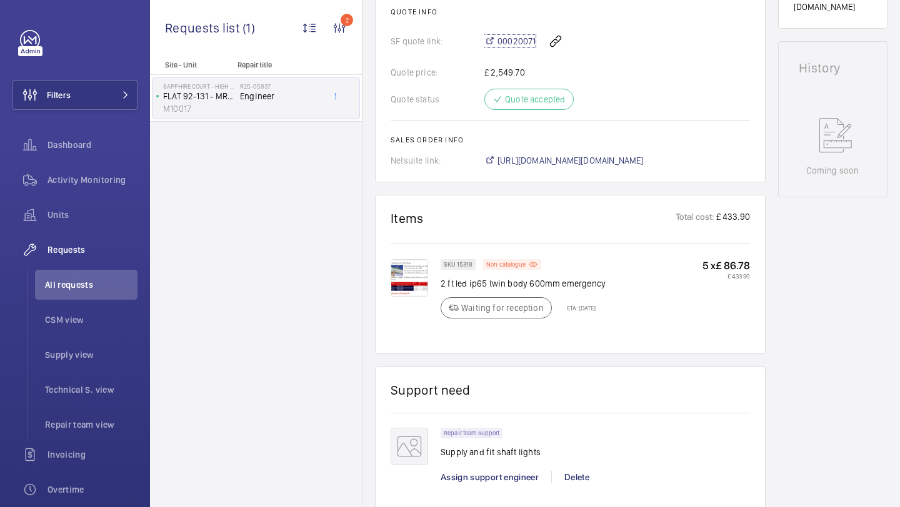
scroll to position [580, 0]
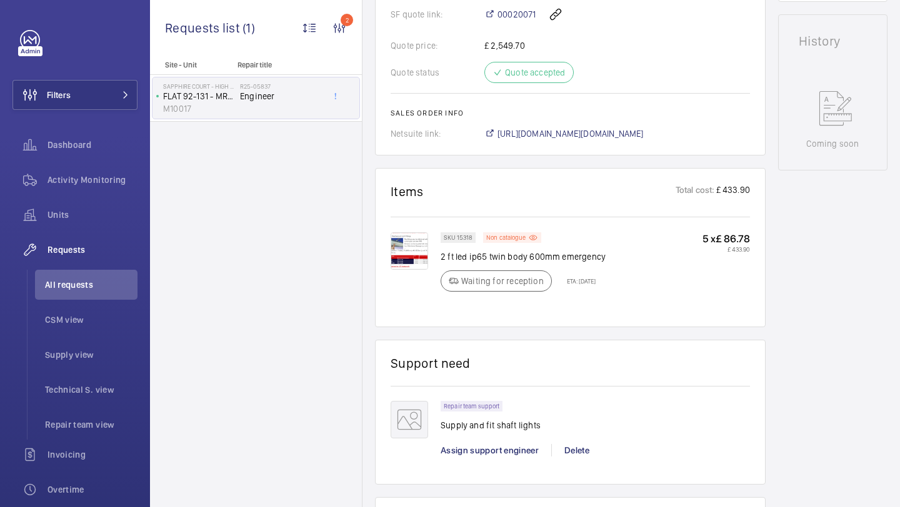
click at [419, 253] on img at bounding box center [409, 250] width 37 height 37
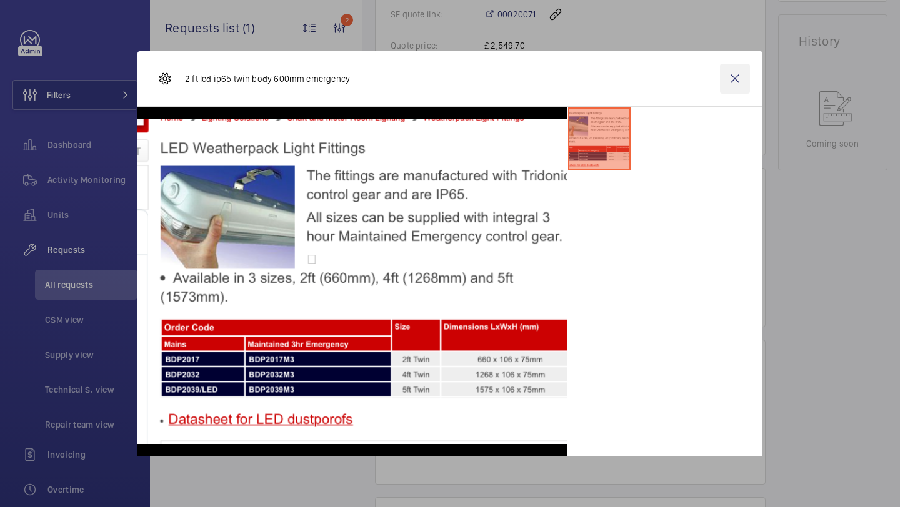
click at [729, 81] on wm-front-icon-button at bounding box center [735, 79] width 30 height 30
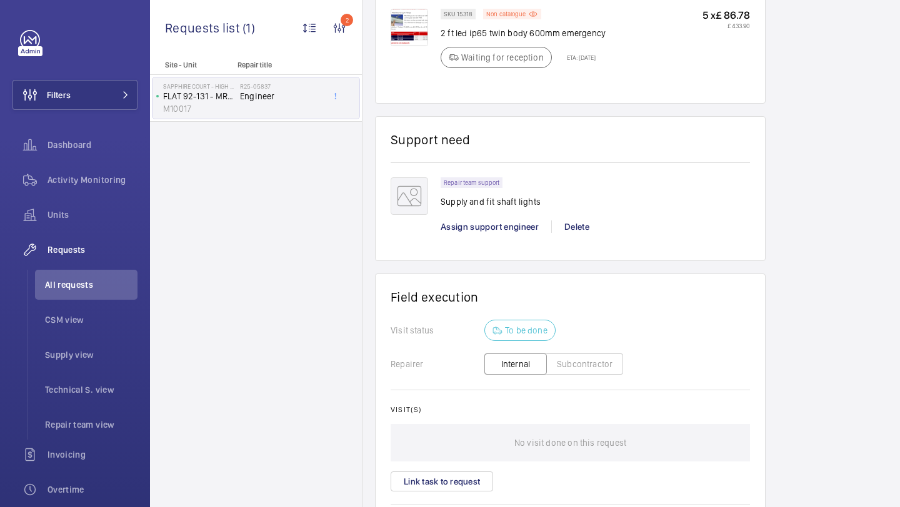
scroll to position [777, 0]
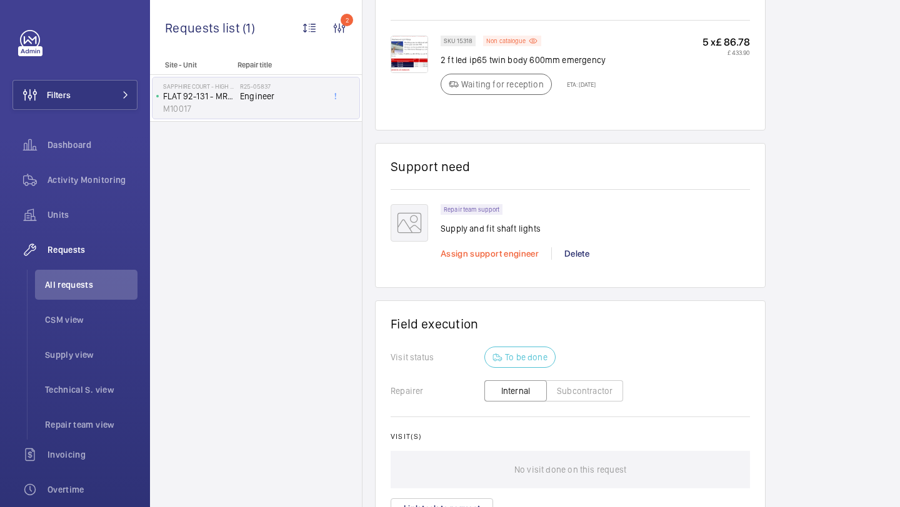
click at [485, 259] on span "Assign support engineer" at bounding box center [489, 254] width 98 height 10
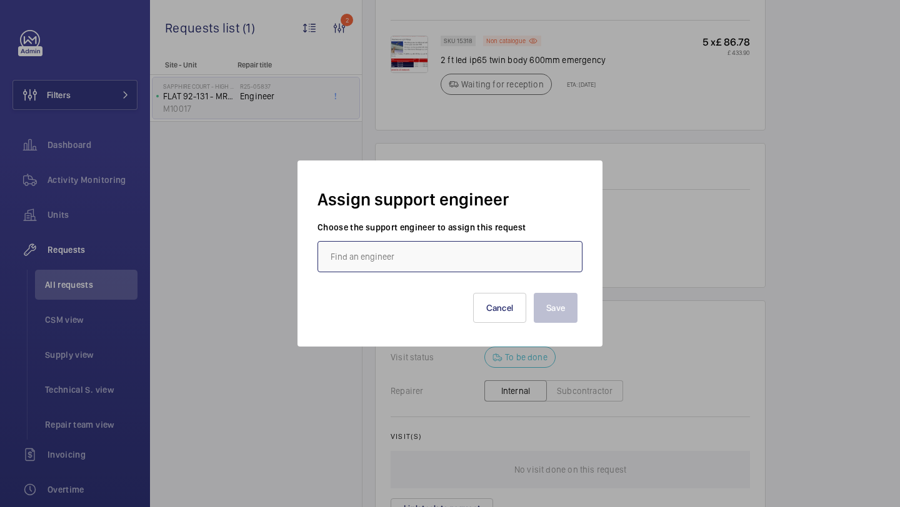
click at [475, 267] on input "text" at bounding box center [449, 256] width 265 height 31
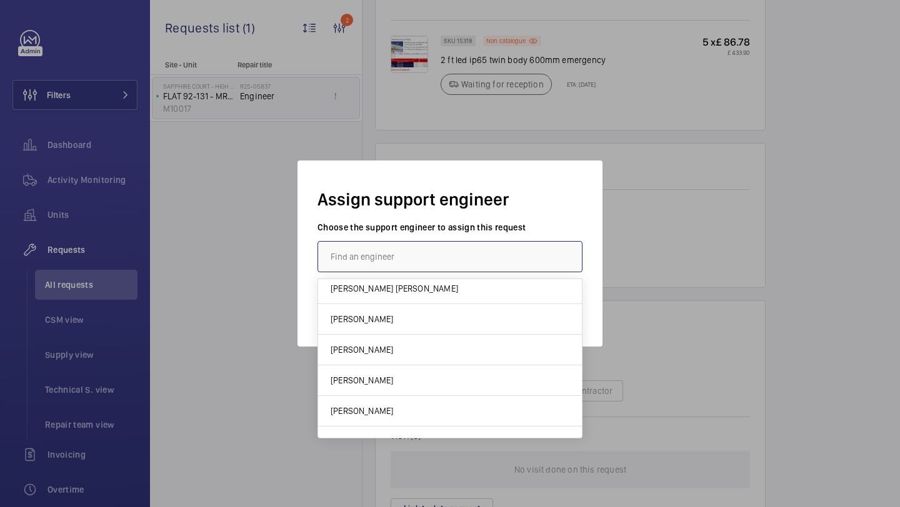
scroll to position [143, 0]
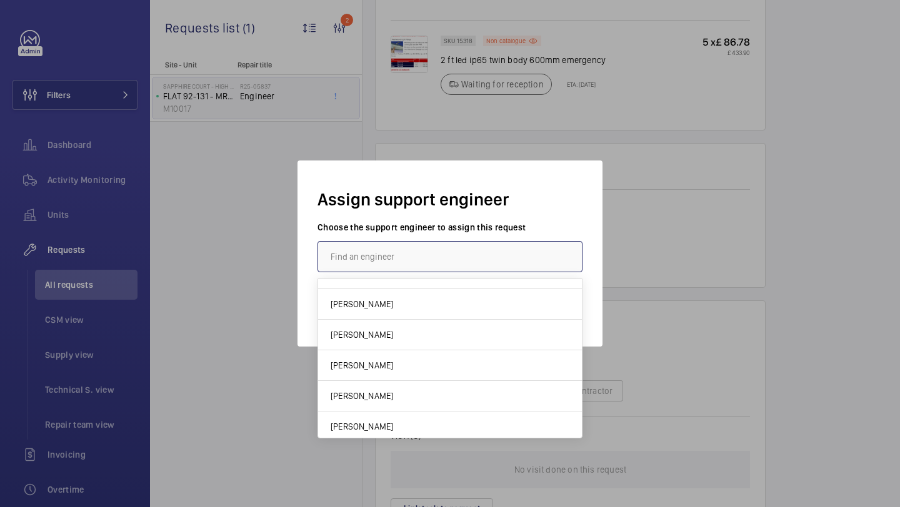
click at [403, 256] on input "text" at bounding box center [449, 256] width 265 height 31
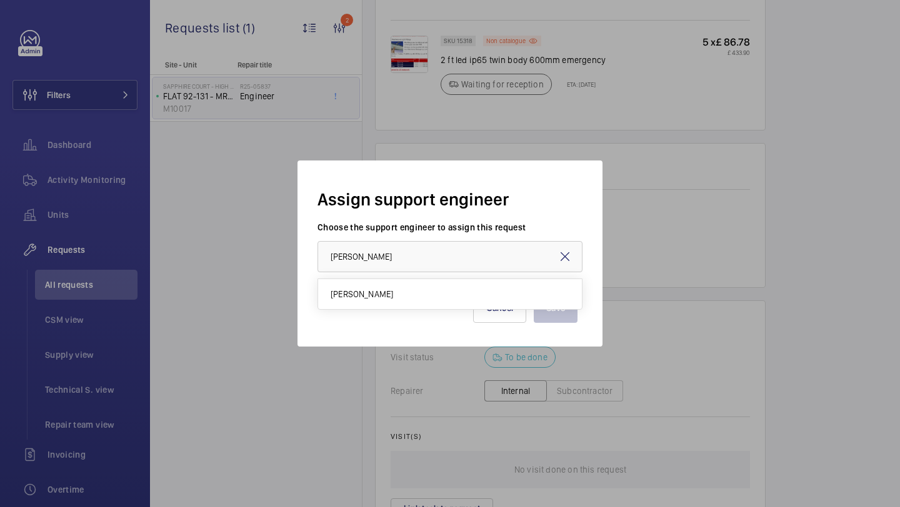
click at [395, 288] on mat-option "Keith Bishop" at bounding box center [450, 294] width 264 height 30
type input "[PERSON_NAME]"
click at [625, 337] on div at bounding box center [450, 253] width 900 height 507
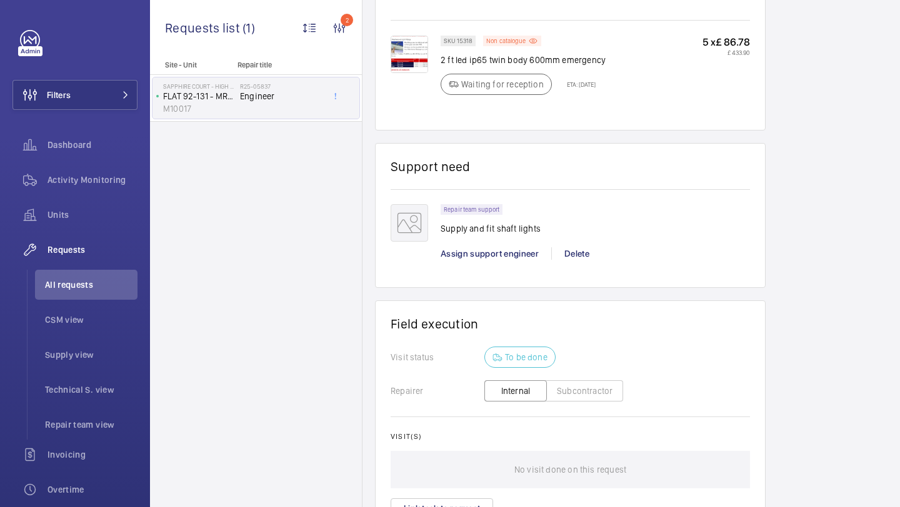
click at [523, 259] on span "Assign support engineer" at bounding box center [489, 254] width 98 height 10
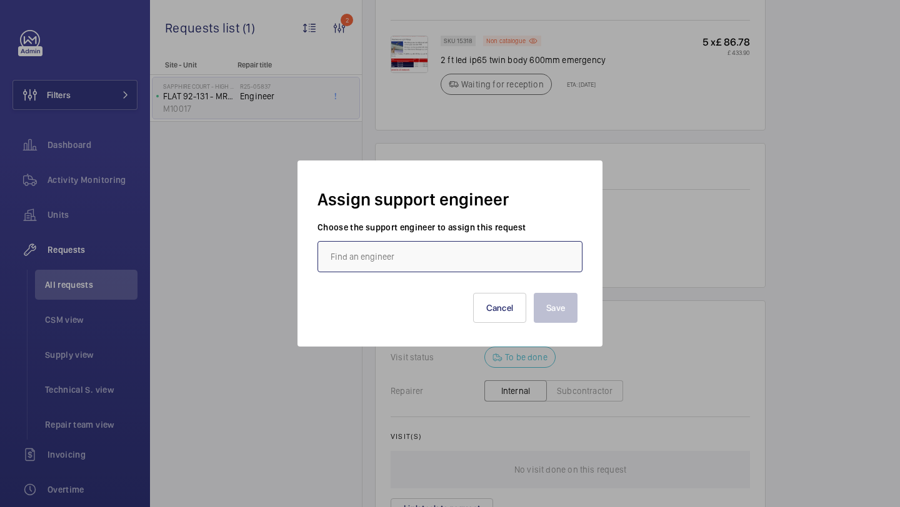
click at [477, 264] on input "text" at bounding box center [449, 256] width 265 height 31
type input "l"
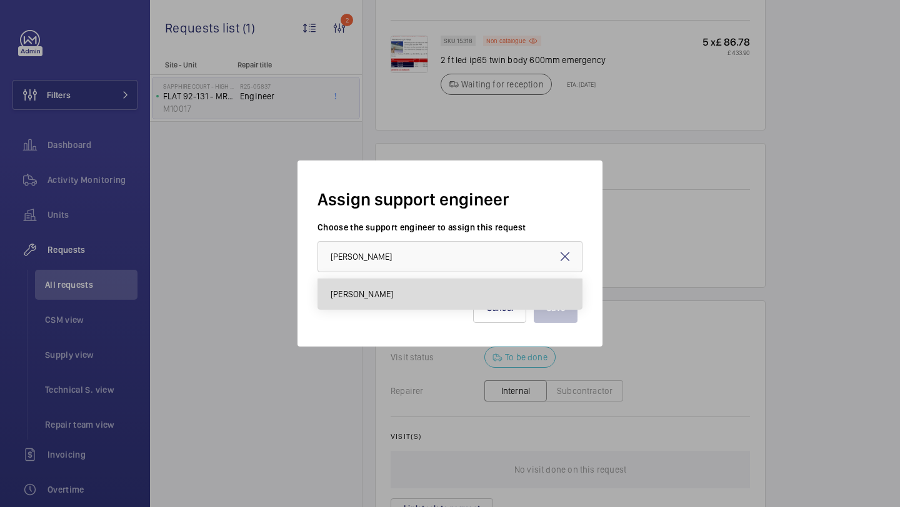
click at [460, 302] on mat-option "Keith Bishop" at bounding box center [450, 294] width 264 height 30
type input "Keith Bishop"
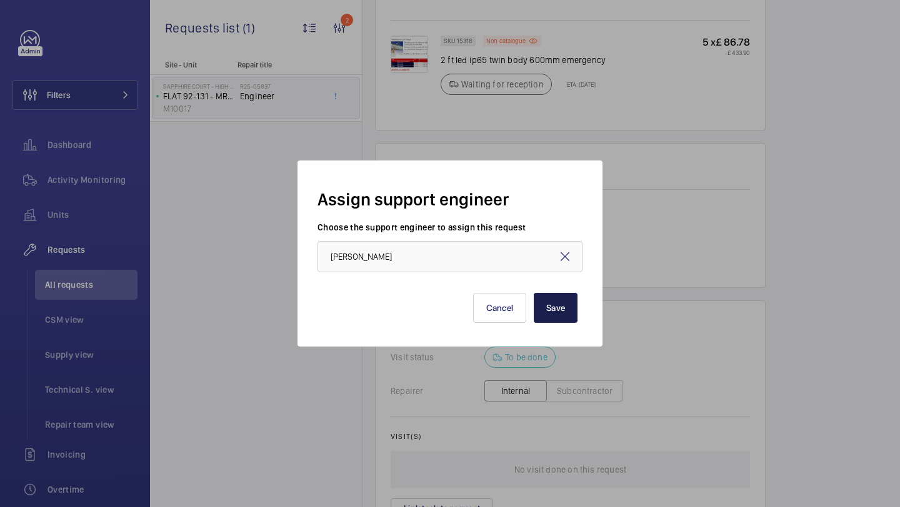
click at [535, 299] on button "Save" at bounding box center [556, 308] width 44 height 30
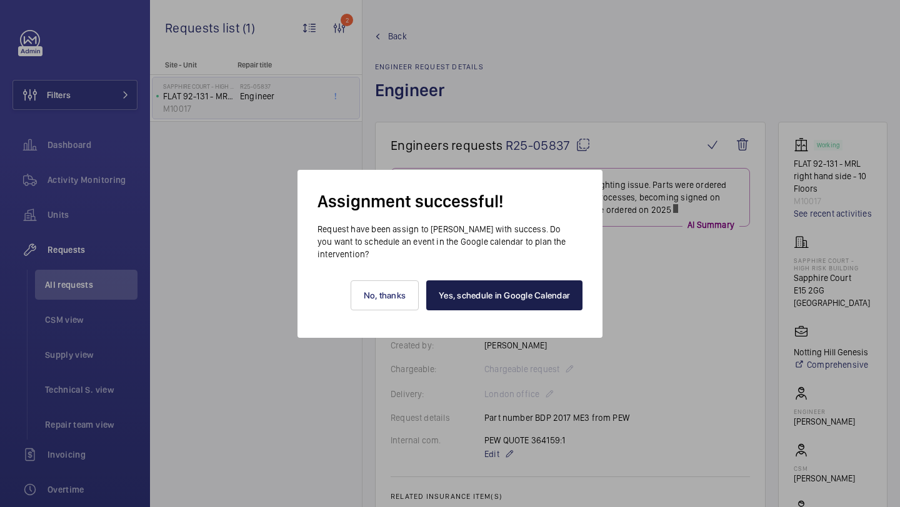
click at [535, 289] on link "Yes, schedule in Google Calendar" at bounding box center [504, 296] width 156 height 30
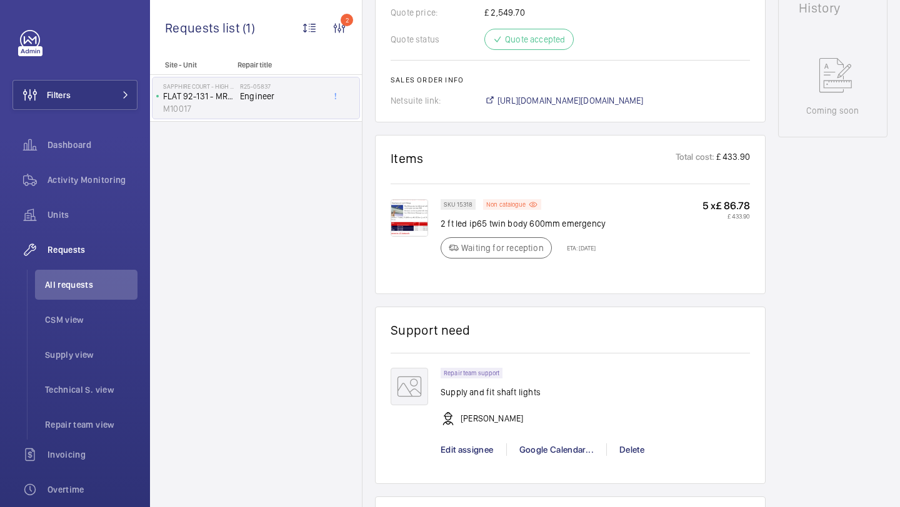
scroll to position [612, 0]
click at [405, 229] on img at bounding box center [409, 219] width 37 height 37
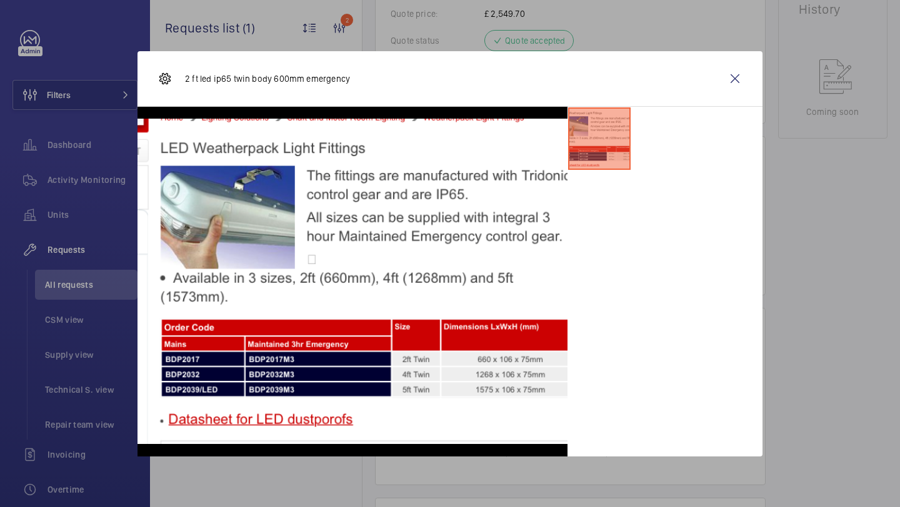
click at [745, 59] on div "2 ft led ip65 twin body 600mm emergency" at bounding box center [449, 79] width 625 height 56
click at [744, 67] on wm-front-icon-button at bounding box center [735, 79] width 30 height 30
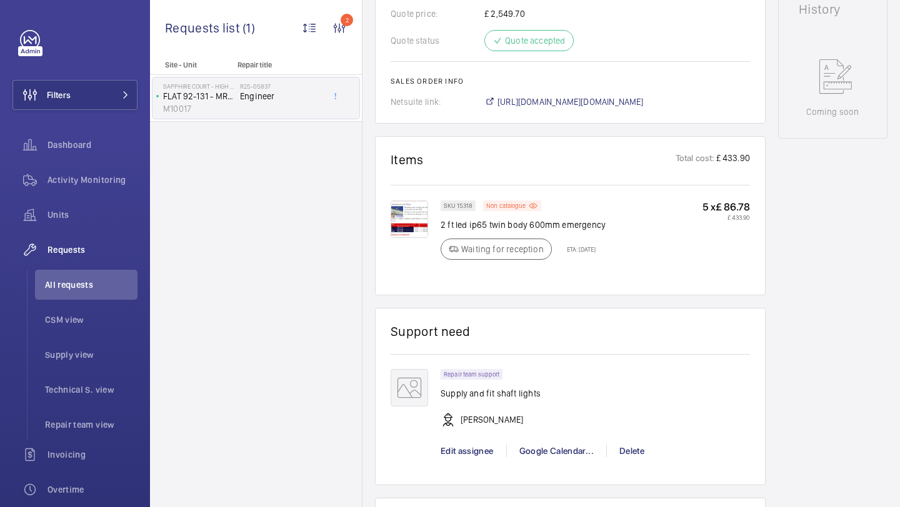
scroll to position [638, 0]
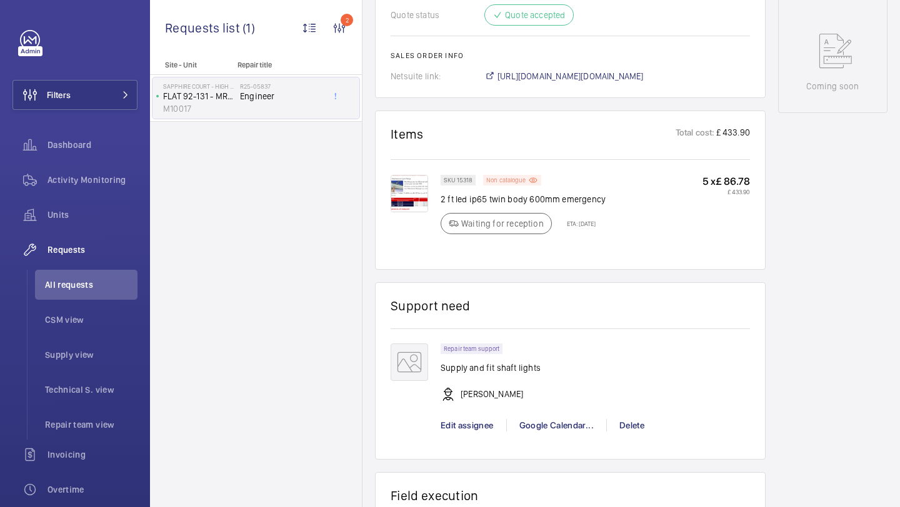
click at [504, 182] on p "Non catalogue" at bounding box center [505, 180] width 39 height 4
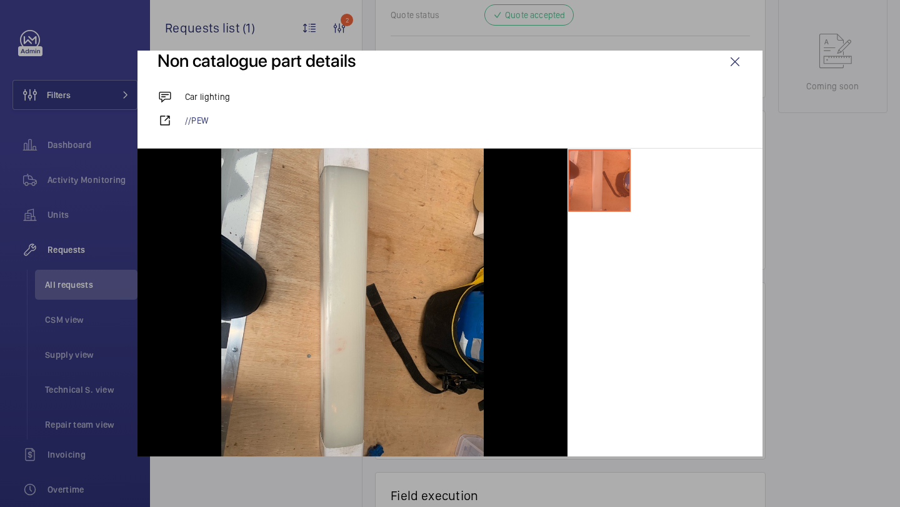
scroll to position [0, 0]
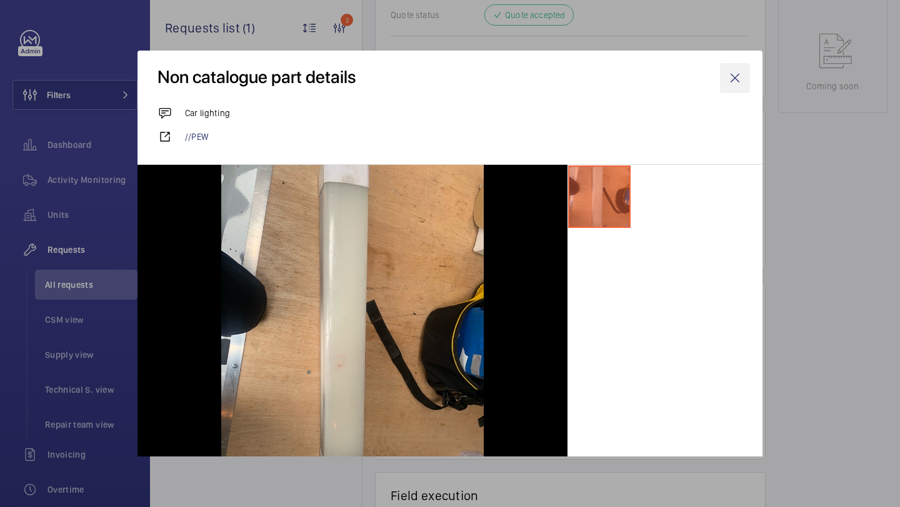
click at [734, 82] on wm-front-icon-button at bounding box center [735, 78] width 30 height 30
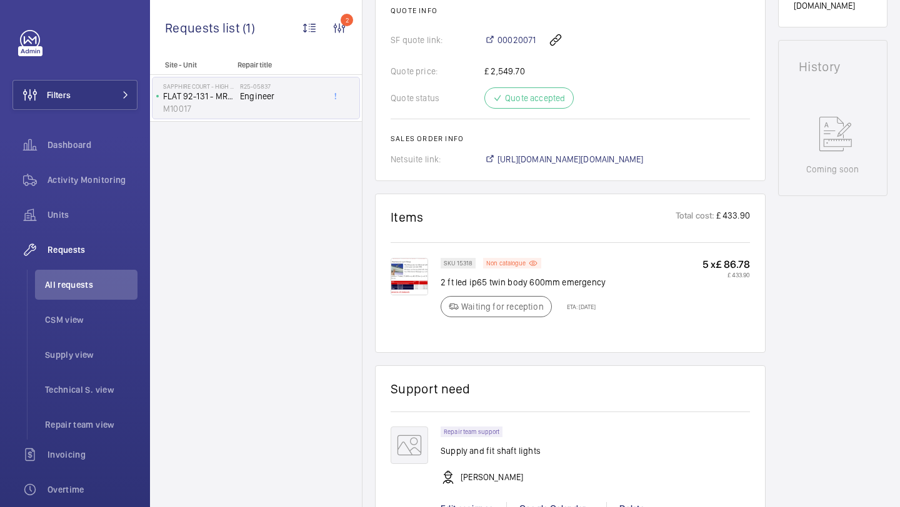
scroll to position [587, 0]
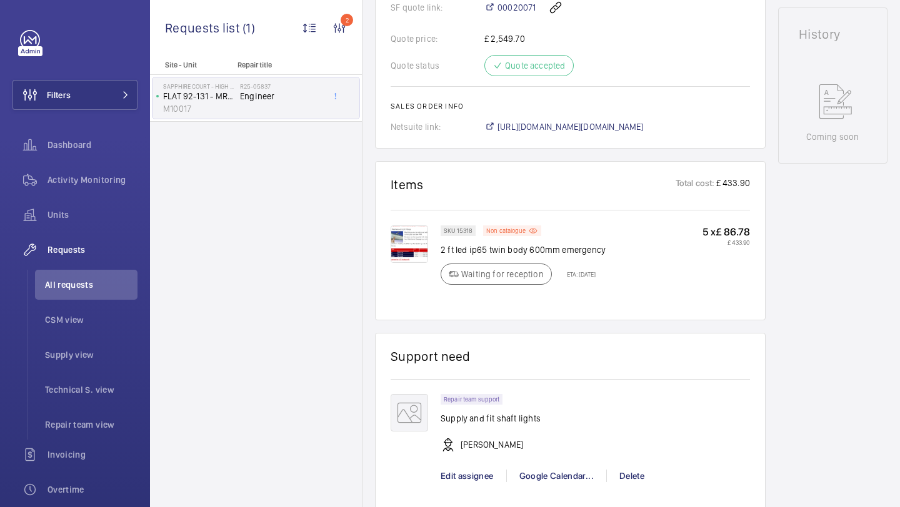
click at [412, 255] on img at bounding box center [409, 244] width 37 height 37
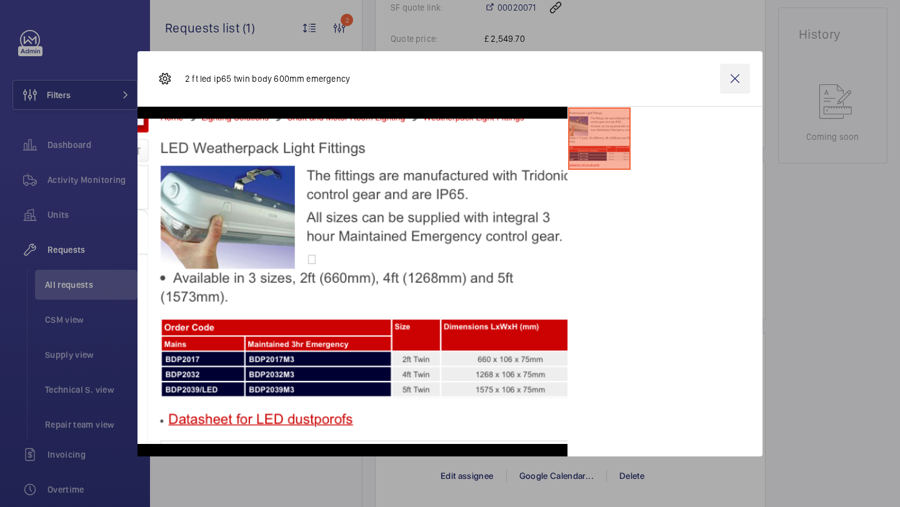
click at [740, 84] on wm-front-icon-button at bounding box center [735, 79] width 30 height 30
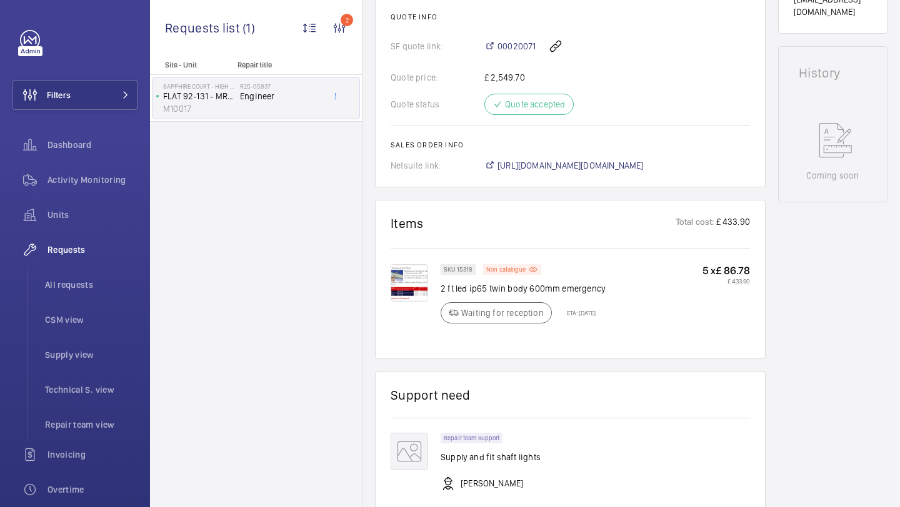
scroll to position [545, 0]
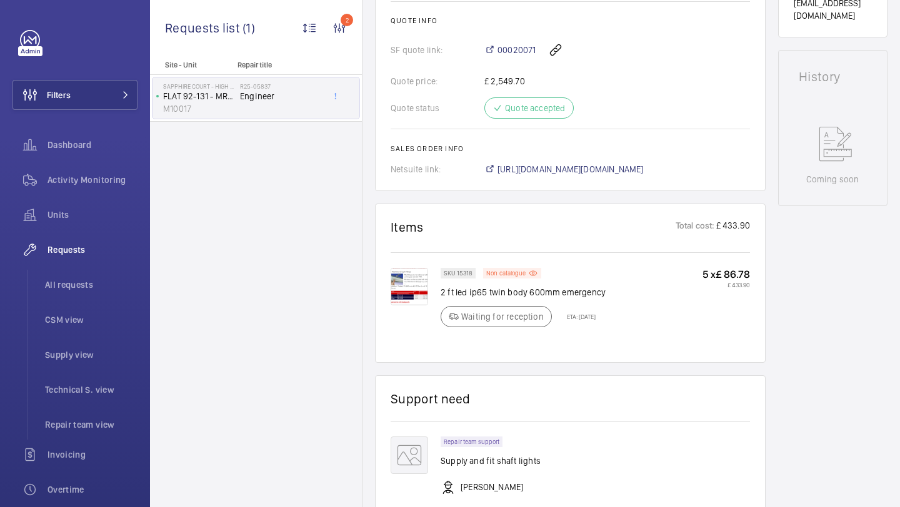
click at [406, 306] on img at bounding box center [409, 286] width 37 height 37
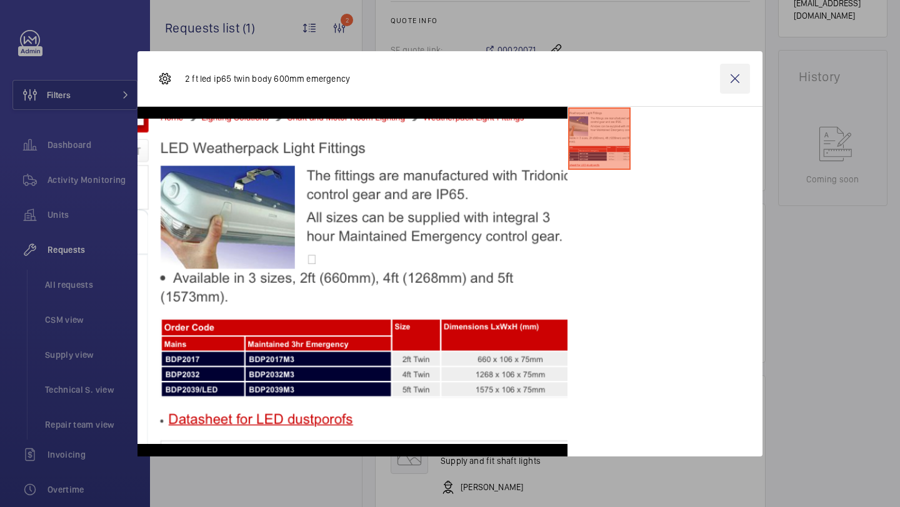
click at [720, 68] on wm-front-icon-button at bounding box center [735, 79] width 30 height 30
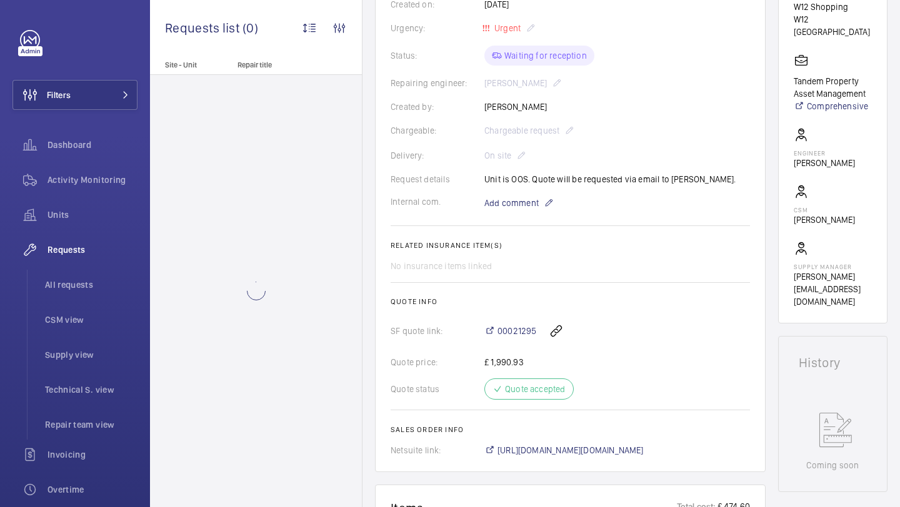
scroll to position [259, 0]
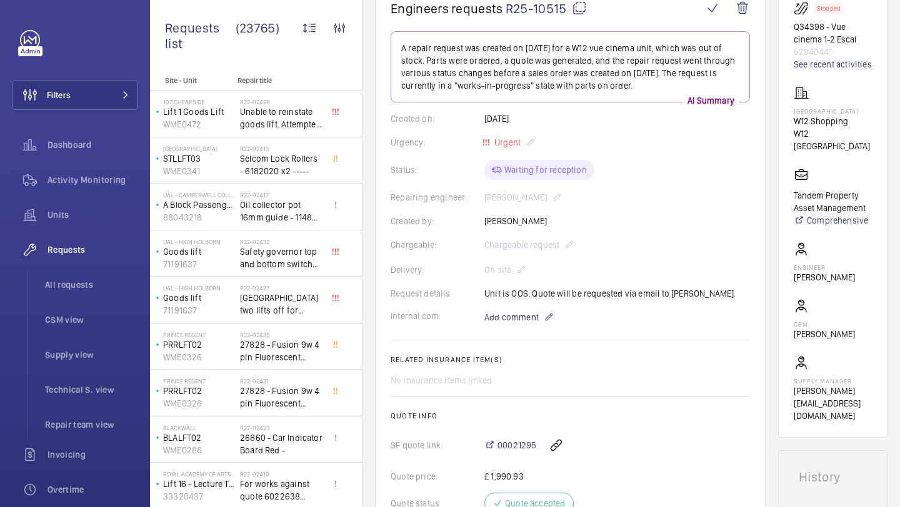
scroll to position [112, 0]
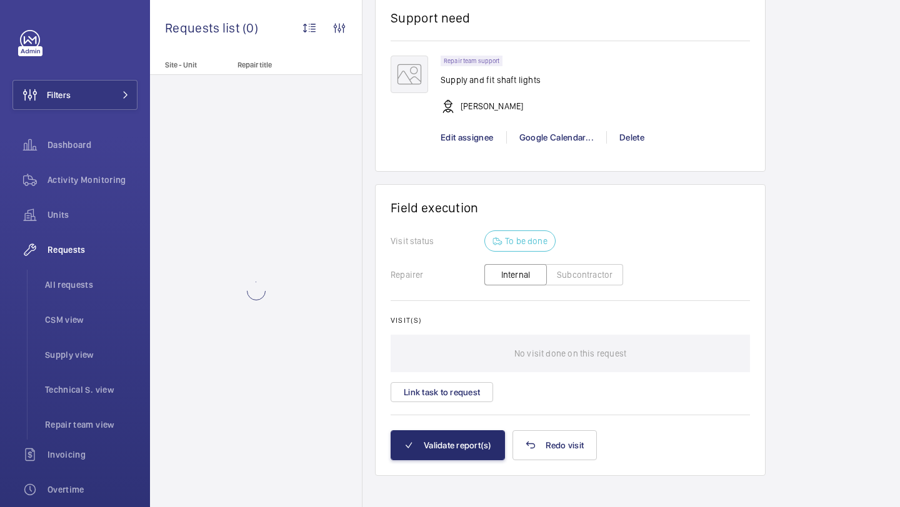
scroll to position [925, 0]
click at [545, 145] on div "Google Calendar..." at bounding box center [556, 138] width 100 height 12
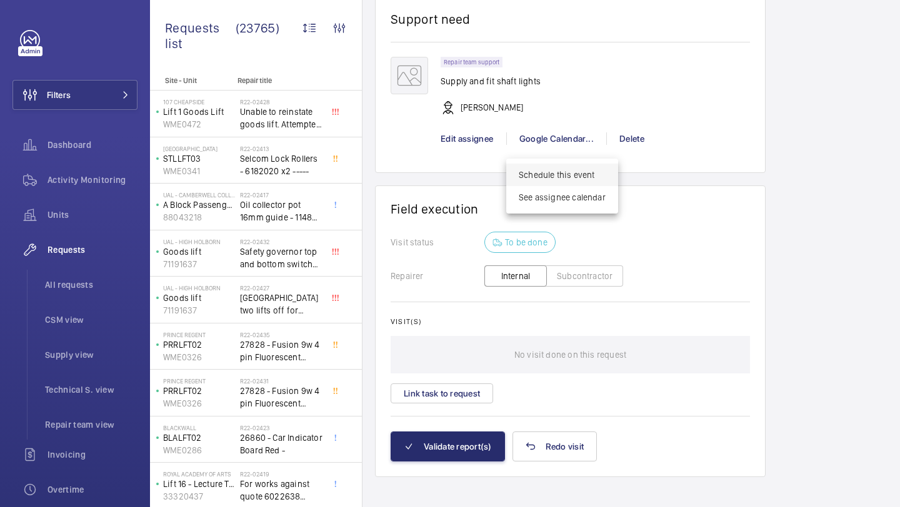
click at [525, 180] on span "Schedule this event" at bounding box center [562, 175] width 87 height 12
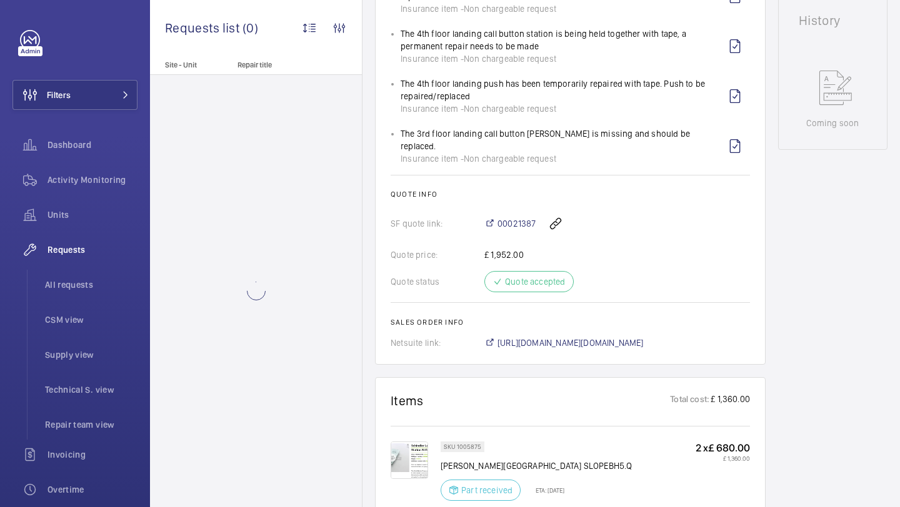
scroll to position [594, 0]
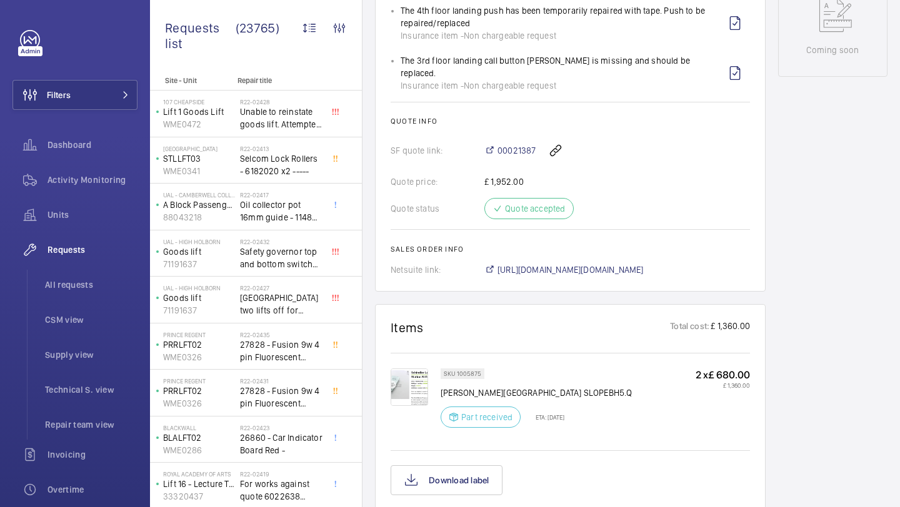
scroll to position [1115, 0]
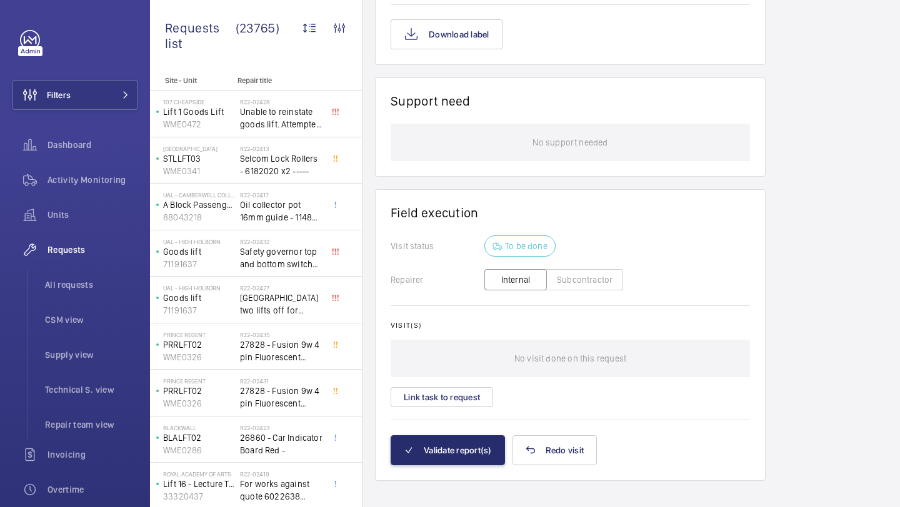
click at [450, 362] on div "No visit done on this request" at bounding box center [570, 358] width 359 height 37
click at [450, 387] on button "Link task to request" at bounding box center [442, 397] width 102 height 20
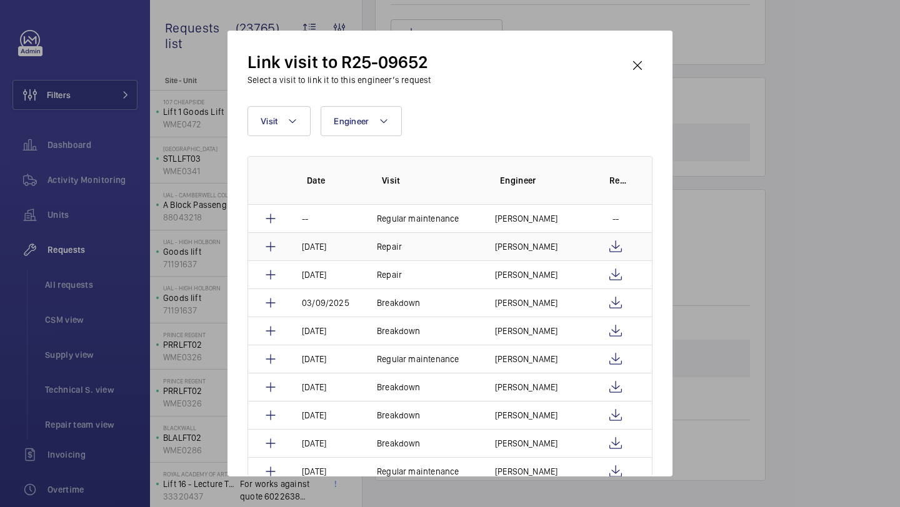
click at [530, 253] on td "[PERSON_NAME]" at bounding box center [534, 246] width 109 height 28
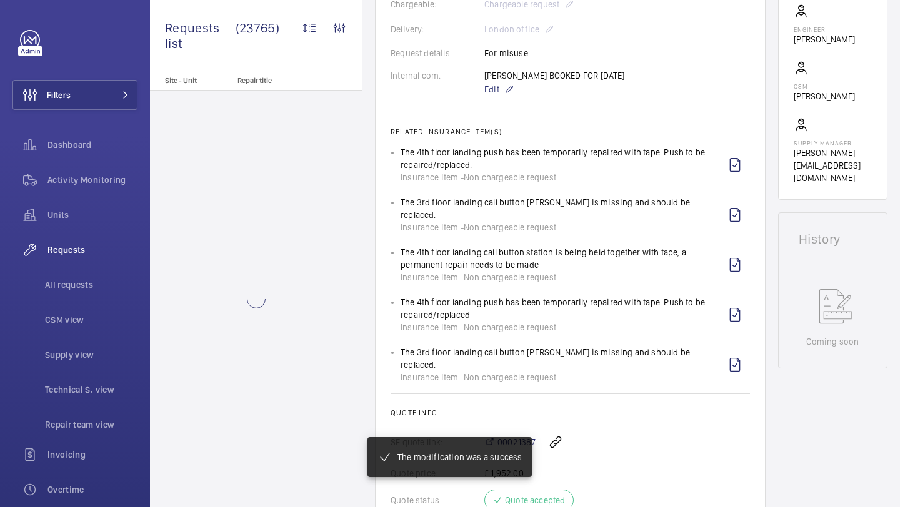
scroll to position [1108, 0]
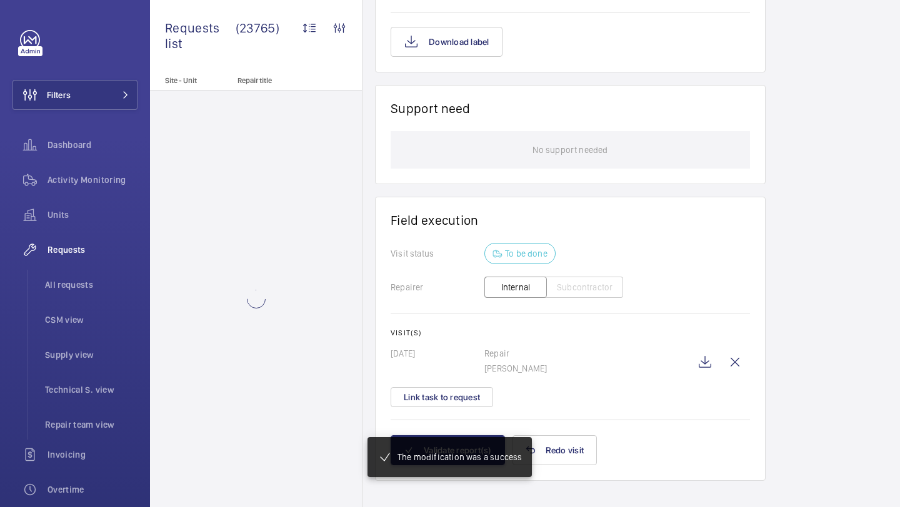
click at [455, 432] on mat-snack-bar-container "The modification was a success" at bounding box center [449, 457] width 214 height 90
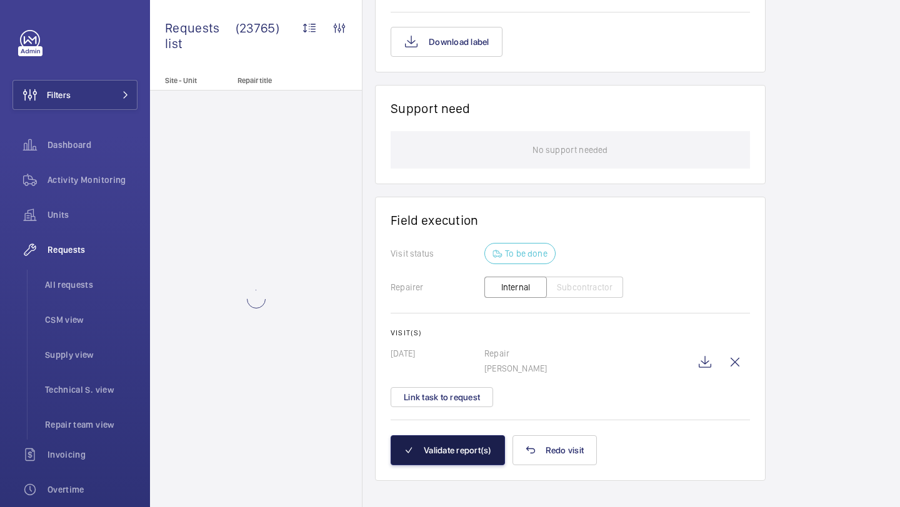
click at [449, 442] on button "Validate report(s)" at bounding box center [448, 451] width 114 height 30
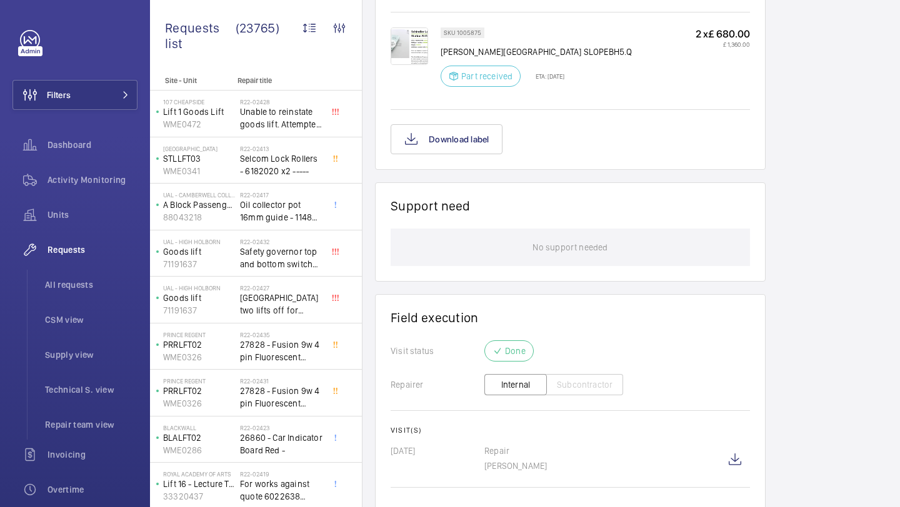
scroll to position [1048, 0]
